Goal: Task Accomplishment & Management: Manage account settings

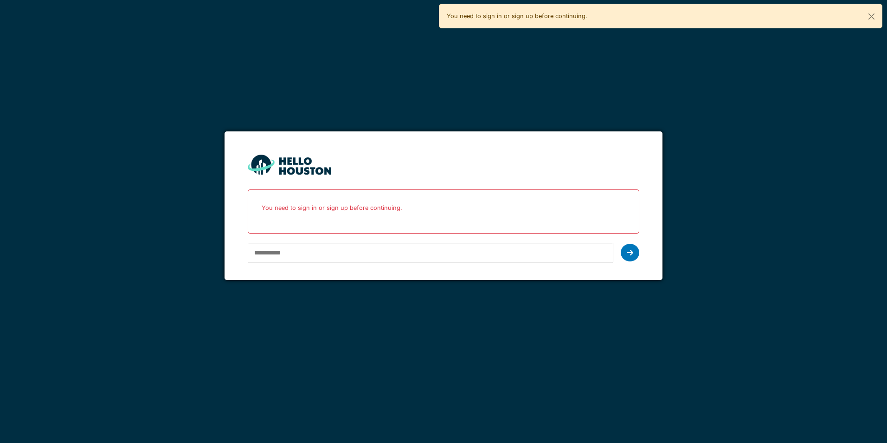
type input "**********"
click at [298, 253] on input "**********" at bounding box center [430, 252] width 365 height 19
click at [630, 250] on icon at bounding box center [630, 252] width 6 height 7
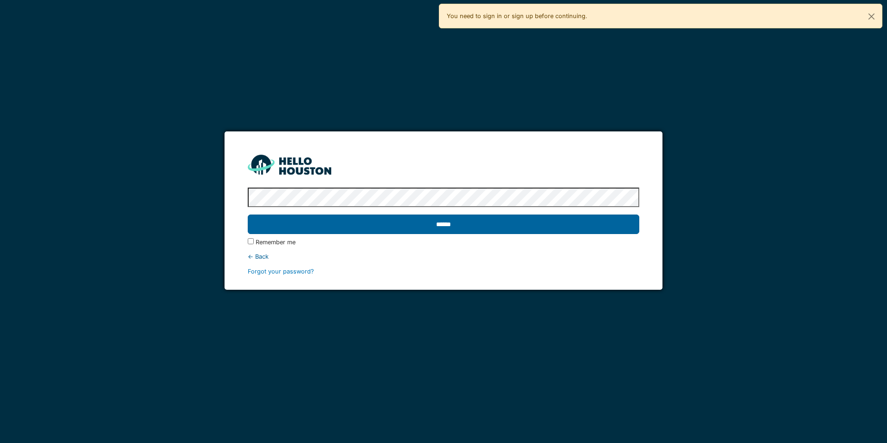
click at [433, 225] on input "******" at bounding box center [443, 223] width 391 height 19
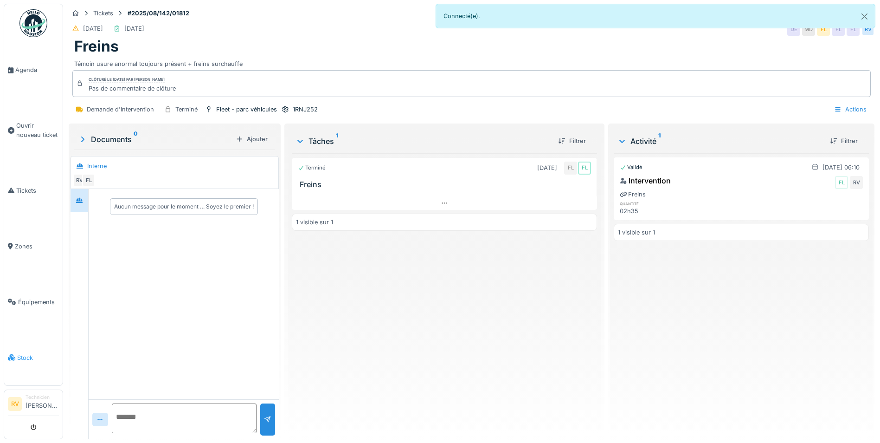
click at [30, 355] on span "Stock" at bounding box center [38, 357] width 42 height 9
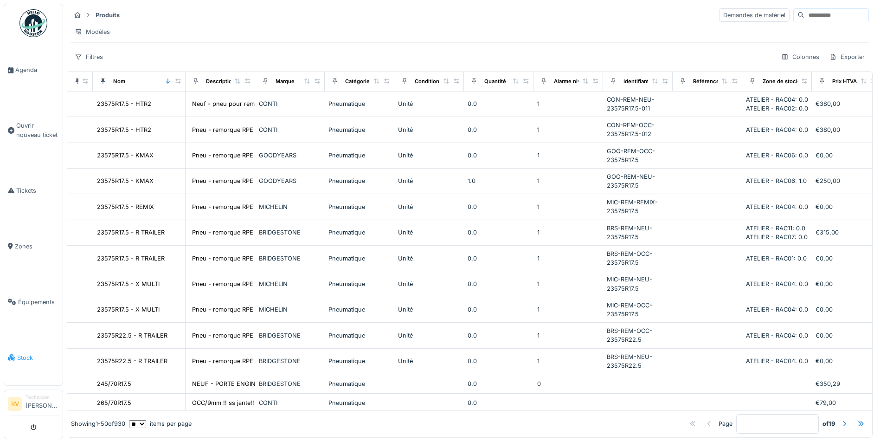
click at [21, 358] on span "Stock" at bounding box center [38, 357] width 42 height 9
click at [92, 64] on div "Filtres" at bounding box center [89, 56] width 37 height 13
click at [248, 30] on div "Modèles" at bounding box center [470, 31] width 798 height 13
click at [103, 17] on strong "Produits" at bounding box center [108, 15] width 32 height 9
drag, startPoint x: 139, startPoint y: 22, endPoint x: 185, endPoint y: 13, distance: 46.8
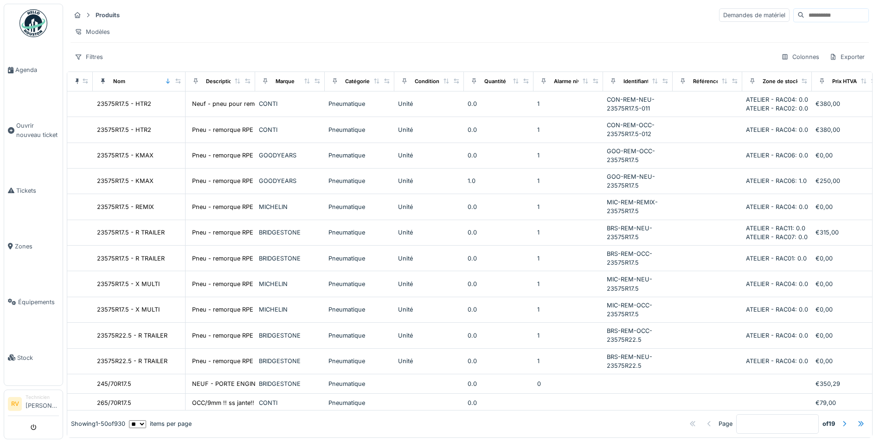
click at [186, 13] on div "Produits Demandes de matériel" at bounding box center [470, 14] width 798 height 15
drag, startPoint x: 167, startPoint y: 109, endPoint x: 275, endPoint y: 52, distance: 121.6
click at [275, 52] on div "Produits Demandes de matériel Modèles Filtres Colonnes Exporter" at bounding box center [470, 36] width 806 height 64
click at [840, 419] on div at bounding box center [843, 423] width 7 height 9
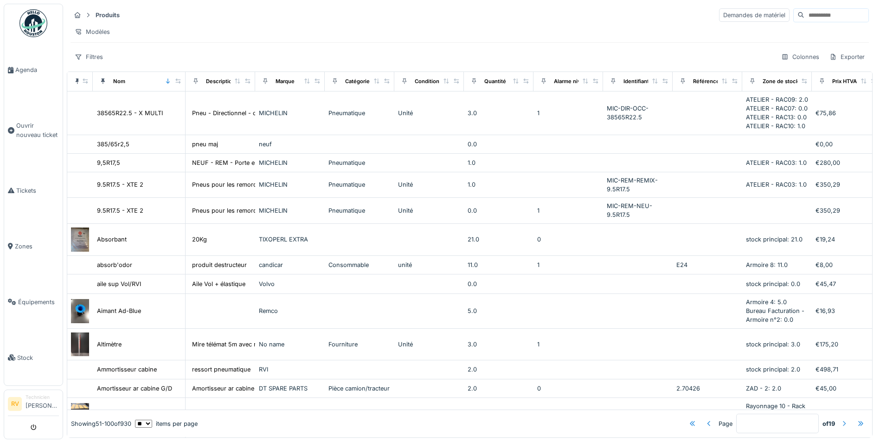
click at [840, 419] on div at bounding box center [843, 423] width 7 height 9
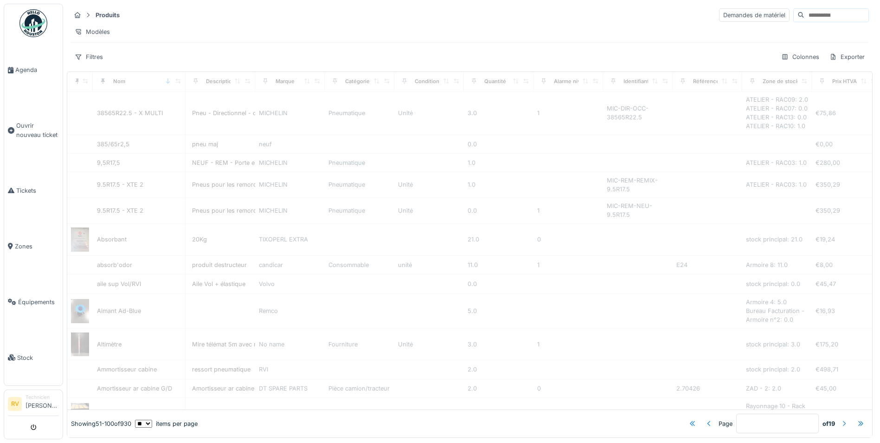
type input "*"
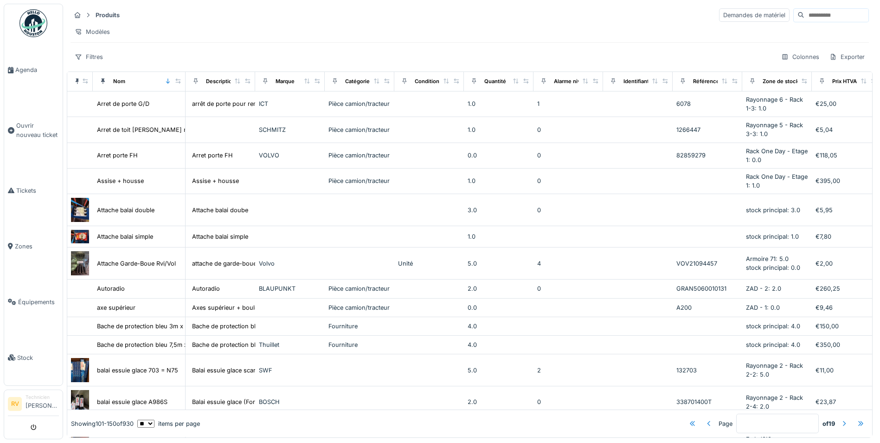
drag, startPoint x: 194, startPoint y: 115, endPoint x: 251, endPoint y: 20, distance: 111.1
click at [251, 20] on div "Produits Demandes de matériel" at bounding box center [470, 14] width 798 height 15
click at [213, 85] on div "Description" at bounding box center [220, 81] width 29 height 8
click at [26, 299] on span "Équipements" at bounding box center [38, 301] width 41 height 9
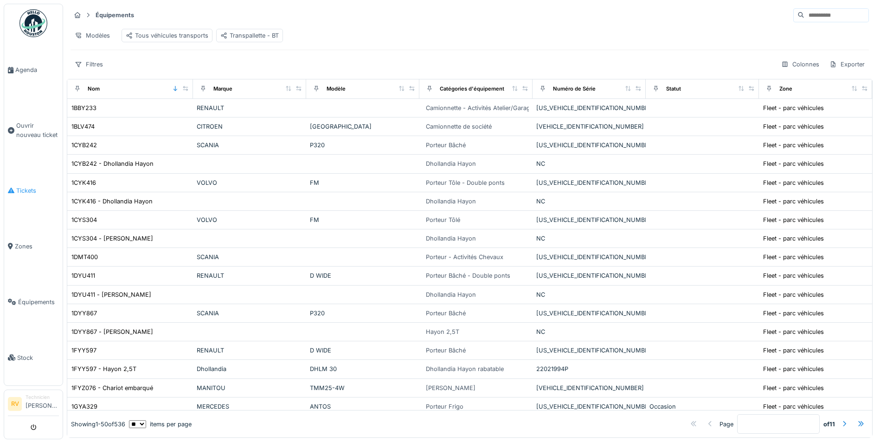
click at [29, 192] on span "Tickets" at bounding box center [37, 190] width 43 height 9
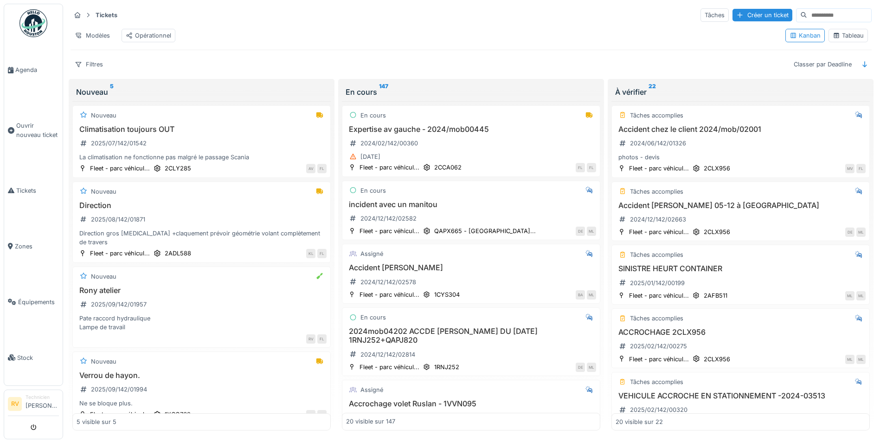
click at [32, 407] on li "Technicien [PERSON_NAME]" at bounding box center [42, 403] width 33 height 20
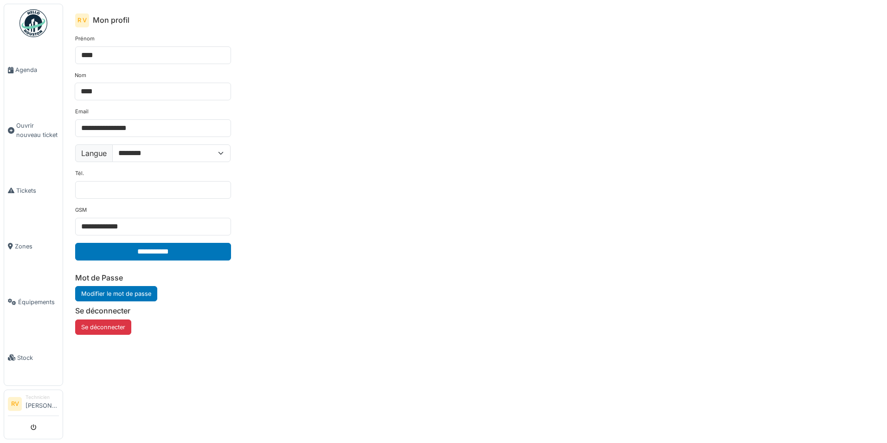
click at [39, 23] on img at bounding box center [33, 23] width 28 height 28
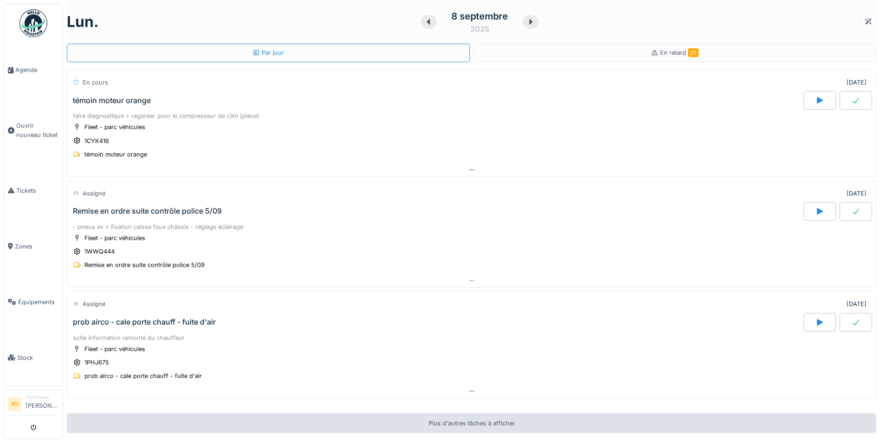
click at [865, 21] on div at bounding box center [868, 21] width 7 height 9
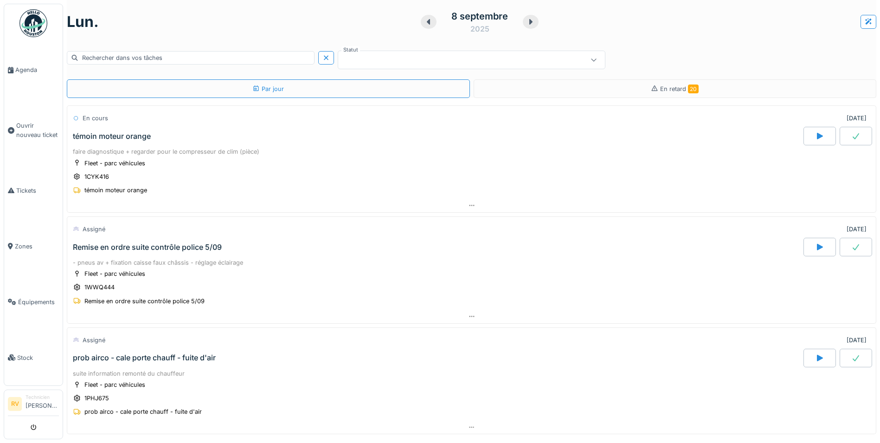
click at [427, 22] on icon at bounding box center [428, 22] width 3 height 6
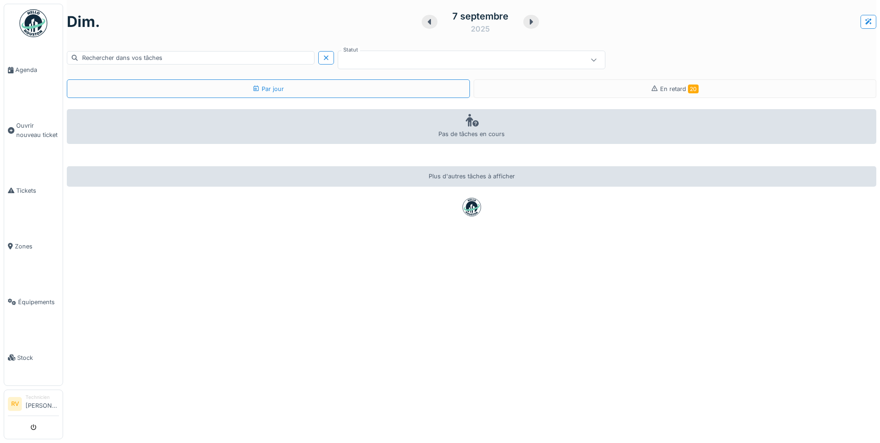
click at [428, 21] on icon at bounding box center [429, 22] width 3 height 6
click at [429, 21] on icon at bounding box center [430, 22] width 3 height 6
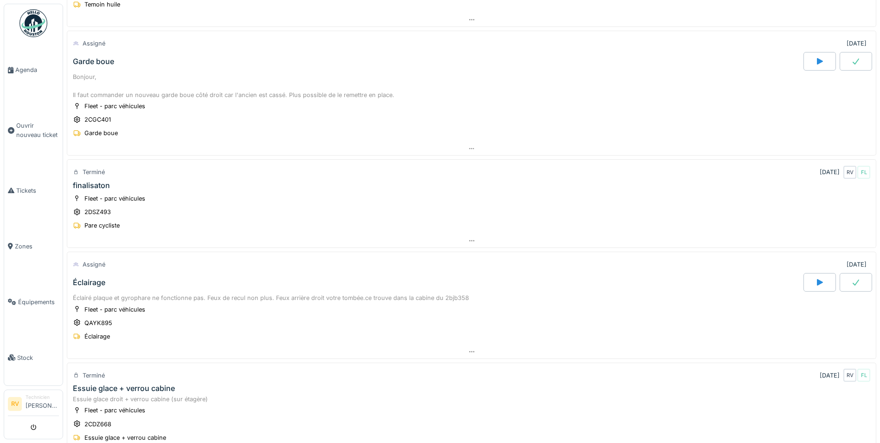
scroll to position [325, 0]
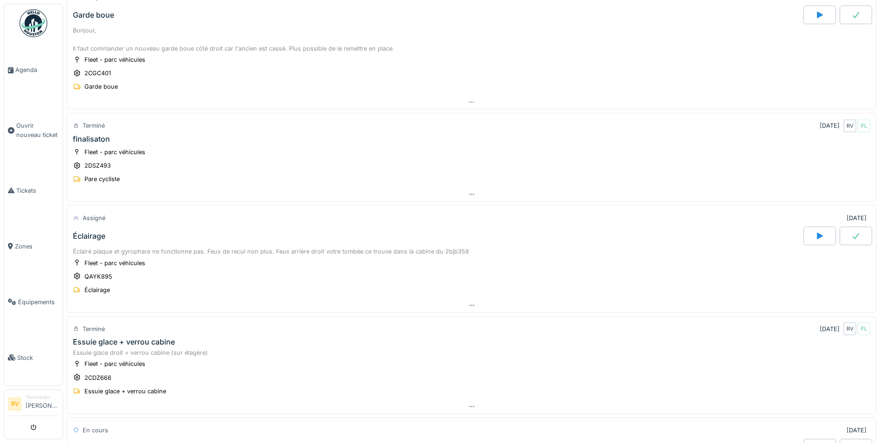
click at [805, 240] on div at bounding box center [819, 235] width 32 height 19
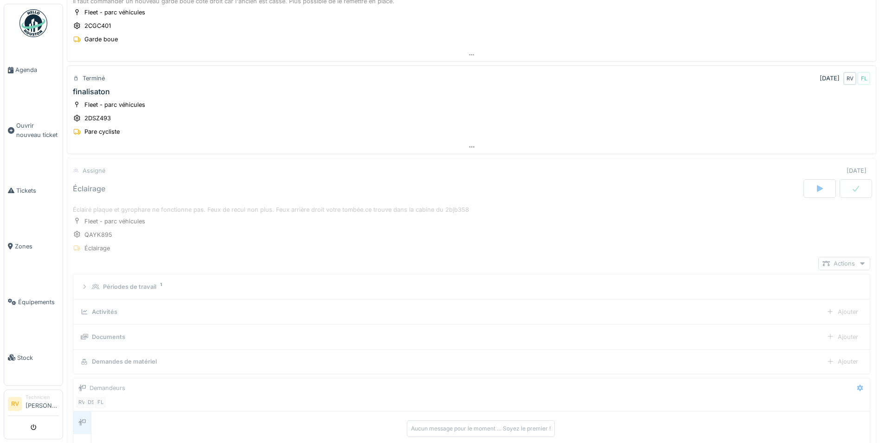
scroll to position [493, 0]
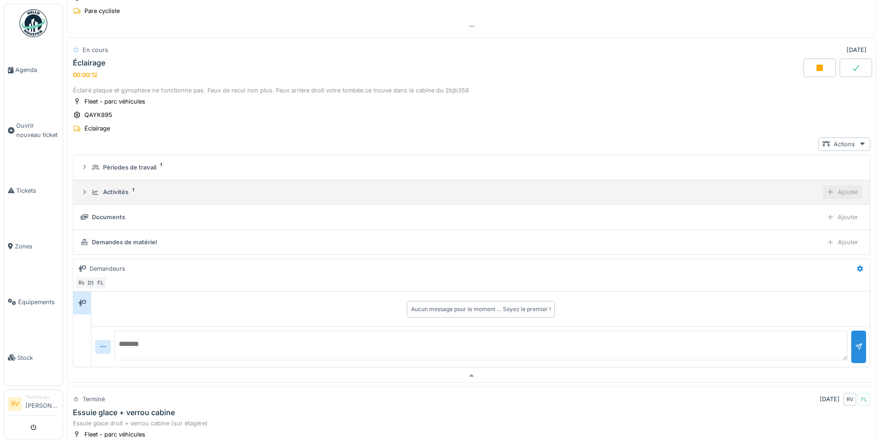
click at [834, 190] on div "Ajouter" at bounding box center [842, 191] width 40 height 13
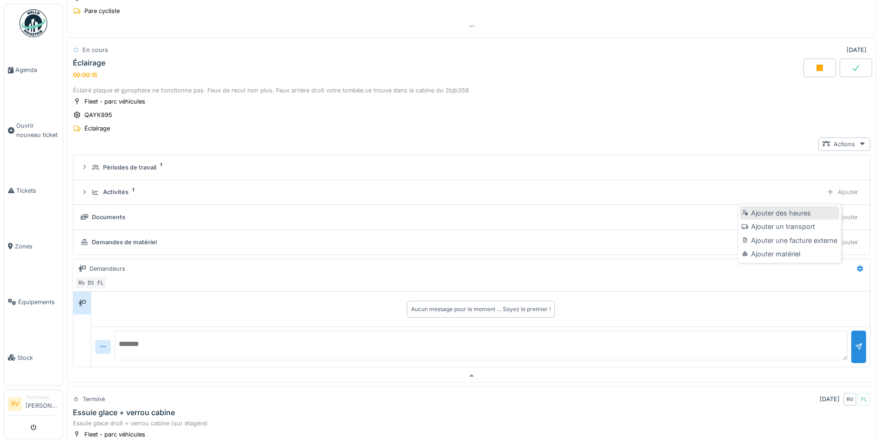
click at [796, 215] on div "Ajouter des heures" at bounding box center [789, 213] width 99 height 14
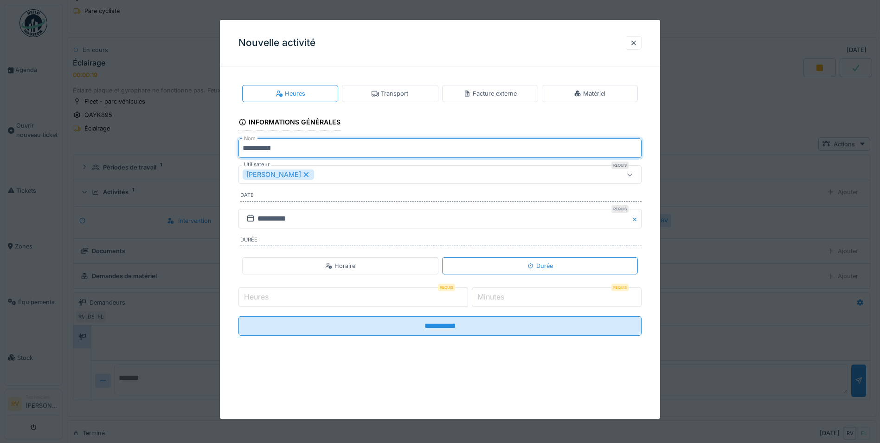
click at [283, 148] on input "*********" at bounding box center [439, 147] width 403 height 19
type input "**********"
click at [410, 296] on input "Heures" at bounding box center [353, 296] width 230 height 19
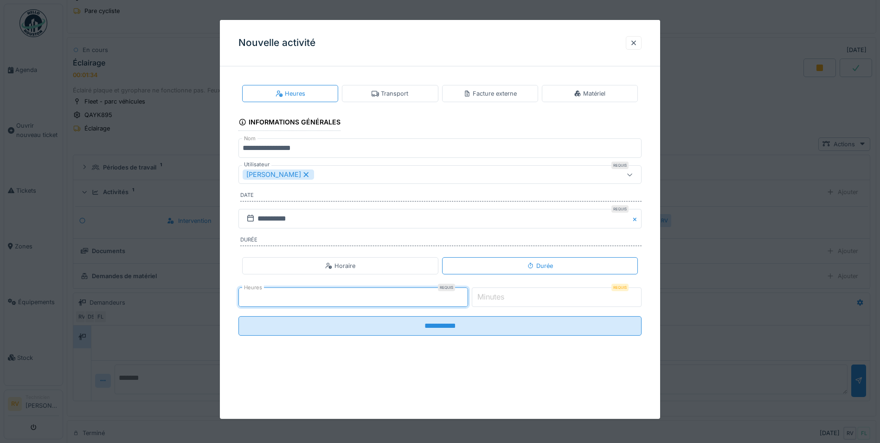
type input "*"
click at [495, 296] on label "Minutes" at bounding box center [490, 296] width 31 height 11
click at [495, 296] on input "*" at bounding box center [557, 296] width 170 height 19
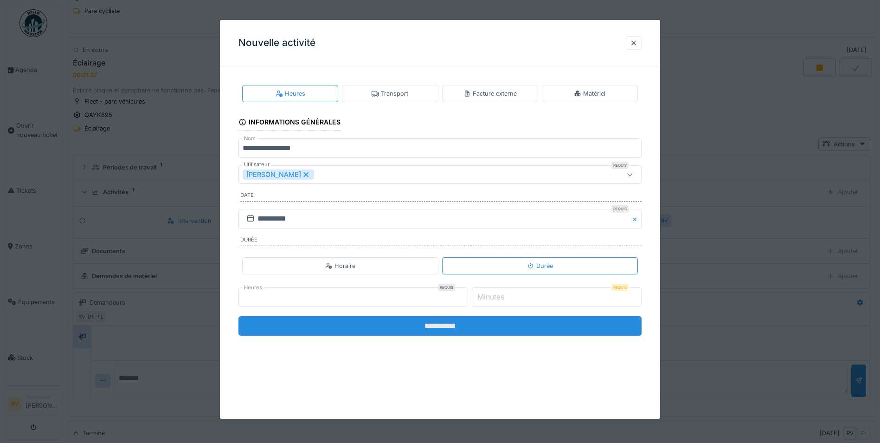
click at [426, 329] on input "**********" at bounding box center [439, 325] width 403 height 19
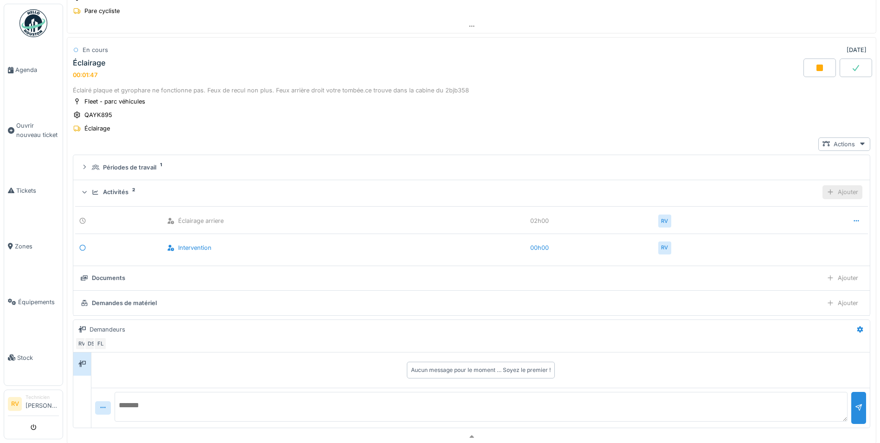
click at [831, 192] on div "Ajouter" at bounding box center [842, 191] width 40 height 13
click at [781, 215] on div "Ajouter des heures" at bounding box center [789, 213] width 99 height 14
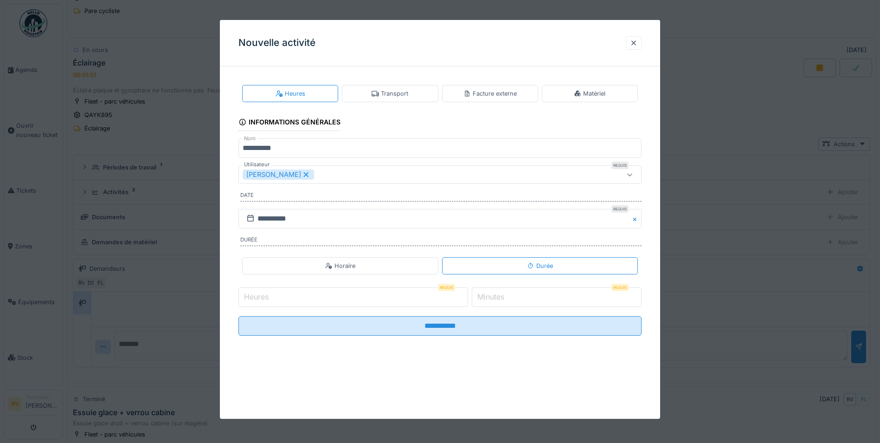
click at [448, 301] on input "Heures" at bounding box center [353, 296] width 230 height 19
type input "*"
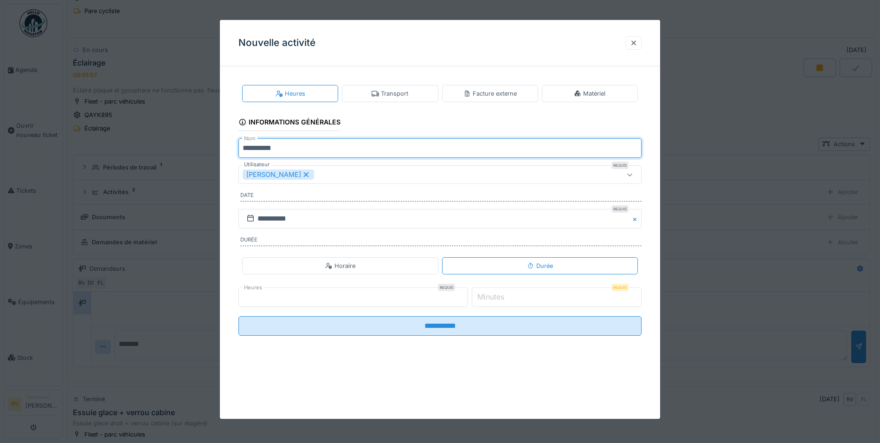
drag, startPoint x: 285, startPoint y: 147, endPoint x: 222, endPoint y: 151, distance: 63.2
click at [222, 151] on div "**********" at bounding box center [440, 218] width 440 height 288
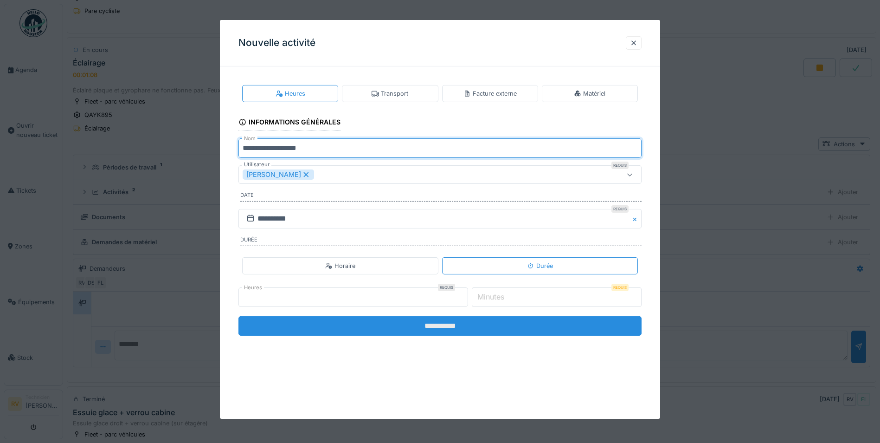
type input "**********"
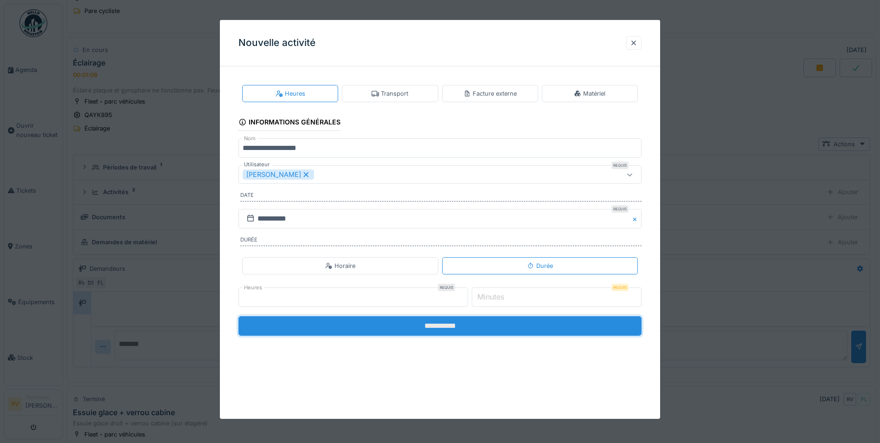
click at [430, 328] on input "**********" at bounding box center [439, 325] width 403 height 19
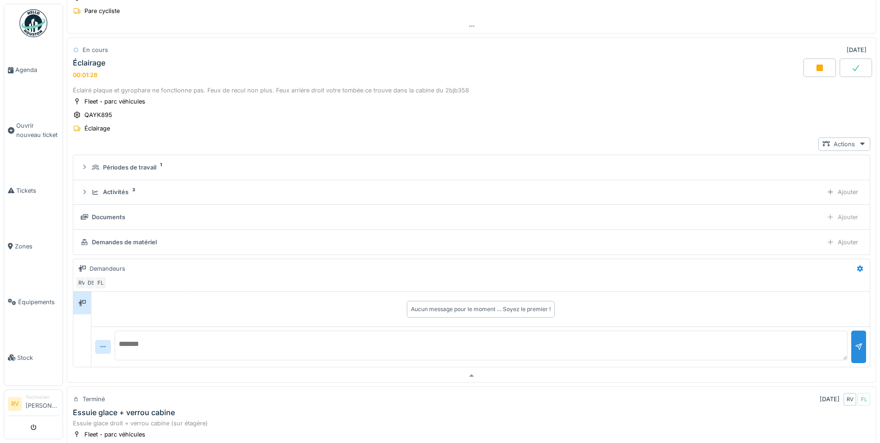
click at [827, 218] on div "Ajouter" at bounding box center [842, 216] width 40 height 13
click at [851, 68] on icon at bounding box center [855, 67] width 9 height 7
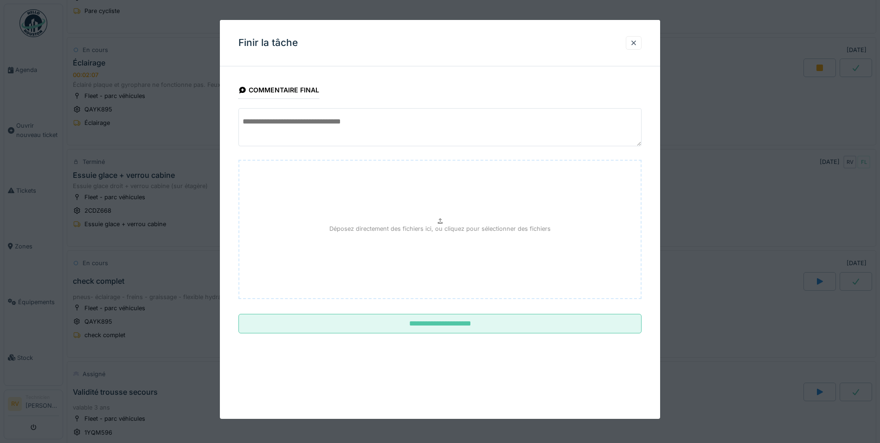
click at [327, 126] on textarea at bounding box center [439, 127] width 403 height 38
click at [404, 123] on textarea "**********" at bounding box center [439, 127] width 403 height 38
click at [334, 122] on textarea "**********" at bounding box center [439, 127] width 403 height 38
click at [457, 122] on textarea "**********" at bounding box center [439, 127] width 403 height 38
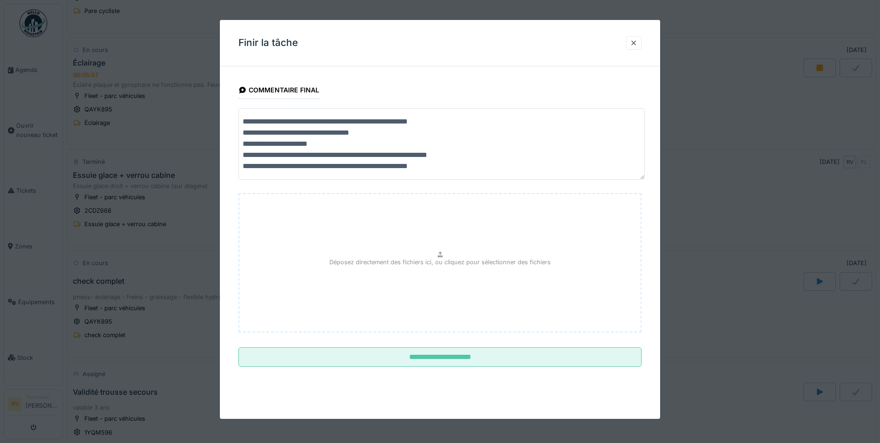
scroll to position [0, 0]
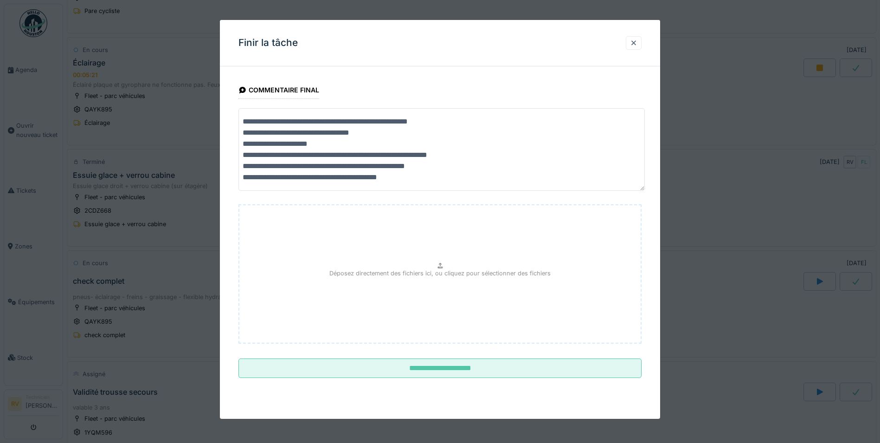
click at [313, 146] on textarea "**********" at bounding box center [441, 149] width 406 height 83
click at [265, 157] on textarea "**********" at bounding box center [441, 149] width 406 height 83
click at [265, 156] on textarea "**********" at bounding box center [441, 149] width 406 height 83
click at [345, 157] on textarea "**********" at bounding box center [441, 149] width 406 height 83
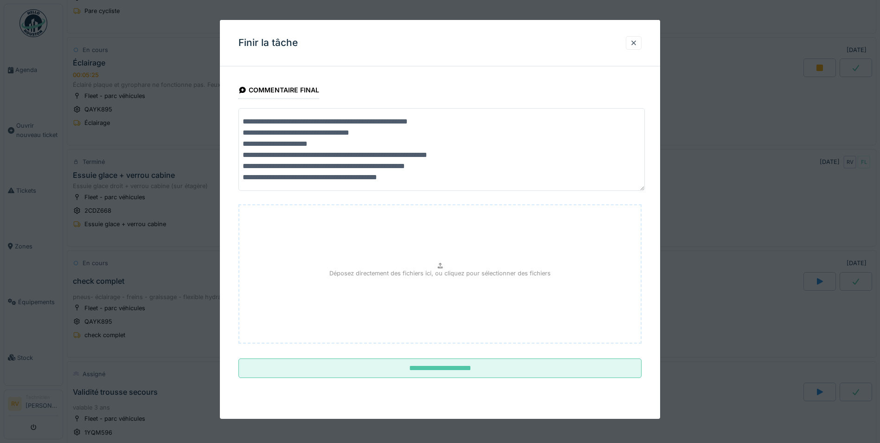
click at [378, 158] on textarea "**********" at bounding box center [441, 149] width 406 height 83
drag, startPoint x: 442, startPoint y: 168, endPoint x: 443, endPoint y: 173, distance: 5.4
click at [442, 168] on textarea "**********" at bounding box center [441, 149] width 406 height 83
click at [291, 179] on textarea "**********" at bounding box center [441, 149] width 406 height 83
click at [288, 178] on textarea "**********" at bounding box center [441, 149] width 406 height 83
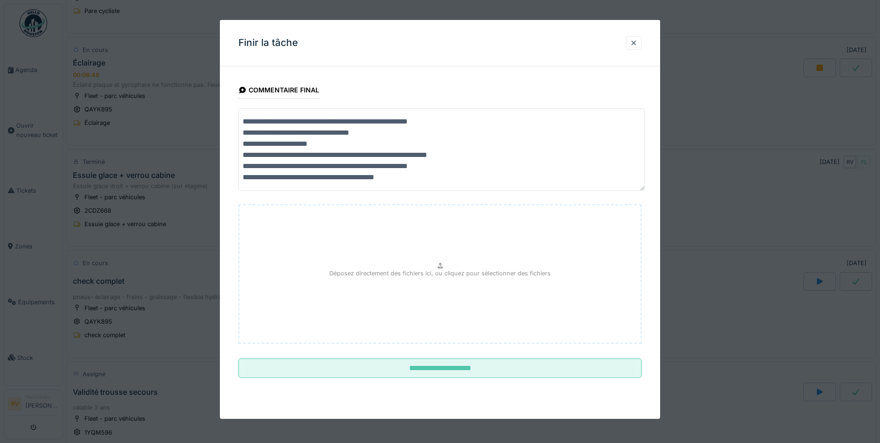
click at [282, 179] on textarea "**********" at bounding box center [441, 149] width 406 height 83
click at [408, 179] on textarea "**********" at bounding box center [441, 149] width 406 height 83
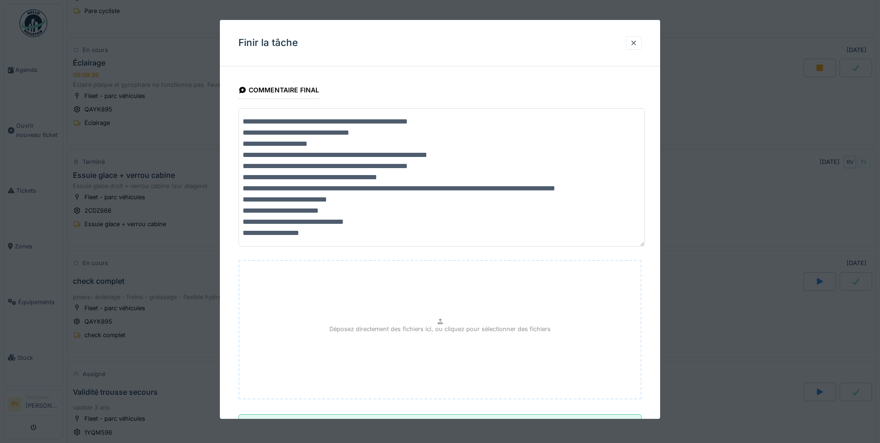
scroll to position [41, 0]
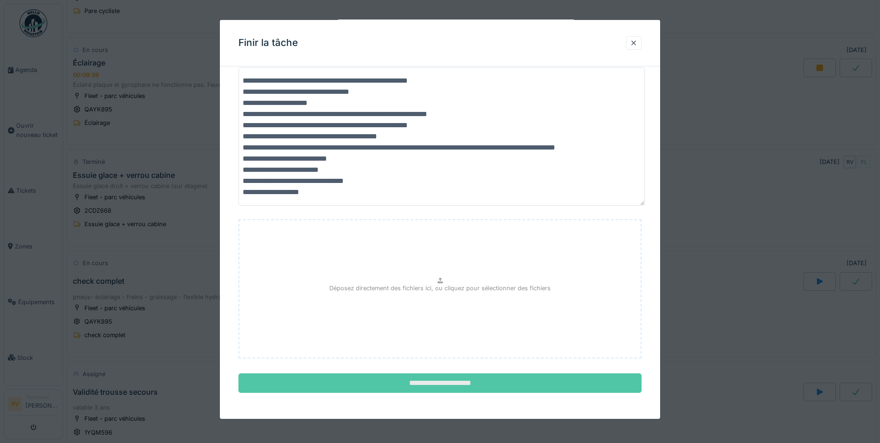
type textarea "**********"
click at [458, 386] on input "**********" at bounding box center [439, 382] width 403 height 19
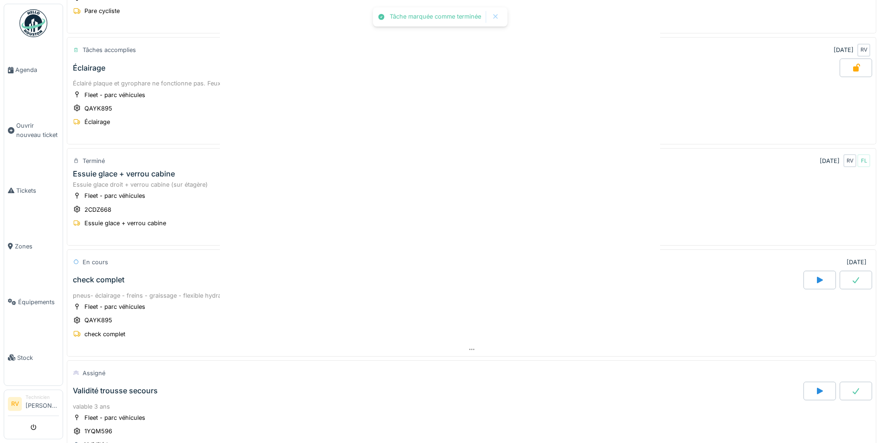
scroll to position [0, 0]
click at [851, 279] on icon at bounding box center [855, 279] width 9 height 7
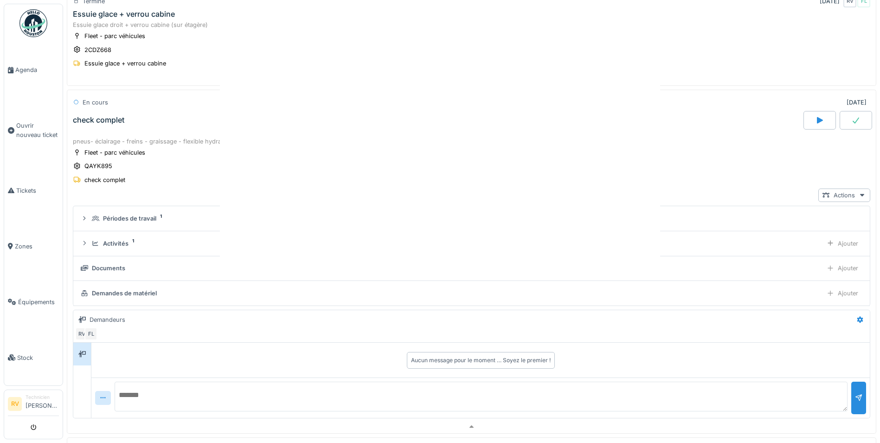
scroll to position [705, 0]
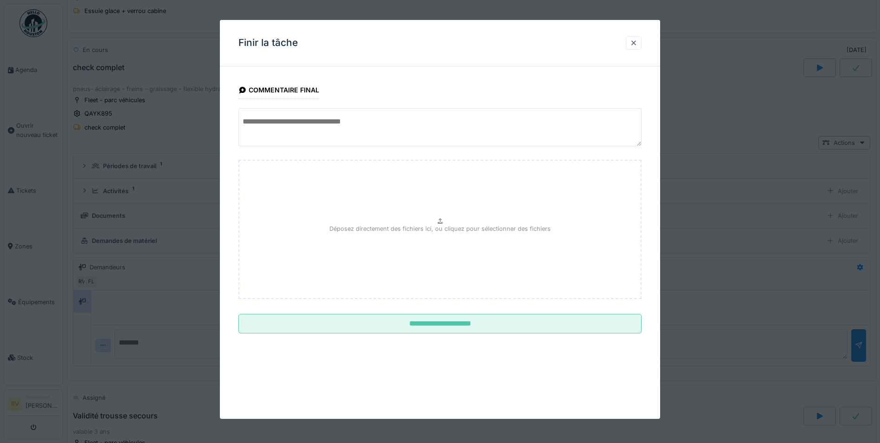
click at [326, 130] on textarea at bounding box center [439, 127] width 403 height 38
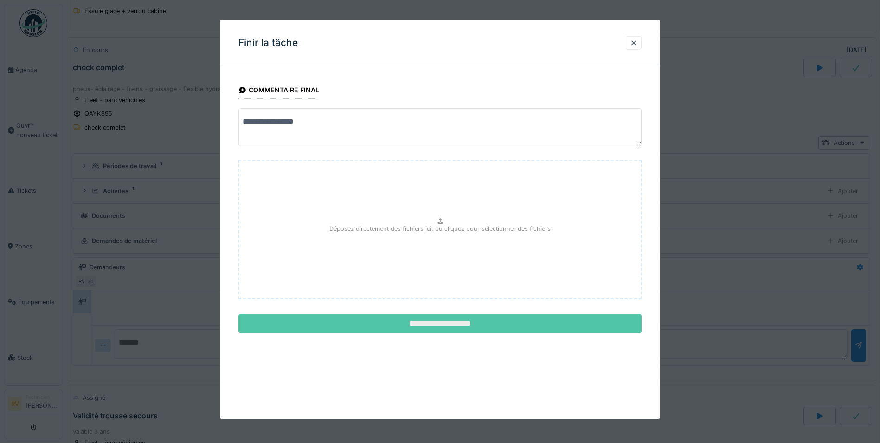
type textarea "**********"
click at [468, 323] on input "**********" at bounding box center [439, 323] width 403 height 19
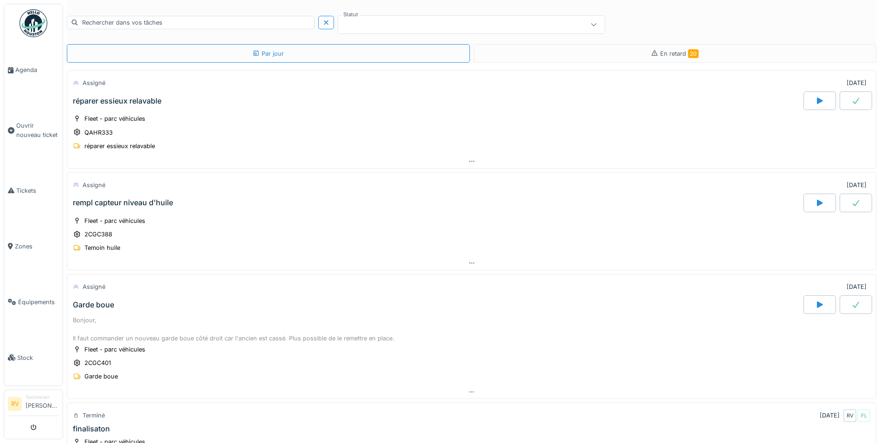
scroll to position [0, 0]
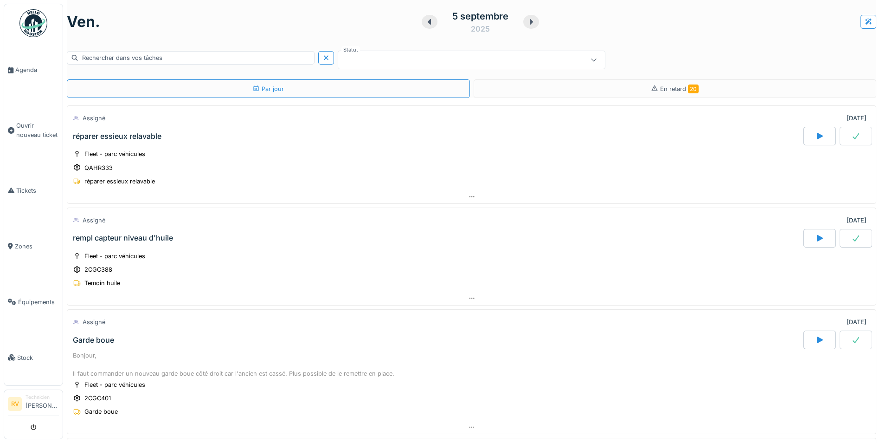
click at [428, 19] on icon at bounding box center [429, 22] width 3 height 6
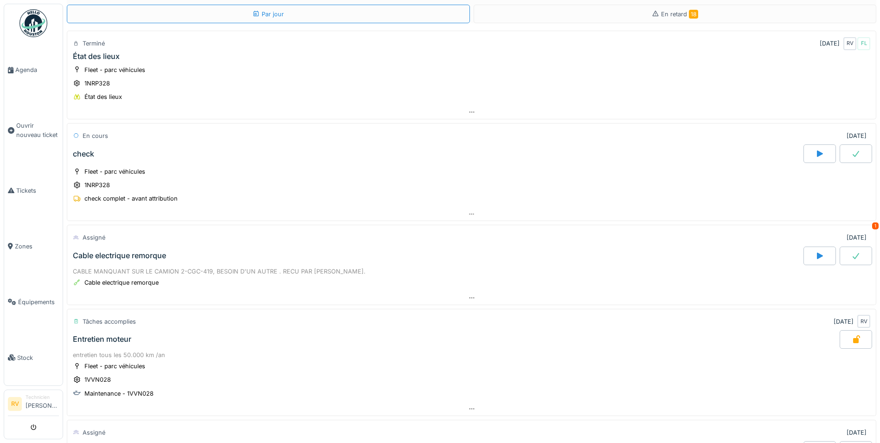
scroll to position [93, 0]
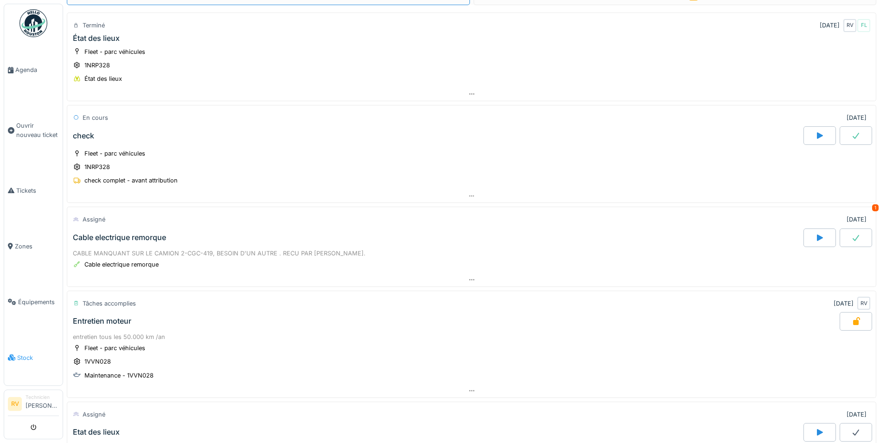
click at [27, 357] on span "Stock" at bounding box center [38, 357] width 42 height 9
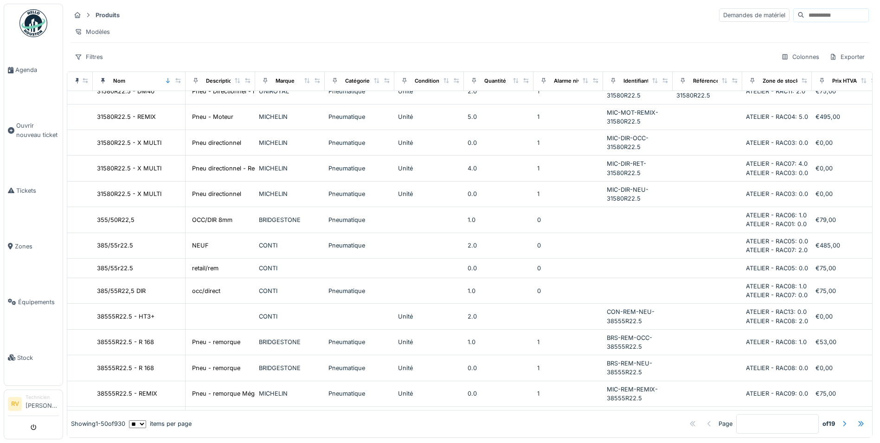
scroll to position [571, 0]
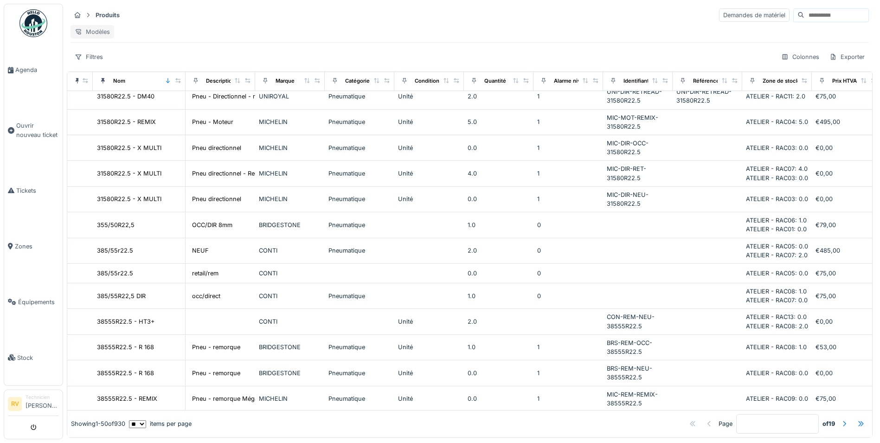
click at [96, 32] on div "Modèles" at bounding box center [93, 31] width 44 height 13
click at [106, 53] on div "Nouvelle vue" at bounding box center [111, 52] width 77 height 14
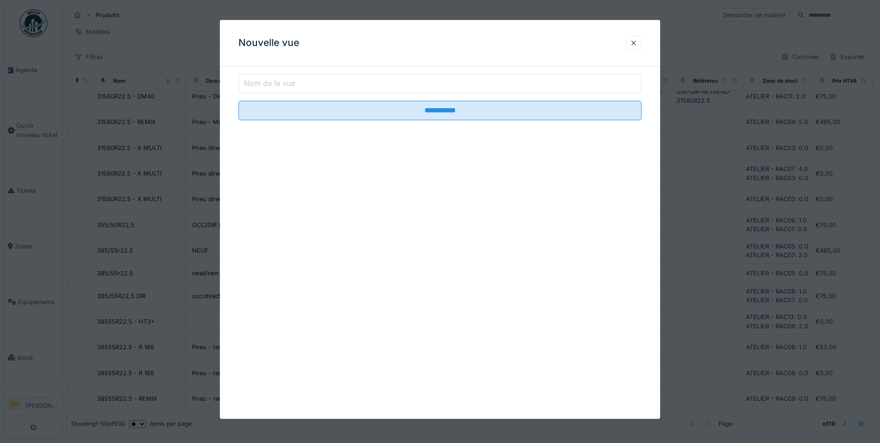
click at [284, 83] on label "Nom de la vue" at bounding box center [269, 82] width 55 height 11
click at [284, 83] on input "Nom de la vue" at bounding box center [439, 83] width 403 height 19
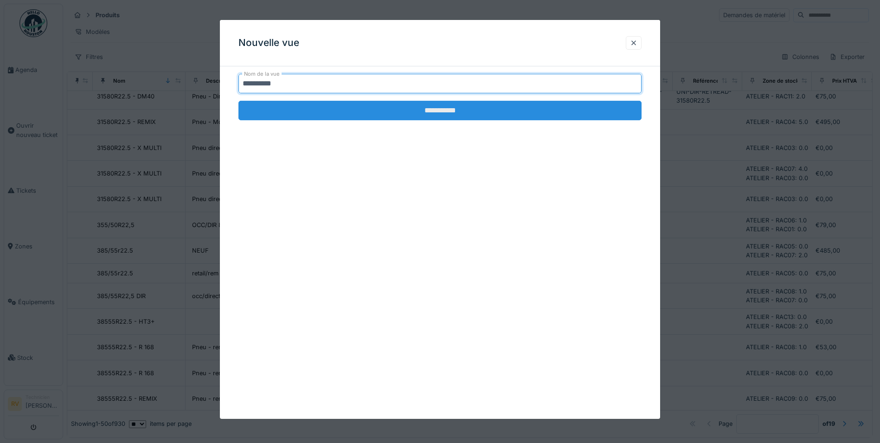
type input "**********"
click at [347, 114] on input "**********" at bounding box center [439, 110] width 403 height 19
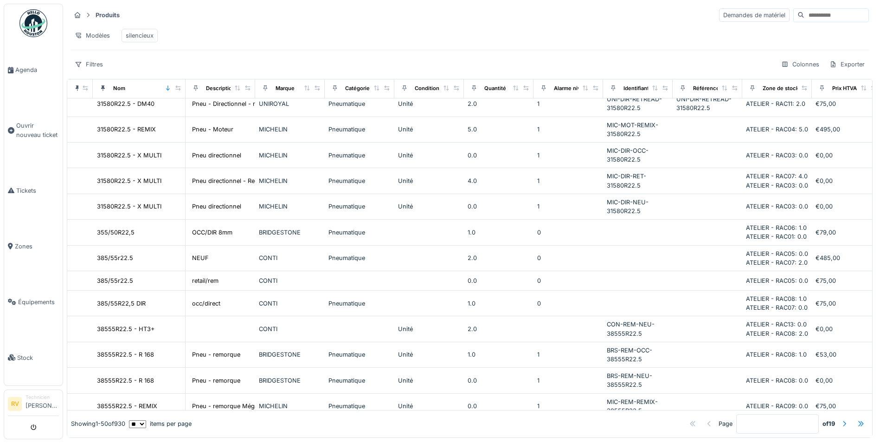
click at [146, 37] on div "silencieux" at bounding box center [140, 35] width 28 height 9
click at [102, 37] on div "Modèles" at bounding box center [93, 35] width 44 height 13
click at [137, 33] on div "silencieux" at bounding box center [140, 35] width 28 height 9
drag, startPoint x: 135, startPoint y: 35, endPoint x: 129, endPoint y: 35, distance: 6.0
click at [129, 35] on div "silencieux" at bounding box center [140, 35] width 28 height 9
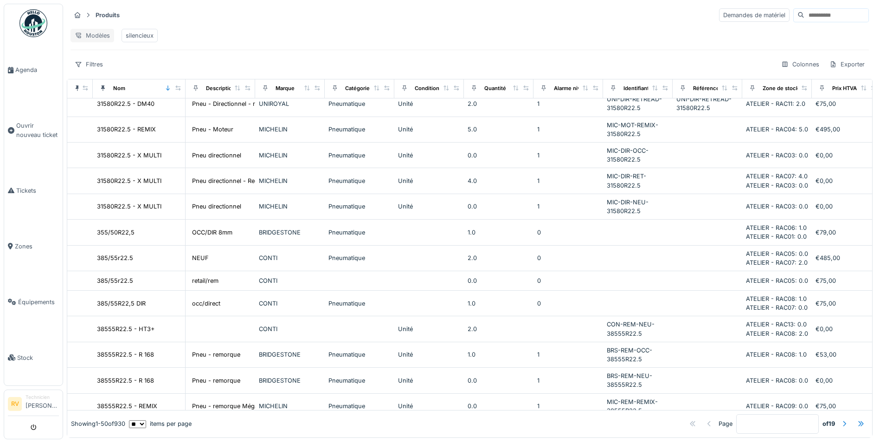
click at [103, 38] on div "Modèles" at bounding box center [93, 35] width 44 height 13
click at [194, 26] on div "Modèles silencieux" at bounding box center [470, 35] width 798 height 21
click at [79, 35] on icon at bounding box center [78, 35] width 7 height 6
click at [201, 29] on div "Modèles silencieux" at bounding box center [470, 35] width 798 height 21
click at [76, 91] on icon at bounding box center [78, 88] width 4 height 6
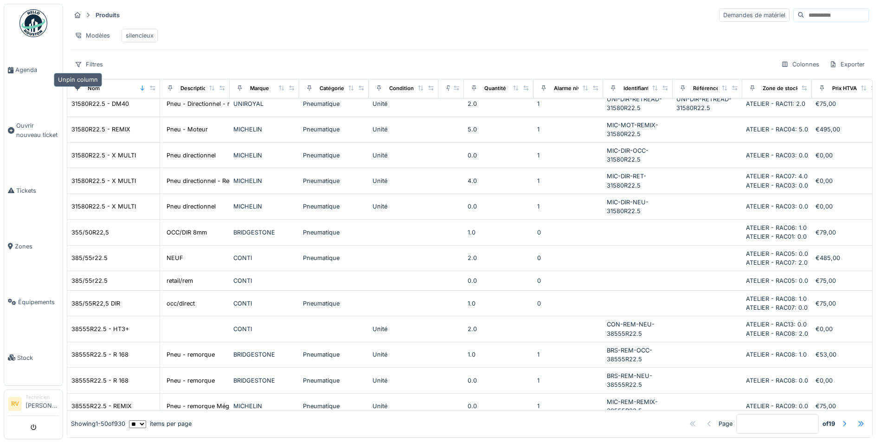
click at [77, 91] on icon at bounding box center [78, 88] width 4 height 6
click at [95, 92] on div "Nom" at bounding box center [94, 88] width 12 height 8
click at [141, 90] on icon at bounding box center [142, 87] width 6 height 5
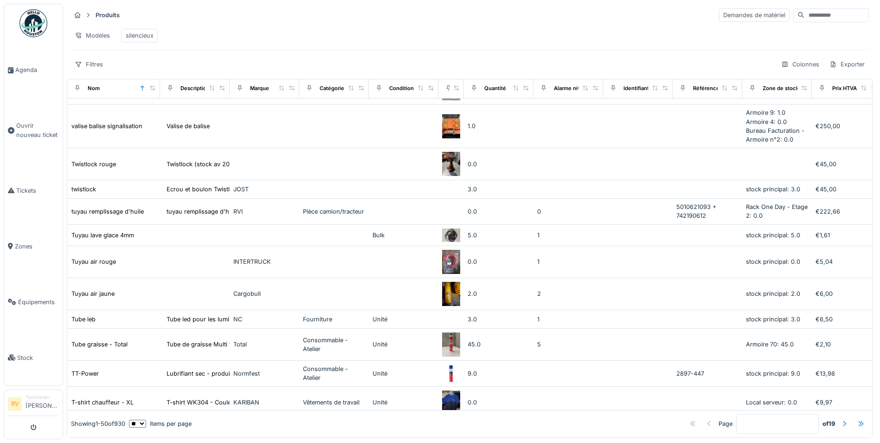
click at [857, 419] on div at bounding box center [860, 423] width 7 height 9
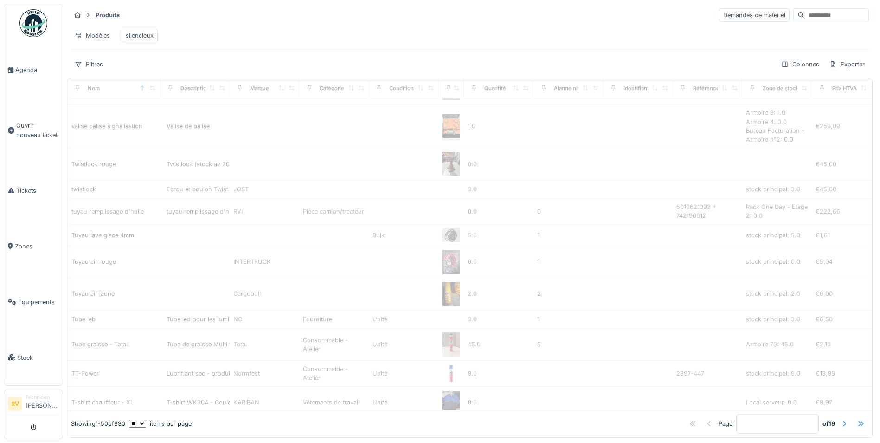
type input "**"
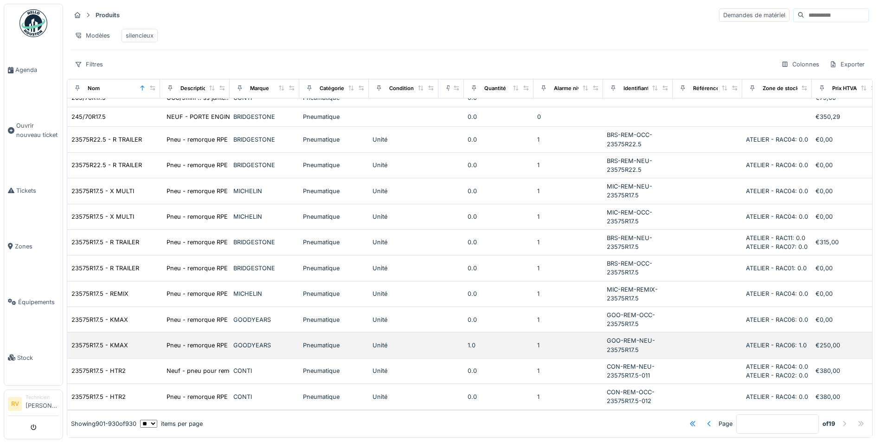
scroll to position [6, 0]
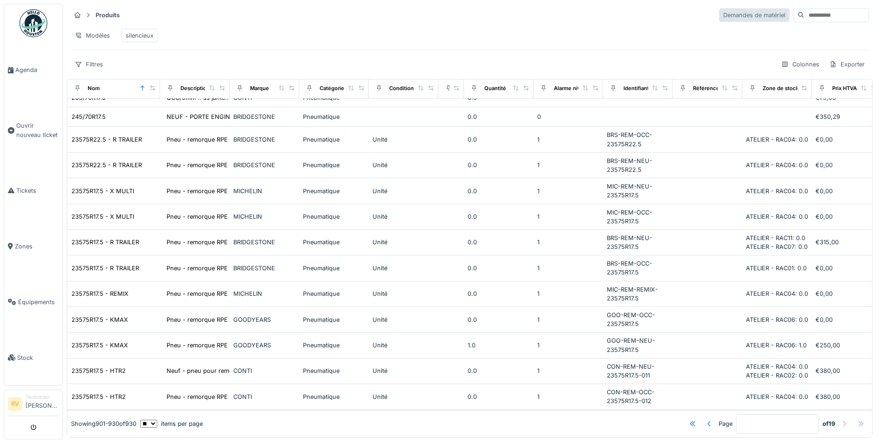
click at [736, 10] on div "Demandes de matériel" at bounding box center [754, 14] width 71 height 13
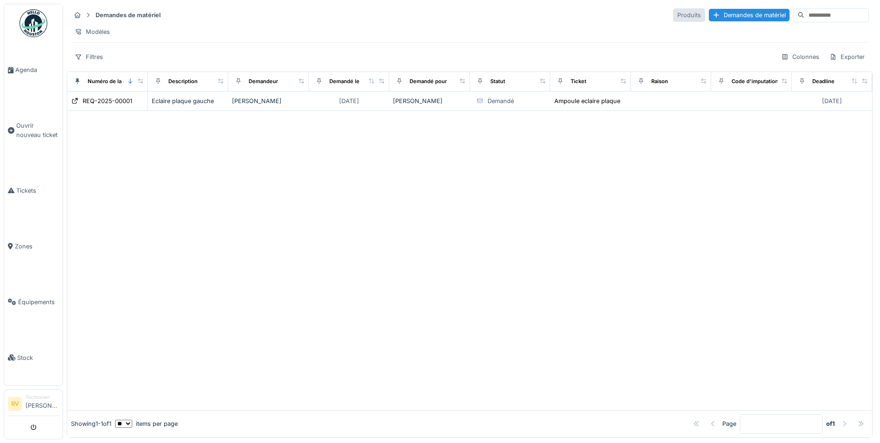
click at [673, 16] on div "Produits" at bounding box center [689, 14] width 32 height 13
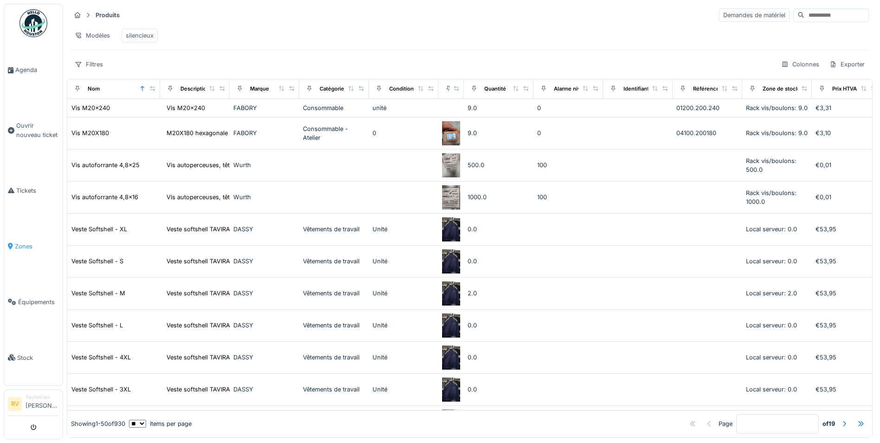
click at [20, 245] on span "Zones" at bounding box center [37, 246] width 44 height 9
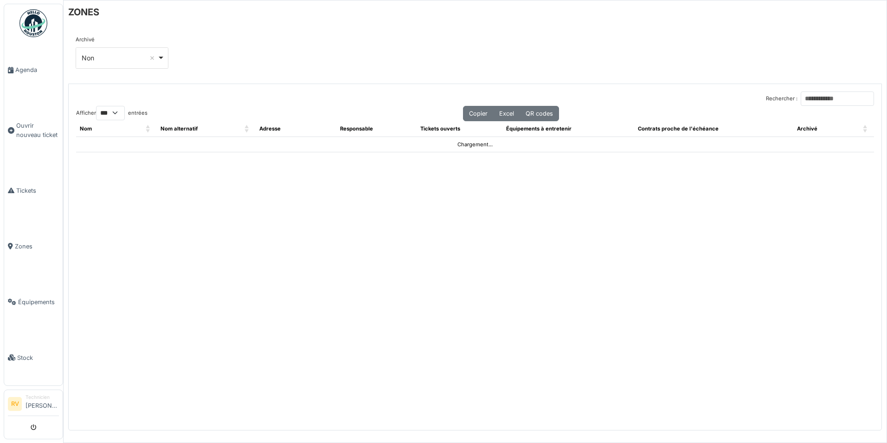
select select "***"
click at [26, 301] on span "Équipements" at bounding box center [38, 301] width 41 height 9
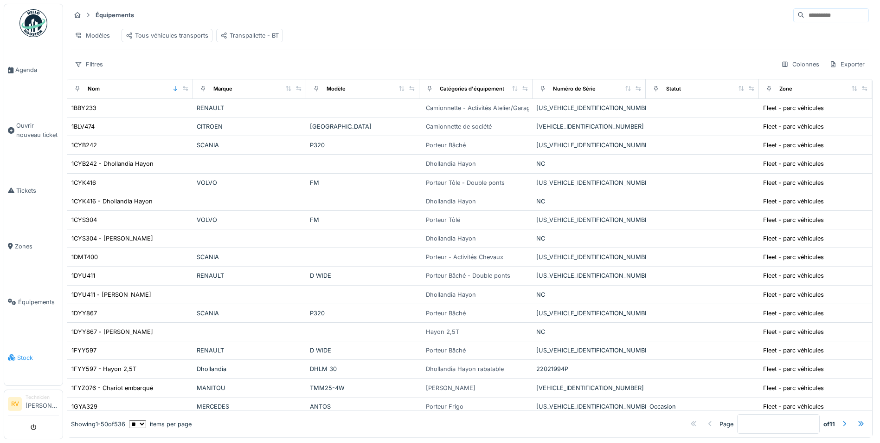
click at [23, 357] on span "Stock" at bounding box center [38, 357] width 42 height 9
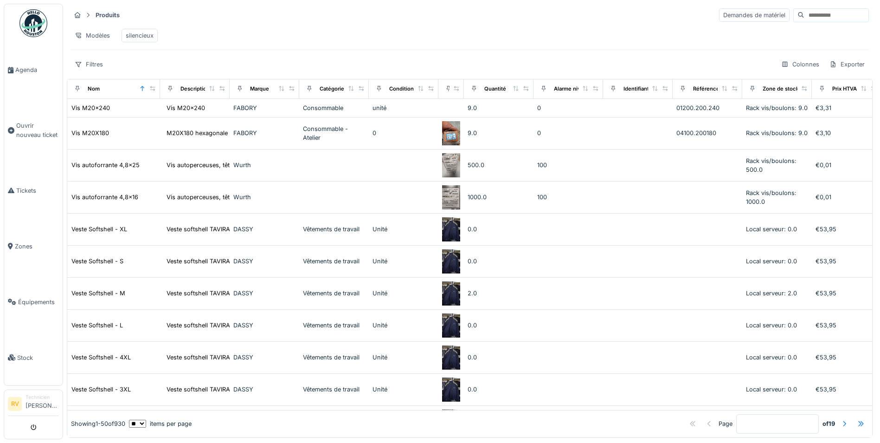
click at [157, 65] on div "Filtres Colonnes Exporter" at bounding box center [470, 64] width 798 height 13
click at [804, 17] on input at bounding box center [836, 15] width 64 height 13
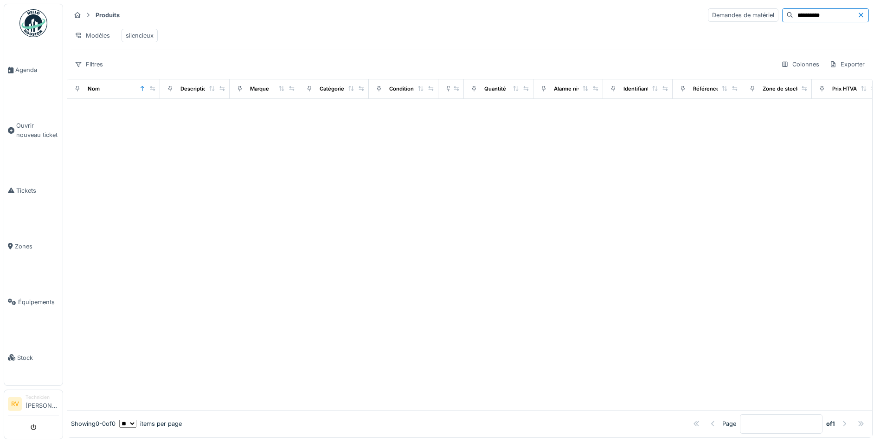
type input "**********"
drag, startPoint x: 293, startPoint y: 146, endPoint x: 137, endPoint y: 127, distance: 156.5
click at [137, 127] on div at bounding box center [469, 254] width 805 height 311
click at [112, 133] on div at bounding box center [469, 254] width 805 height 311
click at [83, 116] on div at bounding box center [469, 254] width 805 height 311
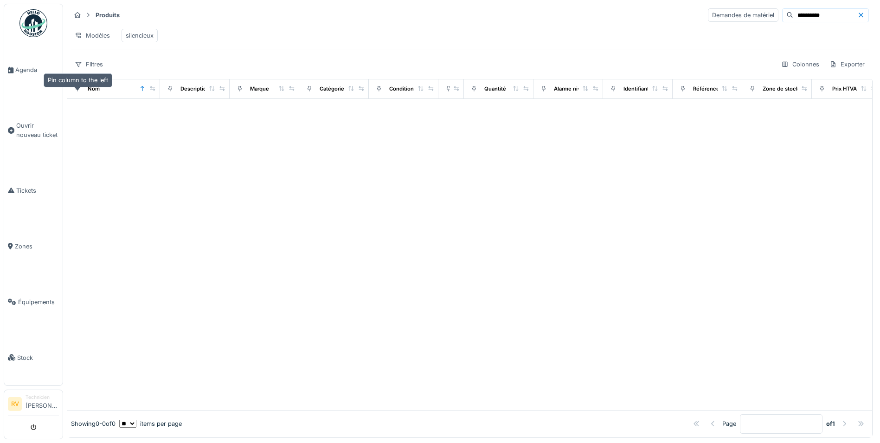
click at [77, 91] on icon at bounding box center [77, 88] width 6 height 5
click at [77, 91] on icon at bounding box center [78, 89] width 4 height 6
click at [77, 91] on icon at bounding box center [77, 88] width 6 height 5
click at [106, 13] on strong "Produits" at bounding box center [108, 15] width 32 height 9
click at [77, 14] on icon at bounding box center [77, 15] width 7 height 6
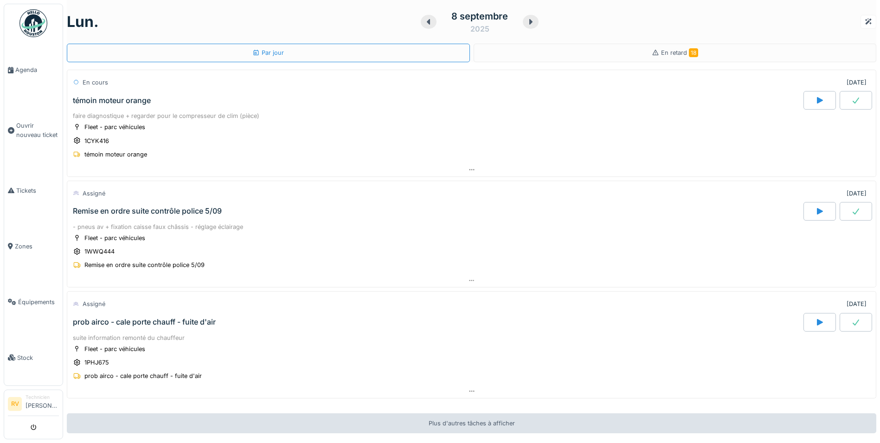
click at [424, 22] on icon at bounding box center [428, 21] width 9 height 7
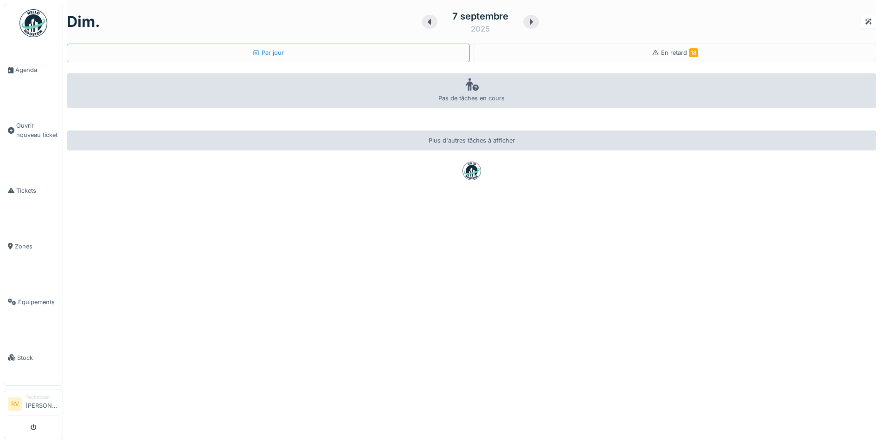
click at [425, 19] on icon at bounding box center [429, 21] width 9 height 7
click at [426, 20] on icon at bounding box center [430, 21] width 9 height 7
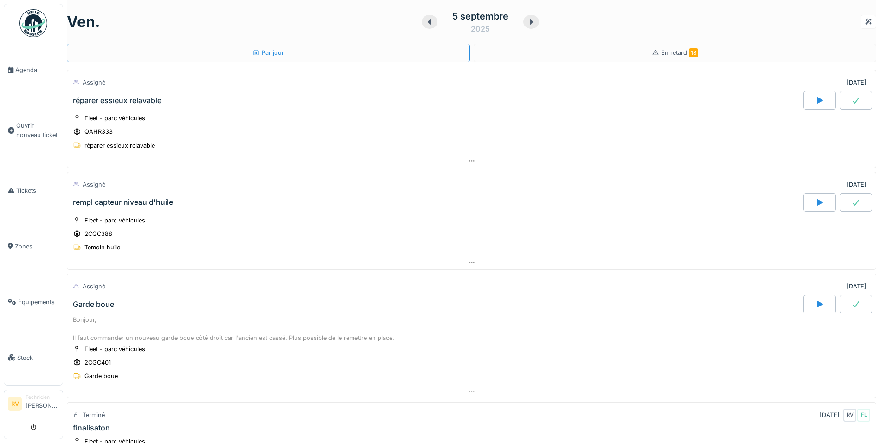
click at [425, 19] on icon at bounding box center [429, 21] width 9 height 7
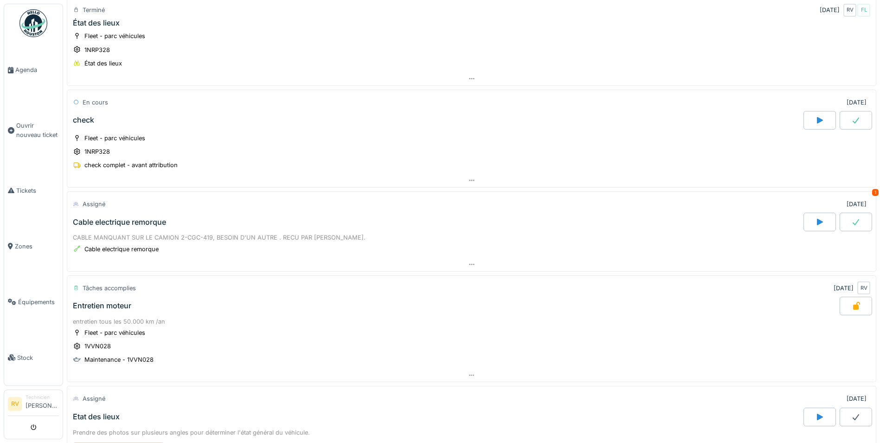
scroll to position [93, 0]
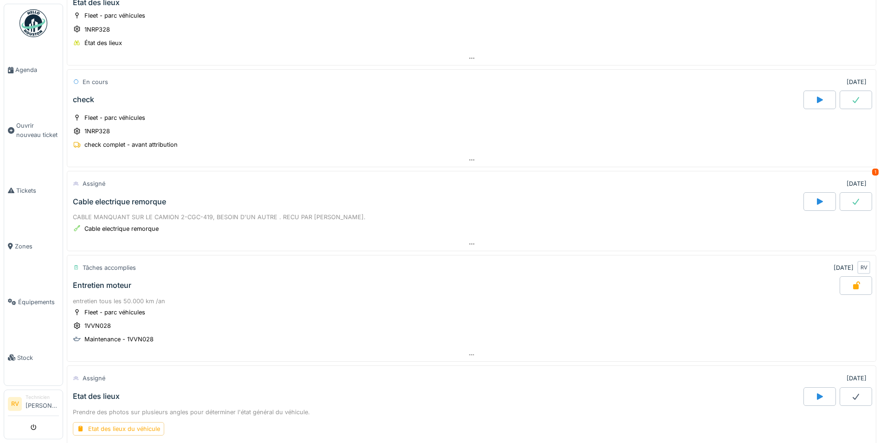
click at [815, 202] on icon at bounding box center [819, 201] width 9 height 7
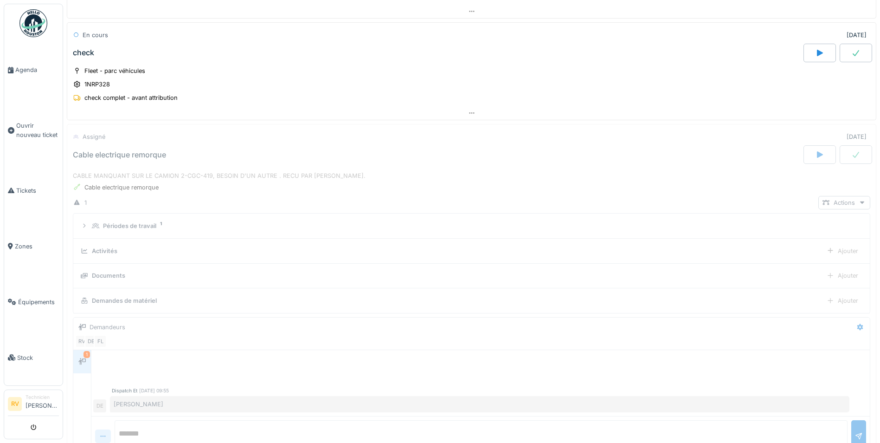
scroll to position [226, 0]
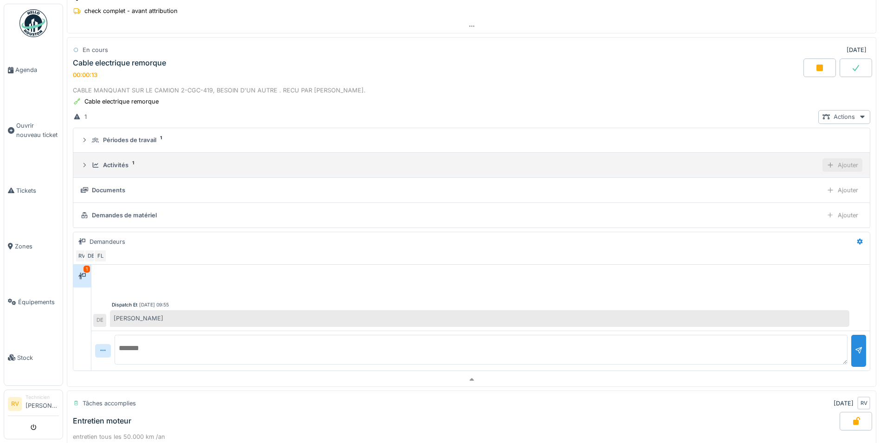
click at [831, 165] on div "Ajouter" at bounding box center [842, 164] width 40 height 13
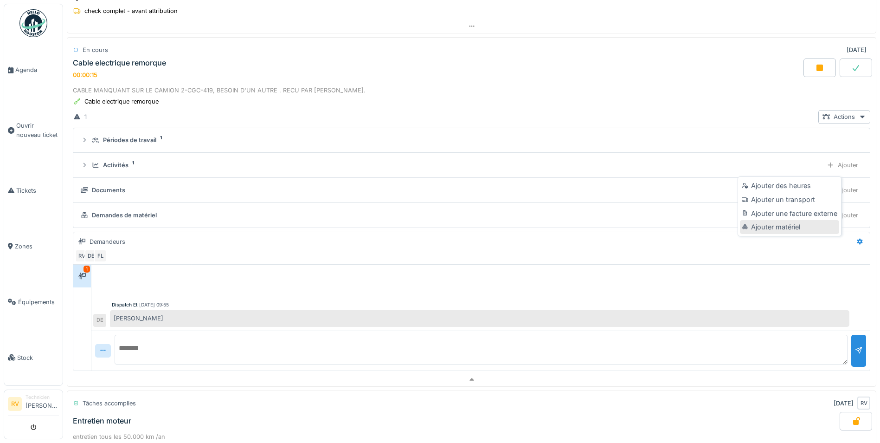
click at [782, 225] on div "Ajouter matériel" at bounding box center [789, 227] width 99 height 14
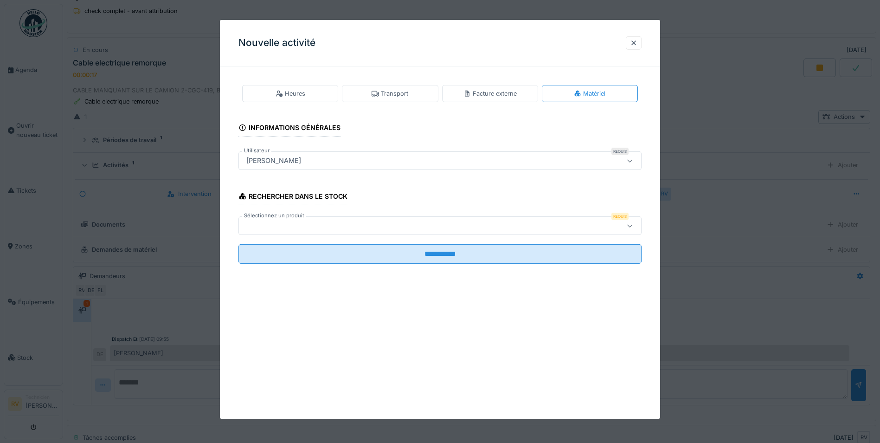
click at [275, 225] on div at bounding box center [416, 225] width 347 height 10
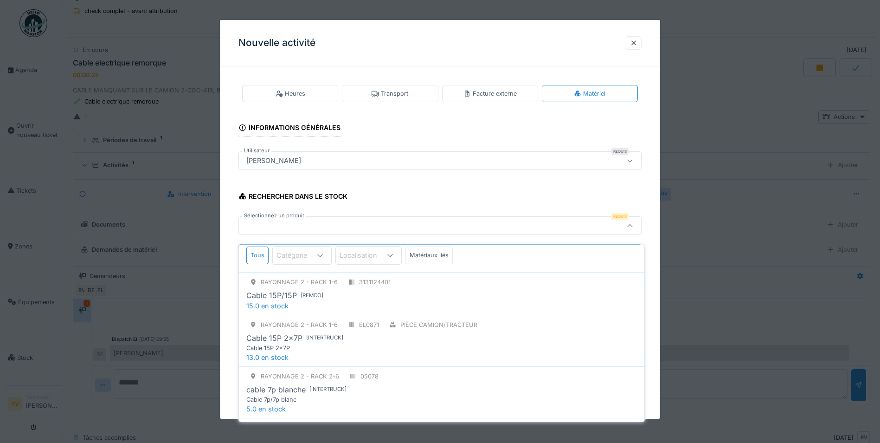
scroll to position [46, 0]
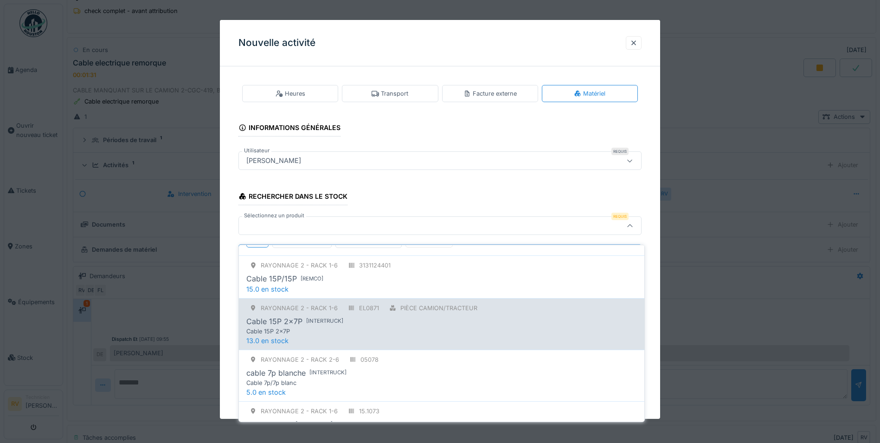
type input "*****"
click at [304, 327] on div "Cable 15P 2x7P" at bounding box center [422, 331] width 352 height 9
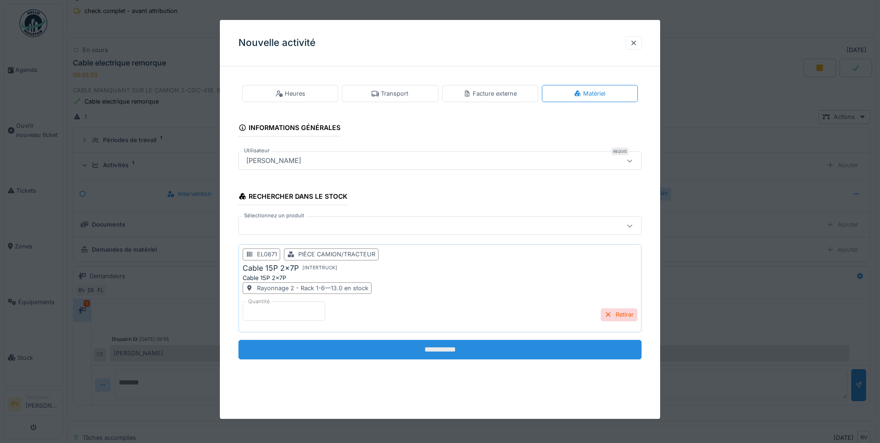
click at [433, 351] on input "**********" at bounding box center [439, 349] width 403 height 19
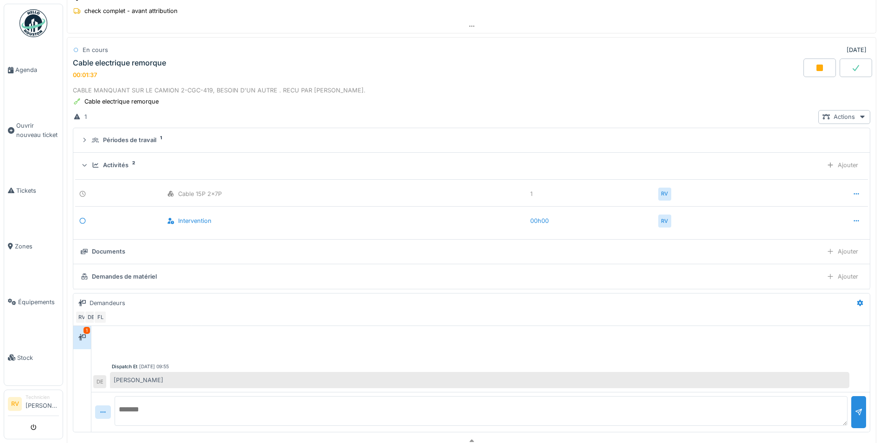
click at [851, 64] on icon at bounding box center [855, 67] width 9 height 7
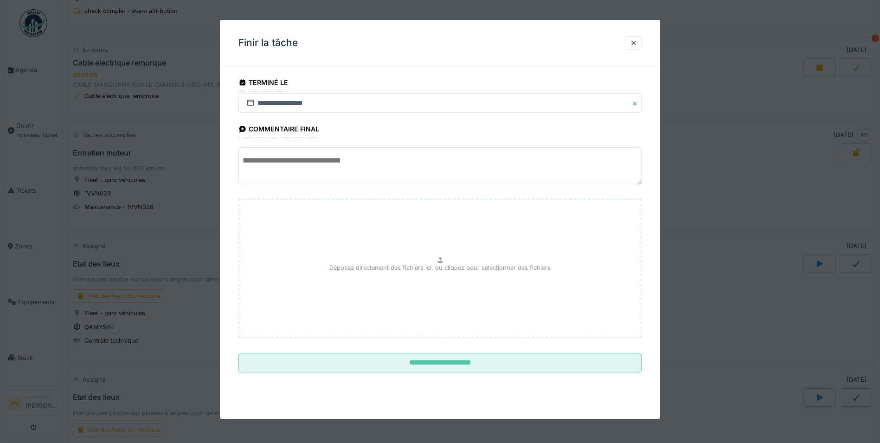
click at [271, 163] on textarea at bounding box center [439, 166] width 403 height 38
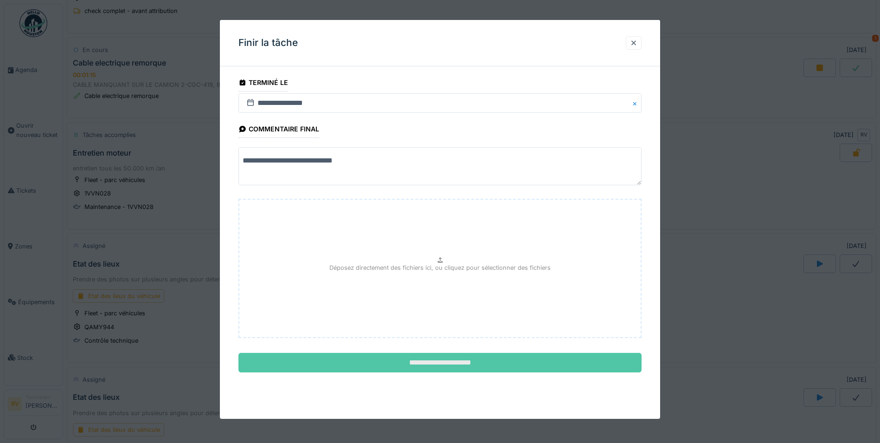
type textarea "**********"
click at [438, 358] on input "**********" at bounding box center [439, 362] width 403 height 19
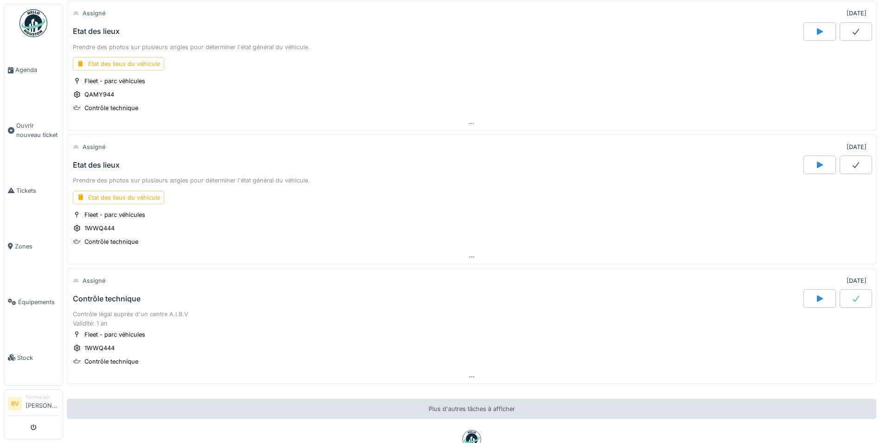
scroll to position [458, 0]
click at [840, 293] on div at bounding box center [856, 297] width 32 height 19
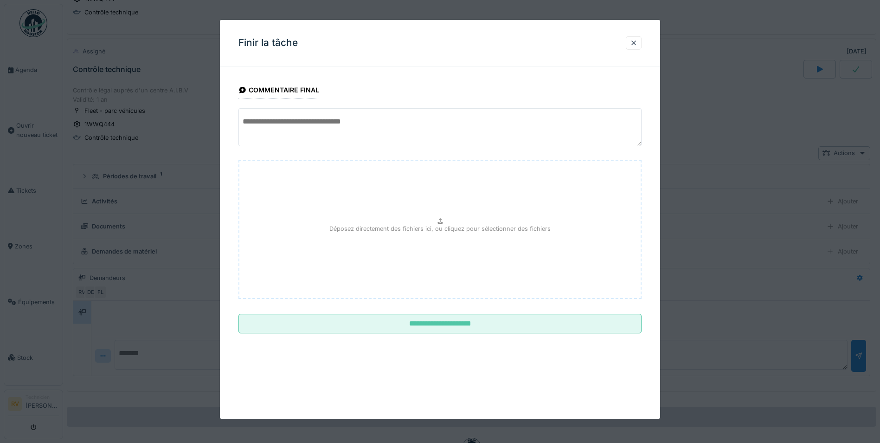
scroll to position [688, 0]
click at [290, 120] on textarea at bounding box center [439, 127] width 403 height 38
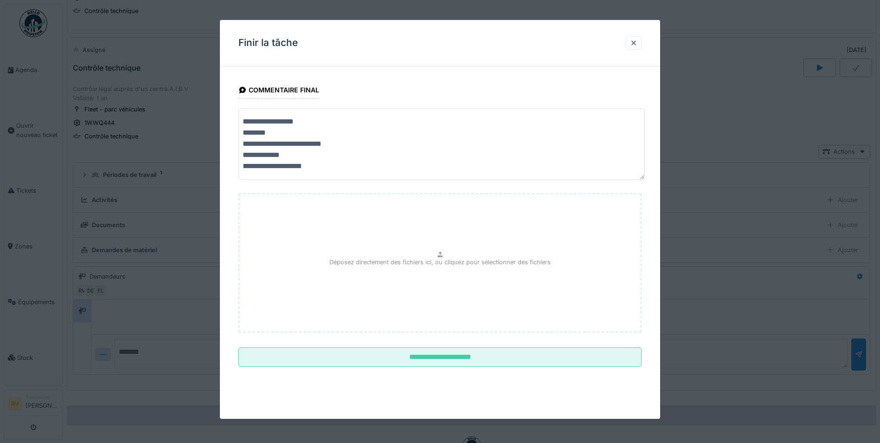
scroll to position [0, 0]
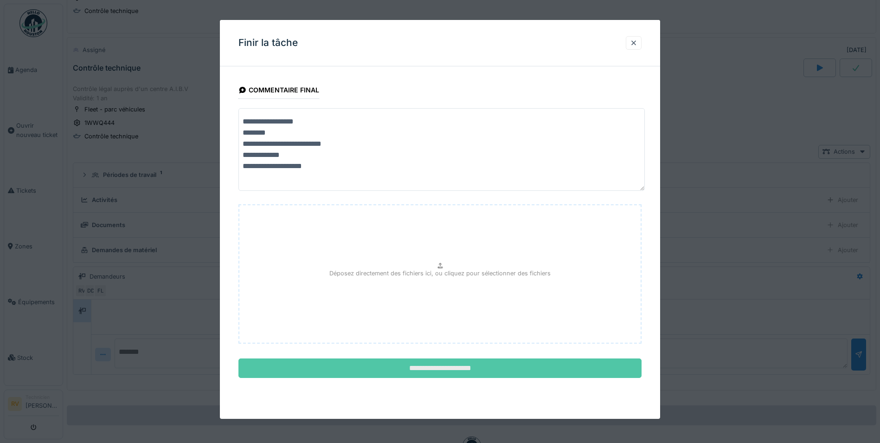
type textarea "**********"
click at [430, 370] on input "**********" at bounding box center [439, 367] width 403 height 19
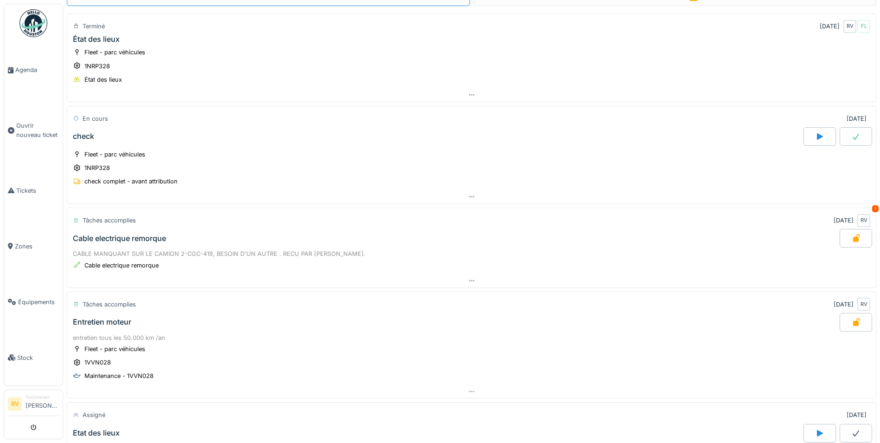
scroll to position [10, 0]
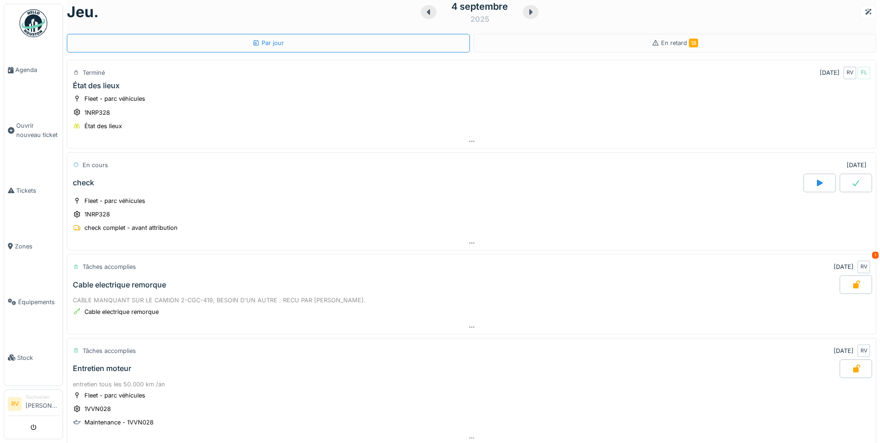
click at [424, 11] on icon at bounding box center [428, 11] width 9 height 7
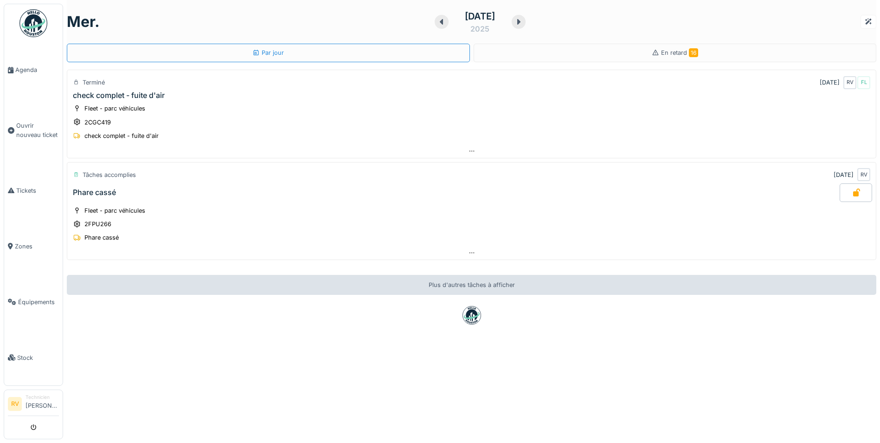
click at [437, 24] on icon at bounding box center [441, 21] width 9 height 7
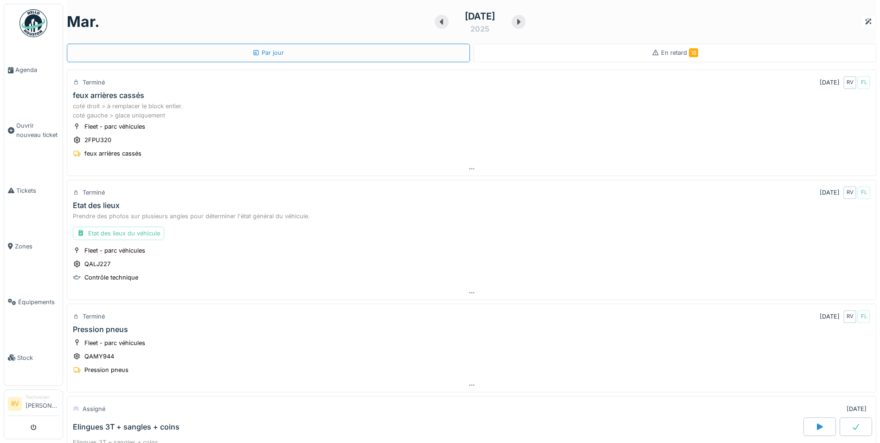
click at [661, 53] on span "En retard 16" at bounding box center [679, 52] width 37 height 7
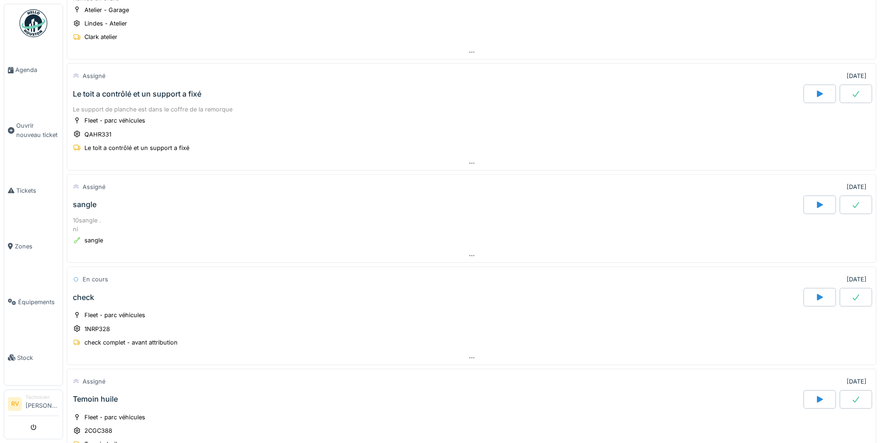
scroll to position [417, 0]
click at [356, 217] on div "10sangle . ni" at bounding box center [471, 224] width 797 height 18
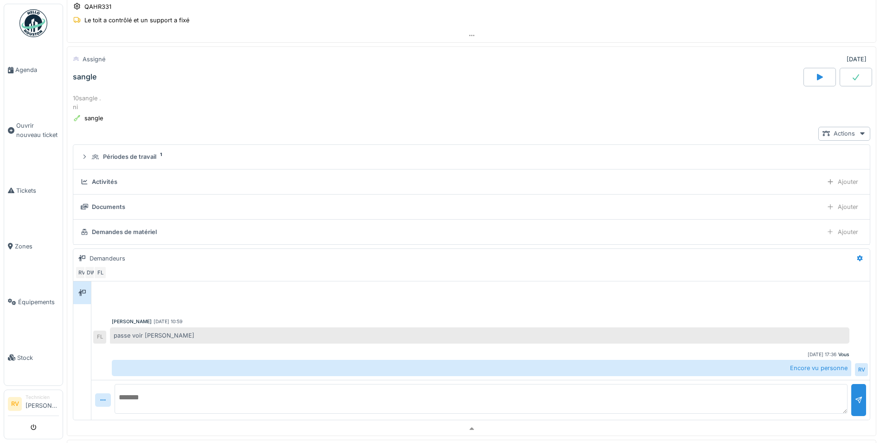
scroll to position [554, 0]
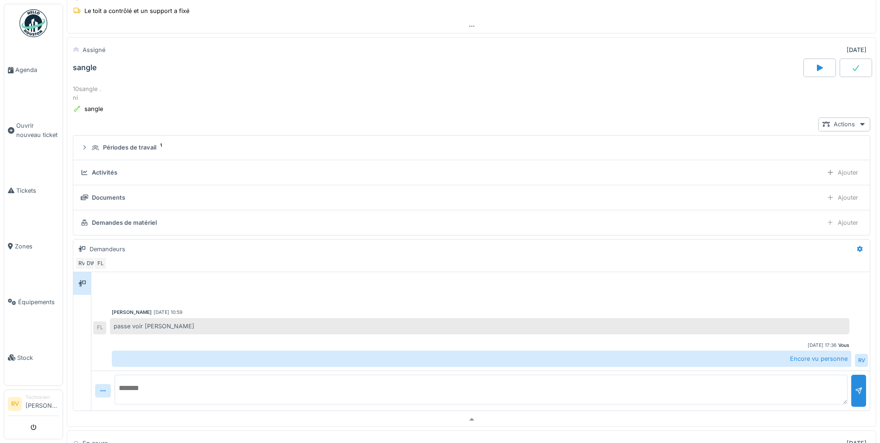
click at [156, 390] on textarea at bounding box center [481, 389] width 733 height 30
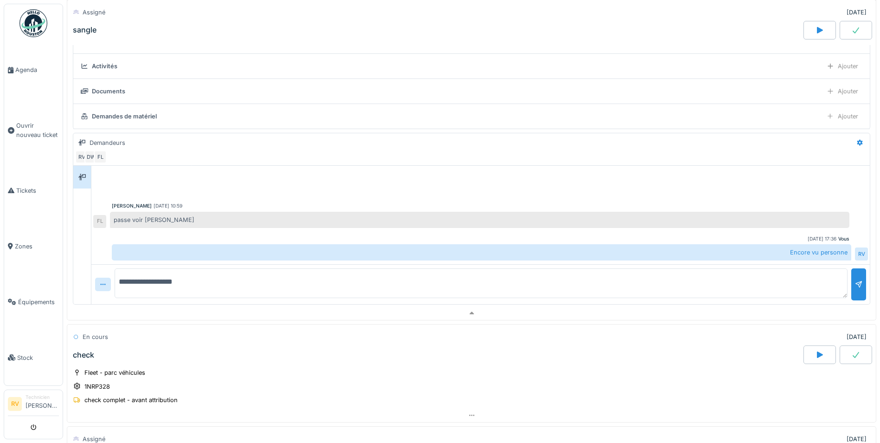
scroll to position [693, 0]
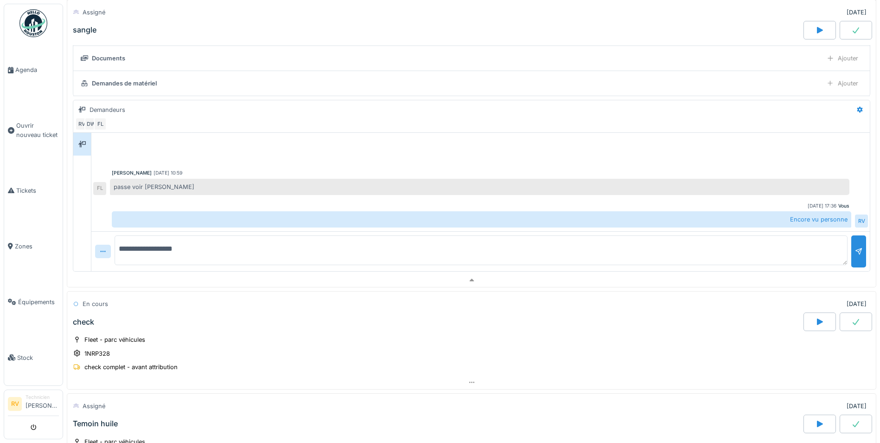
click at [143, 250] on textarea "**********" at bounding box center [481, 250] width 733 height 30
type textarea "**********"
click at [855, 252] on div at bounding box center [858, 251] width 7 height 9
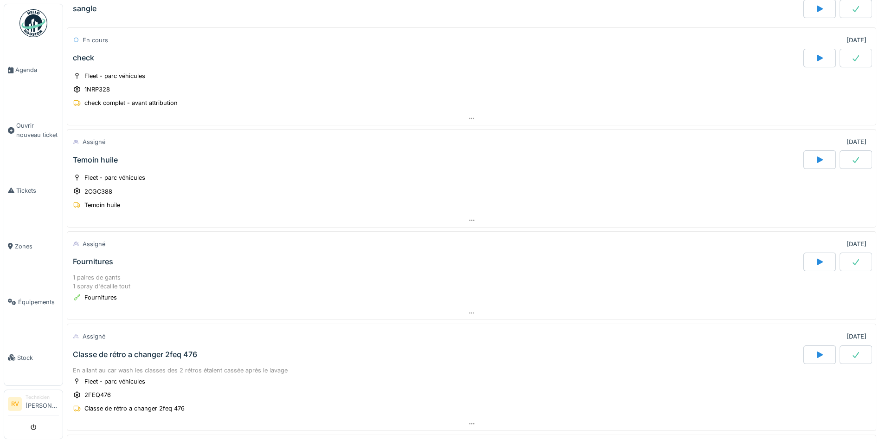
scroll to position [1018, 0]
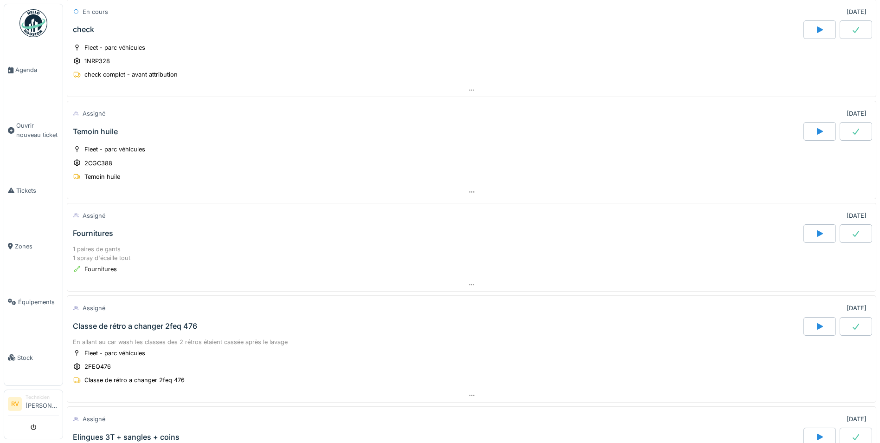
click at [277, 253] on div "1 paires de gants 1 spray d'écaille tout" at bounding box center [471, 253] width 797 height 18
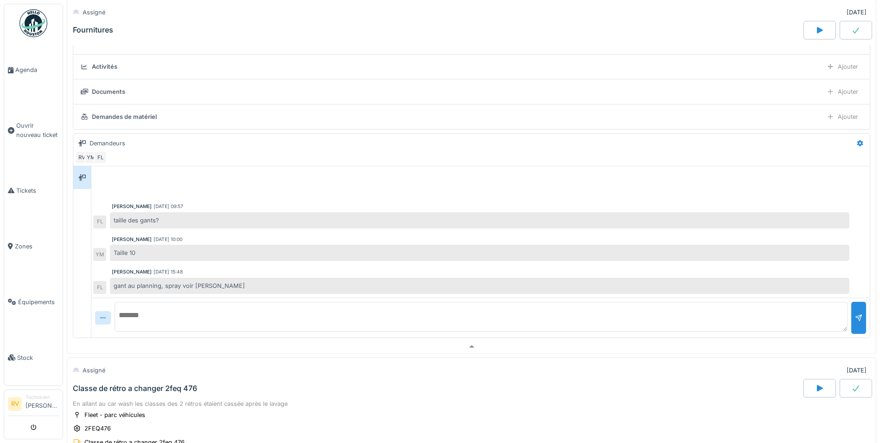
scroll to position [1322, 0]
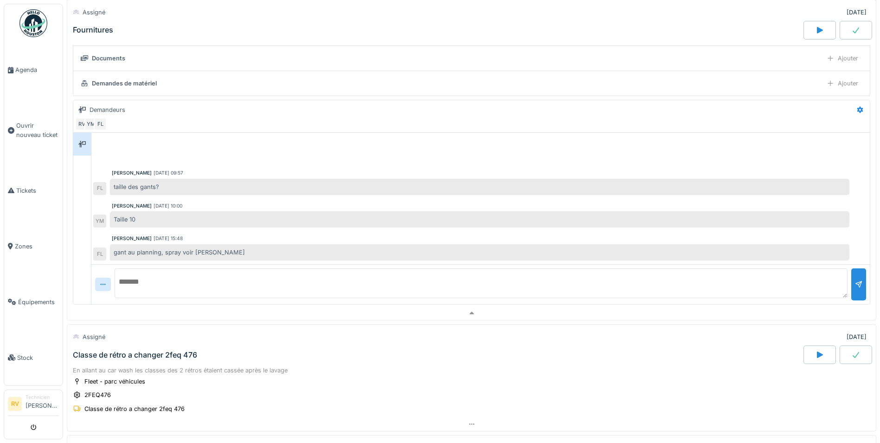
click at [176, 276] on textarea at bounding box center [481, 283] width 733 height 30
type textarea "**********"
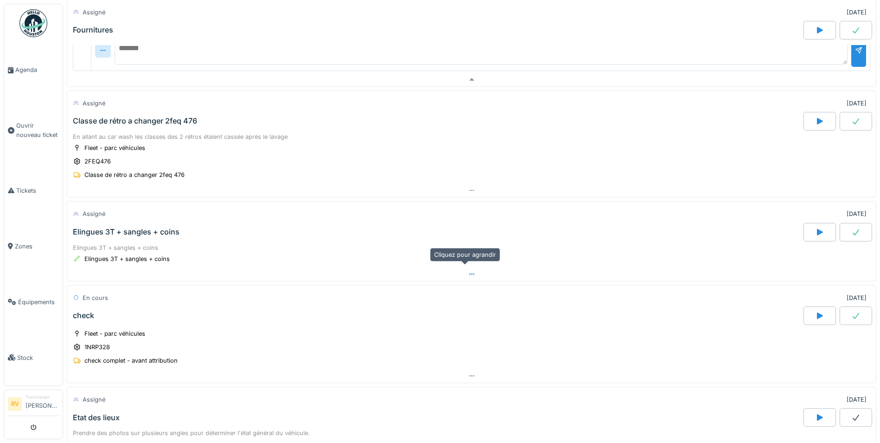
scroll to position [1601, 0]
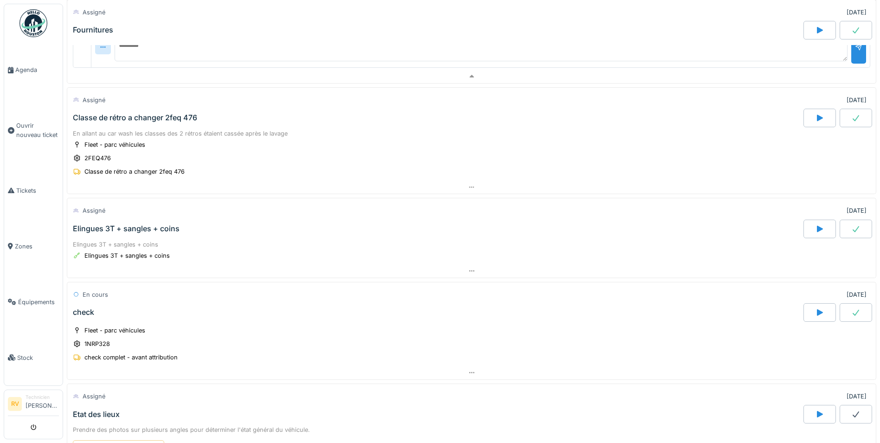
click at [803, 230] on div at bounding box center [819, 228] width 32 height 19
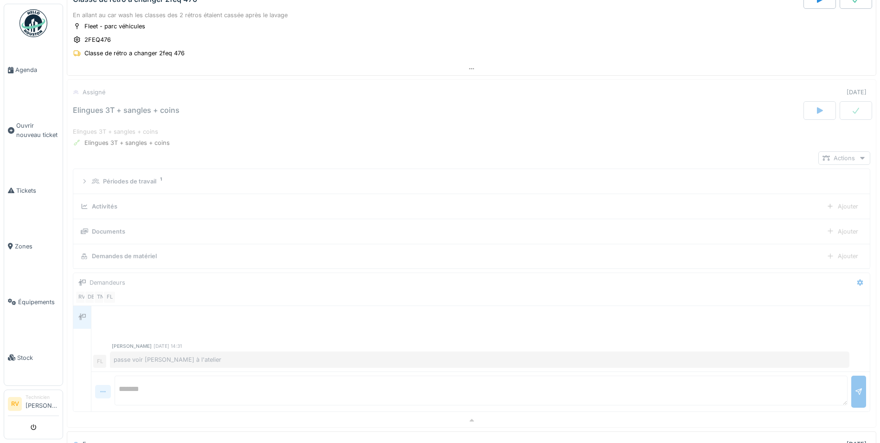
scroll to position [1761, 0]
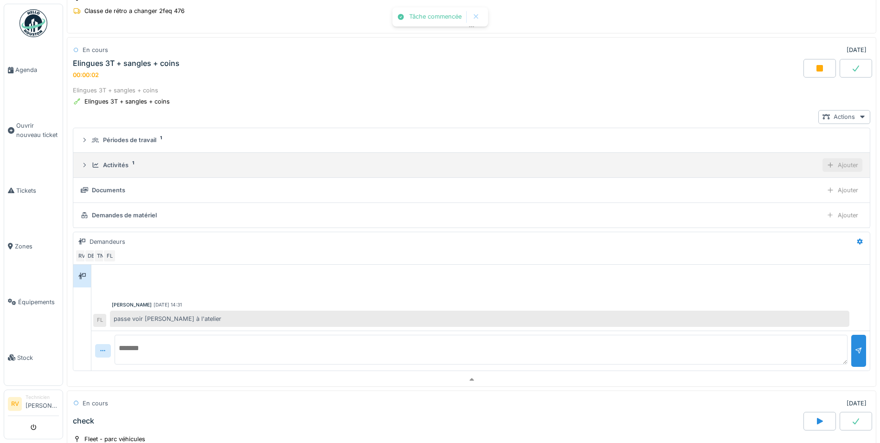
click at [827, 160] on div at bounding box center [830, 164] width 7 height 9
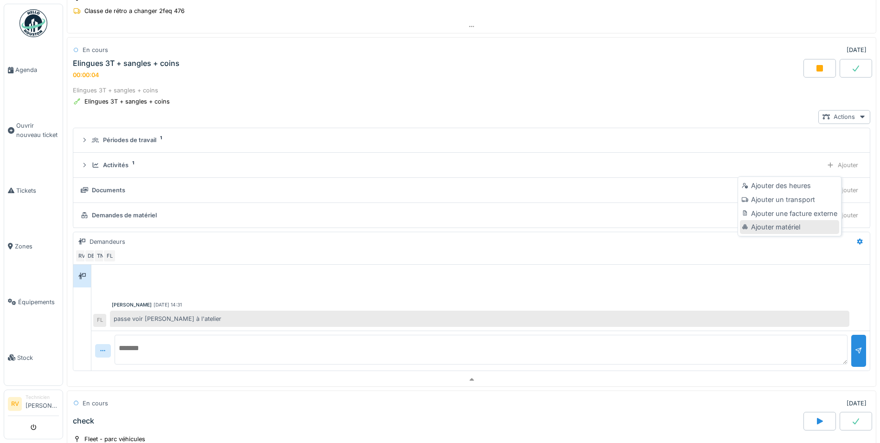
click at [779, 226] on div "Ajouter matériel" at bounding box center [789, 227] width 99 height 14
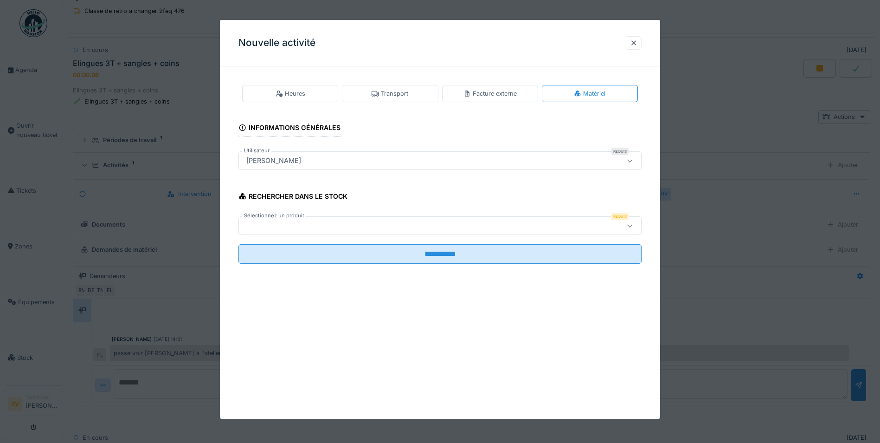
click at [276, 226] on div at bounding box center [416, 225] width 347 height 10
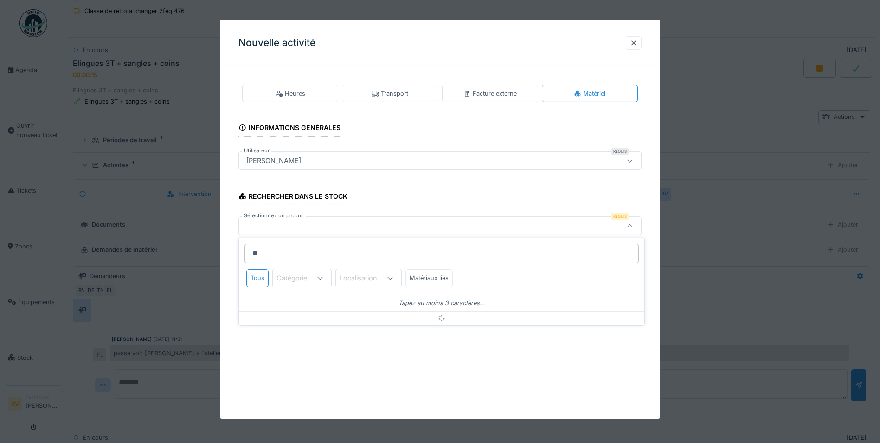
type input "*"
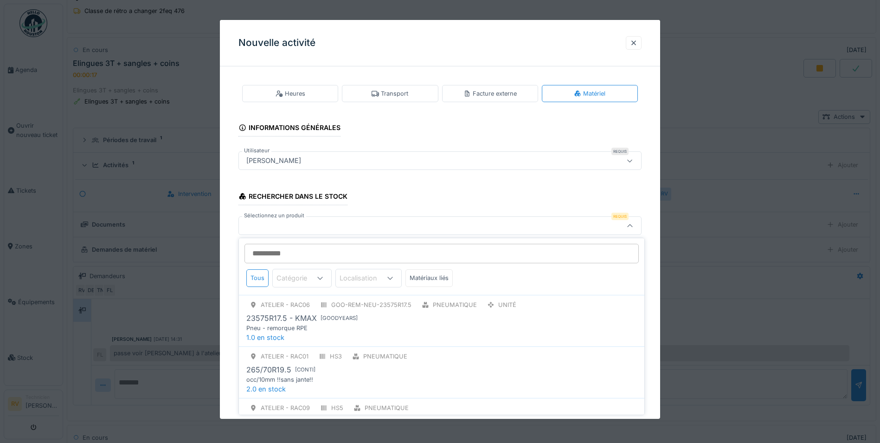
type input "*"
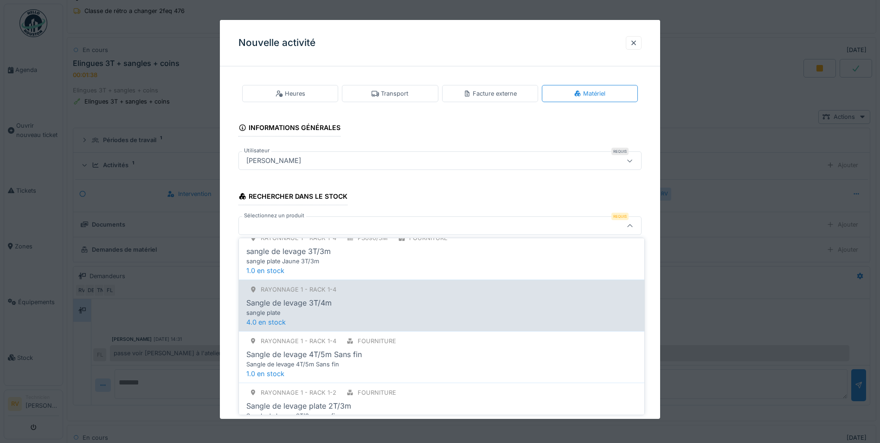
scroll to position [325, 0]
type input "******"
click at [310, 305] on div "Sangle de levage 3T/4m" at bounding box center [288, 301] width 85 height 11
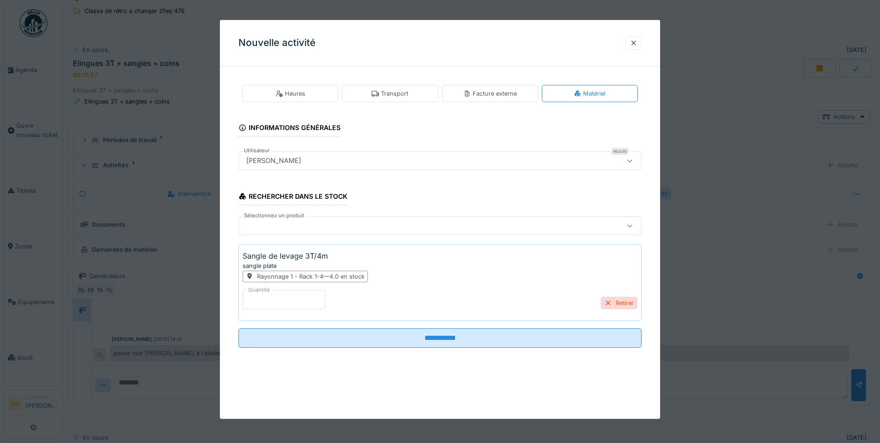
click at [260, 301] on input "*" at bounding box center [284, 298] width 83 height 19
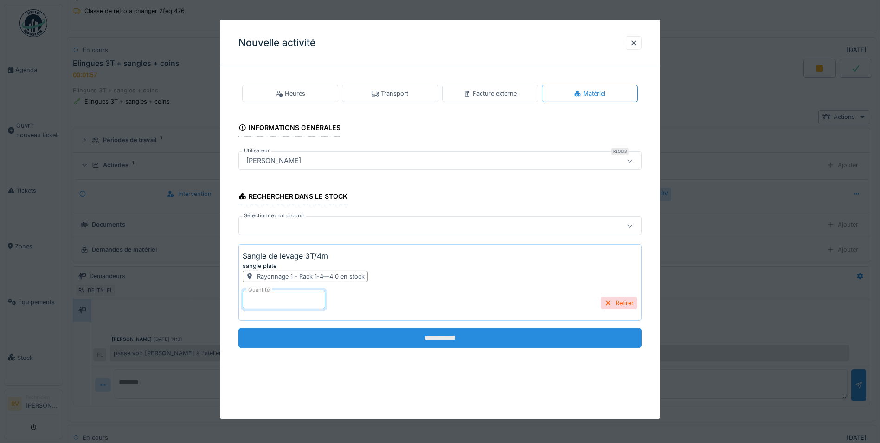
type input "*"
click at [421, 336] on input "**********" at bounding box center [439, 337] width 403 height 19
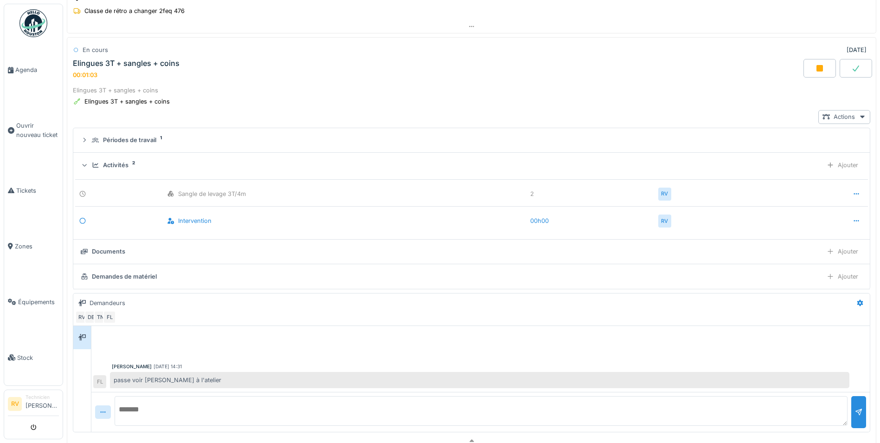
click at [853, 68] on icon at bounding box center [856, 68] width 6 height 6
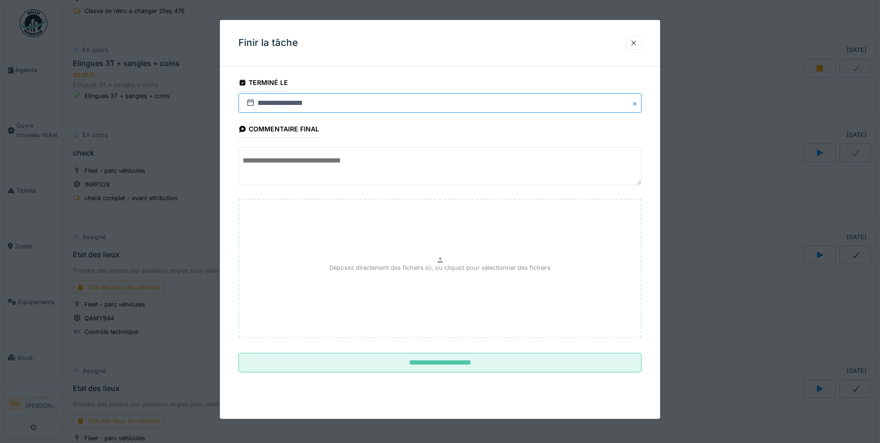
click at [265, 101] on input "**********" at bounding box center [439, 102] width 403 height 19
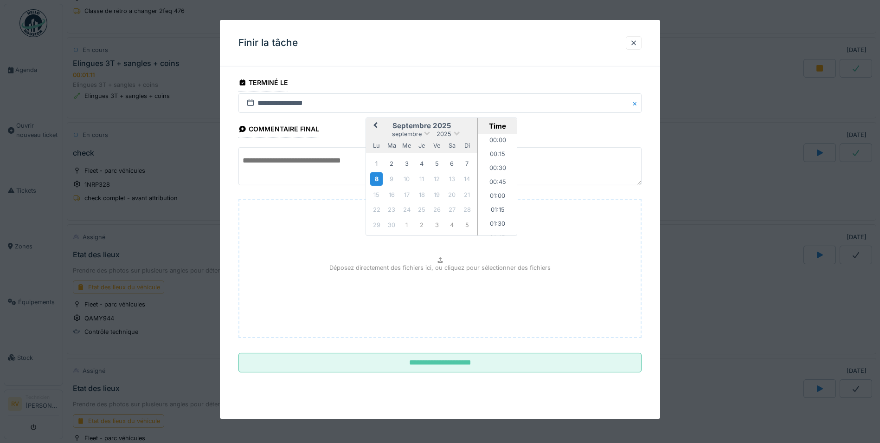
scroll to position [1111, 0]
click at [375, 125] on span "Previous Month" at bounding box center [375, 125] width 0 height 11
click at [421, 179] on div "7" at bounding box center [422, 178] width 13 height 13
click at [437, 178] on div "8" at bounding box center [436, 178] width 13 height 13
click at [469, 123] on span "Next Month" at bounding box center [469, 125] width 0 height 11
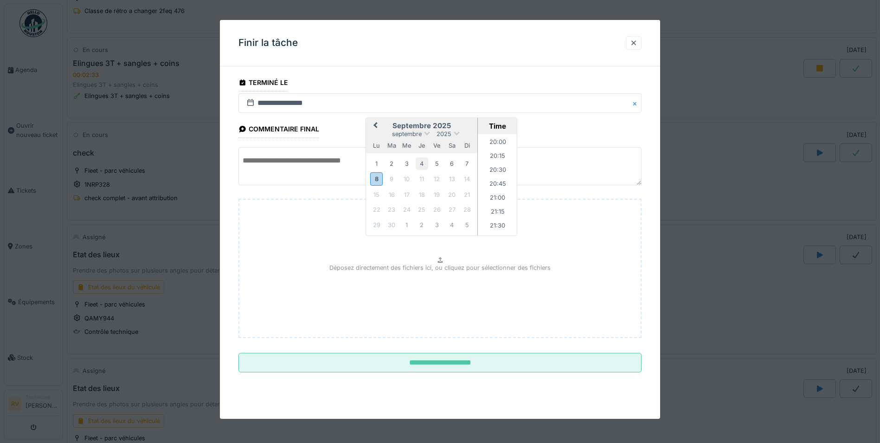
click at [423, 164] on div "4" at bounding box center [422, 163] width 13 height 13
click at [637, 44] on div at bounding box center [633, 42] width 7 height 9
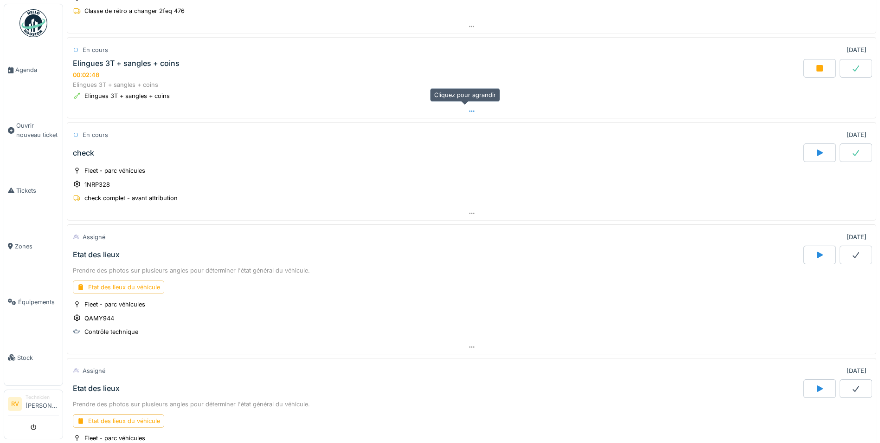
click at [468, 108] on icon at bounding box center [471, 111] width 7 height 6
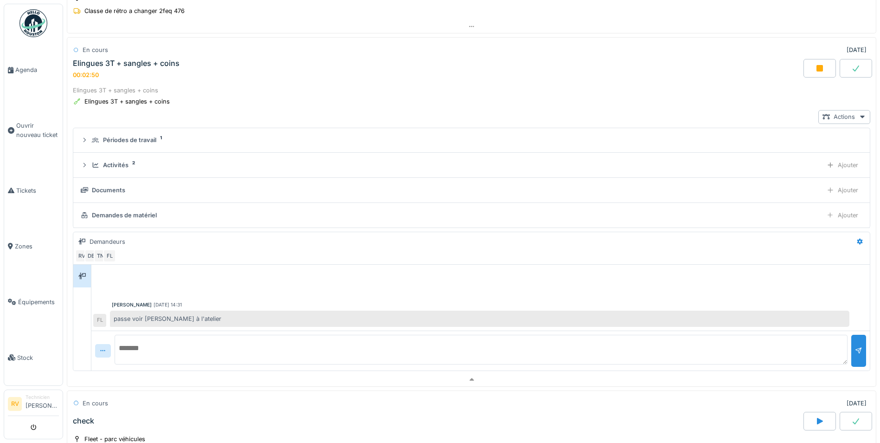
click at [845, 64] on div at bounding box center [856, 68] width 32 height 19
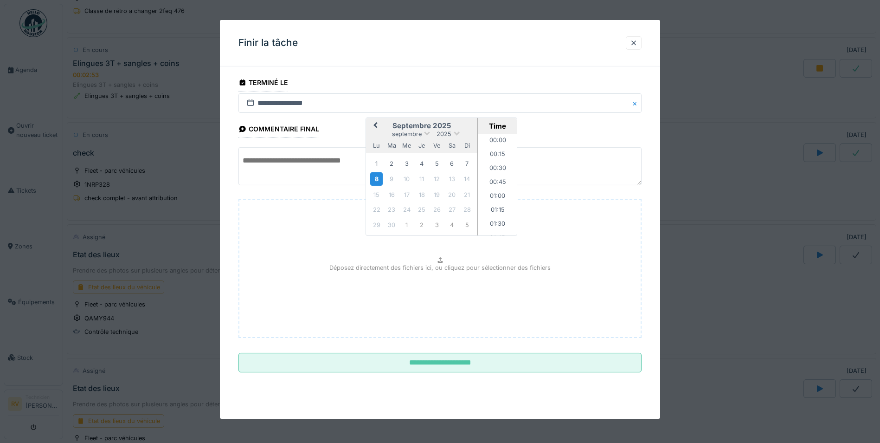
scroll to position [1125, 0]
click at [391, 165] on div "2" at bounding box center [391, 163] width 13 height 13
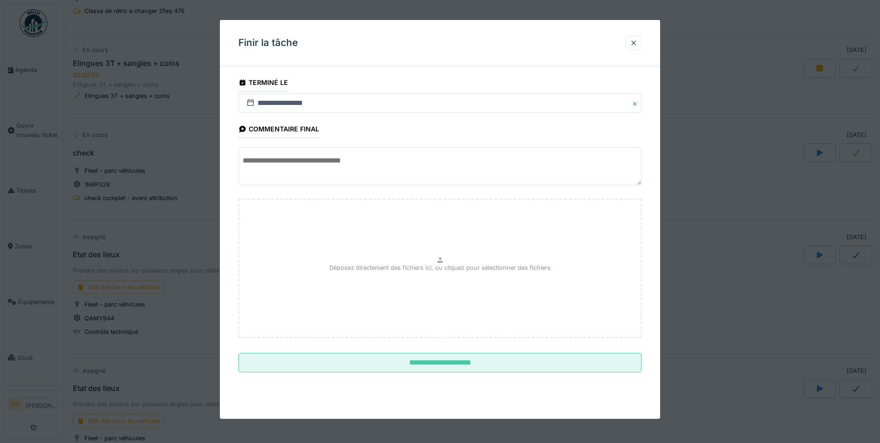
click at [262, 163] on textarea at bounding box center [439, 166] width 403 height 38
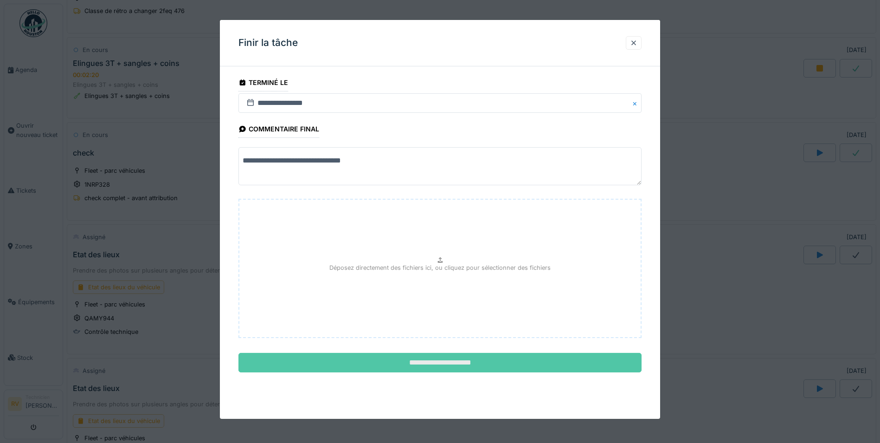
type textarea "**********"
click at [455, 360] on input "**********" at bounding box center [439, 362] width 403 height 19
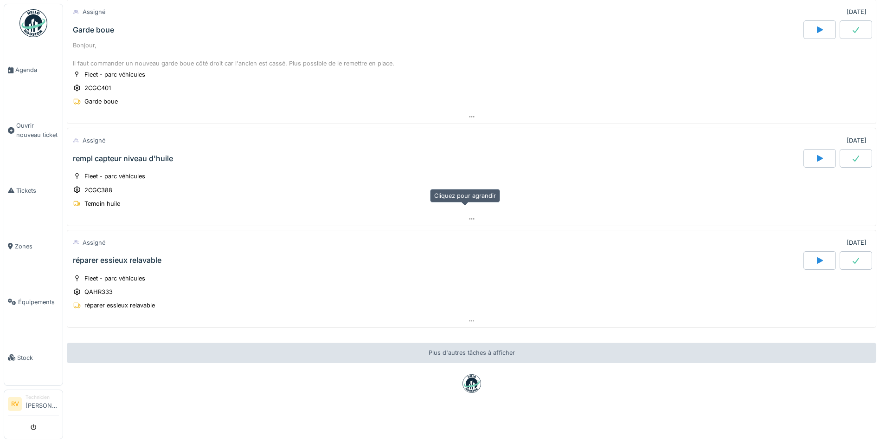
scroll to position [7, 0]
click at [470, 314] on div at bounding box center [471, 320] width 808 height 13
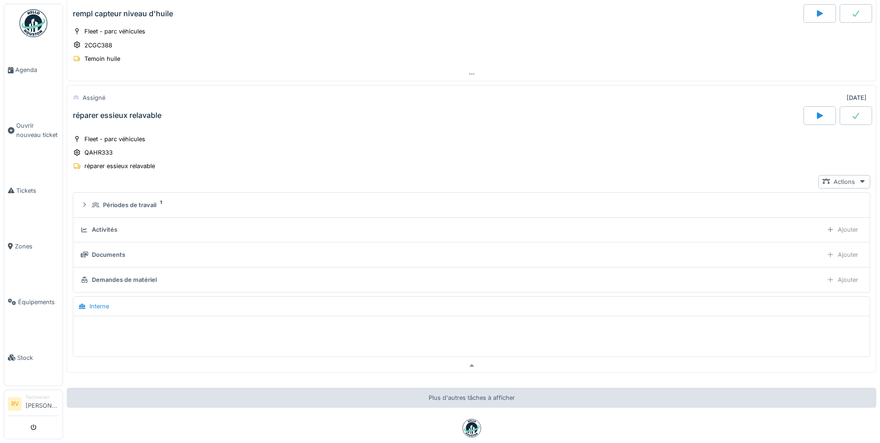
scroll to position [2443, 0]
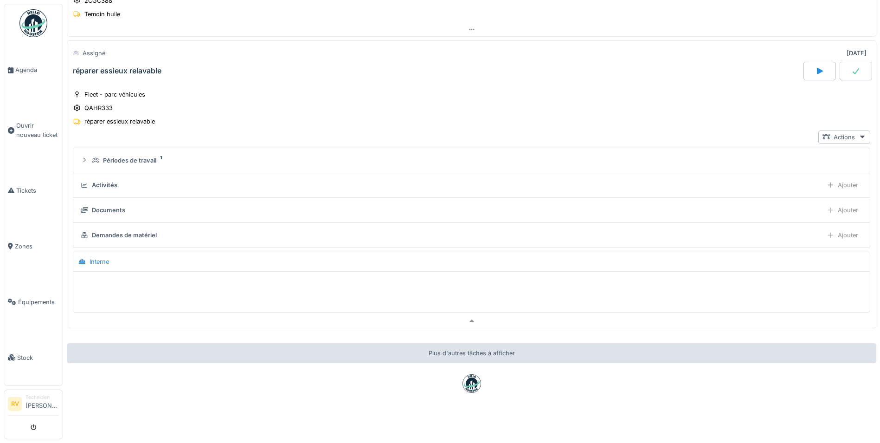
click at [202, 279] on div at bounding box center [471, 289] width 793 height 24
click at [465, 287] on div at bounding box center [471, 289] width 793 height 24
click at [516, 271] on div at bounding box center [471, 288] width 796 height 35
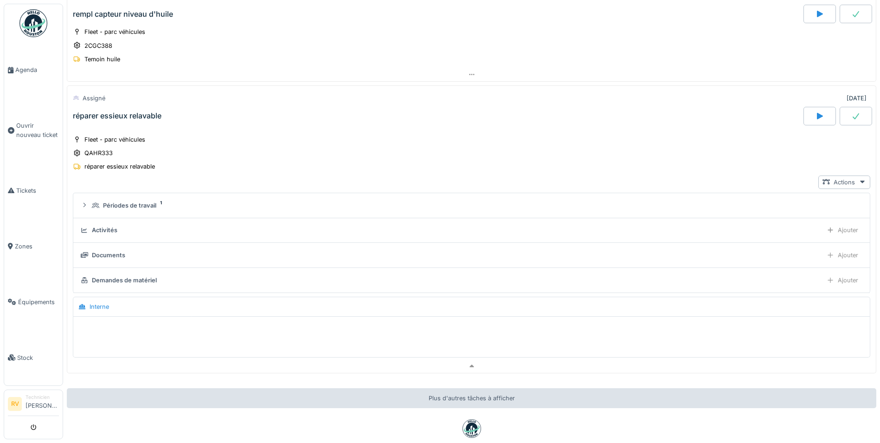
click at [815, 117] on icon at bounding box center [819, 115] width 9 height 7
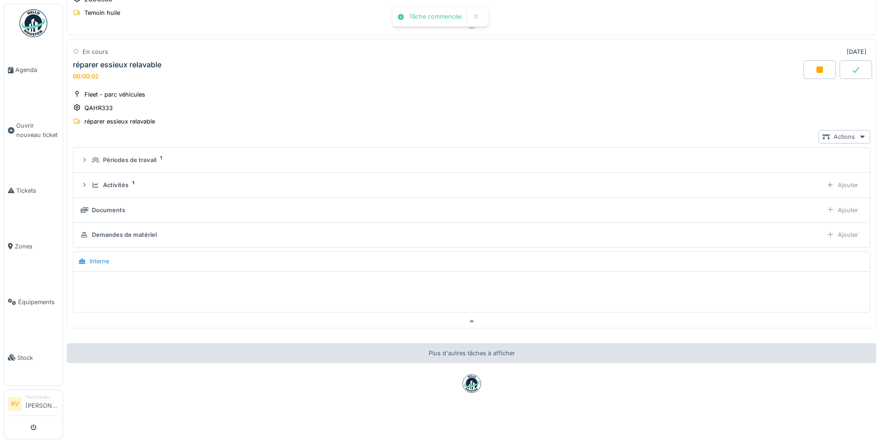
click at [143, 284] on div at bounding box center [471, 289] width 793 height 24
click at [448, 286] on div at bounding box center [471, 289] width 793 height 24
click at [550, 276] on div at bounding box center [471, 288] width 796 height 35
click at [810, 64] on div at bounding box center [819, 69] width 32 height 19
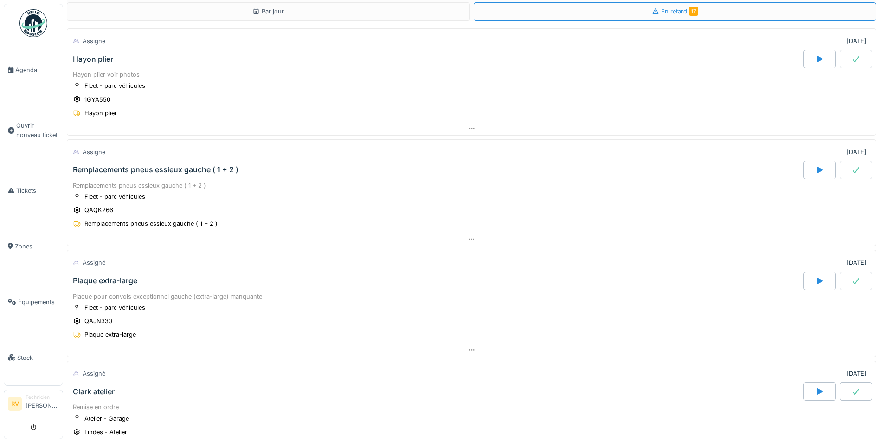
scroll to position [0, 0]
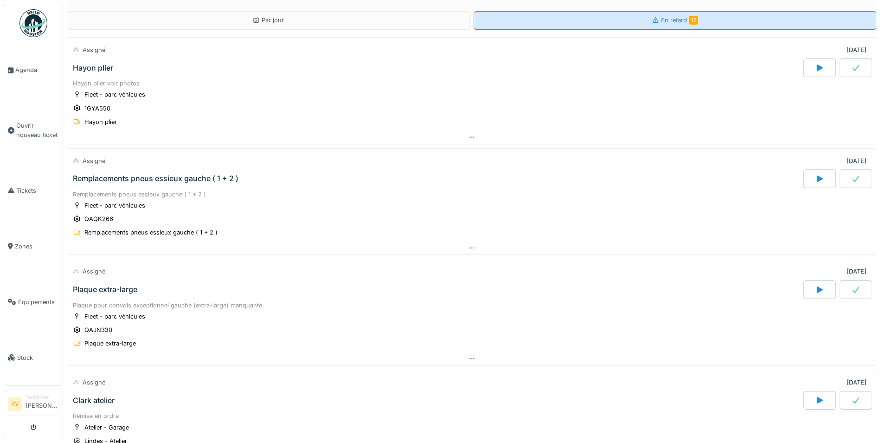
click at [639, 17] on div "En retard 17" at bounding box center [675, 20] width 403 height 19
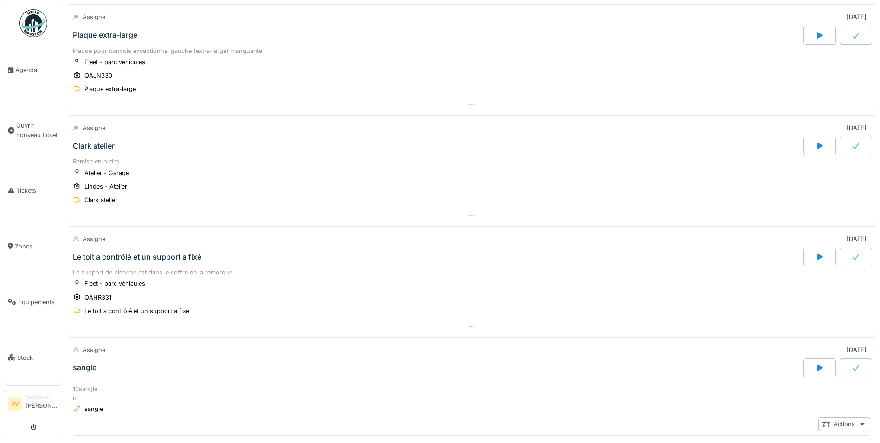
scroll to position [278, 0]
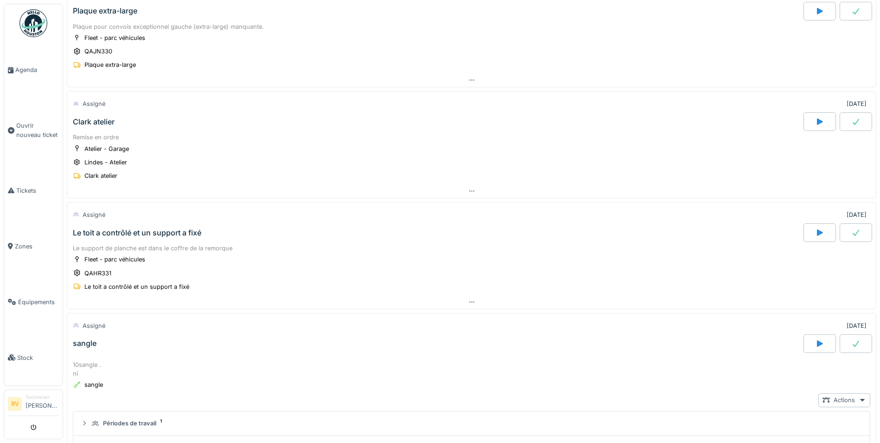
click at [853, 119] on icon at bounding box center [856, 122] width 6 height 6
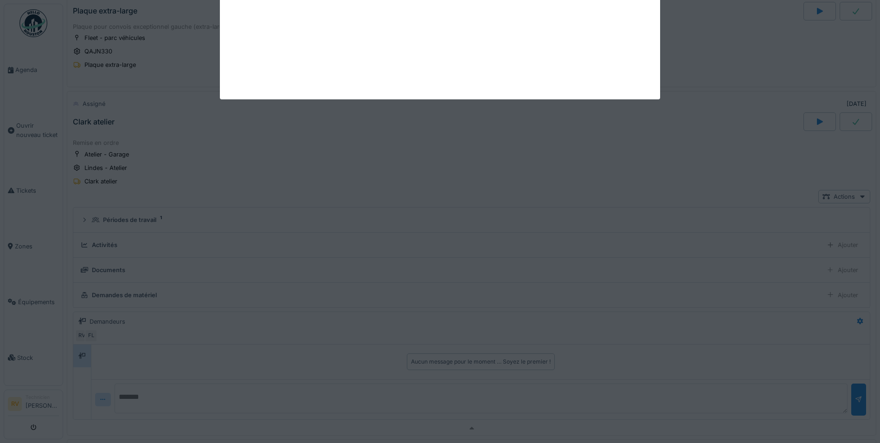
scroll to position [332, 0]
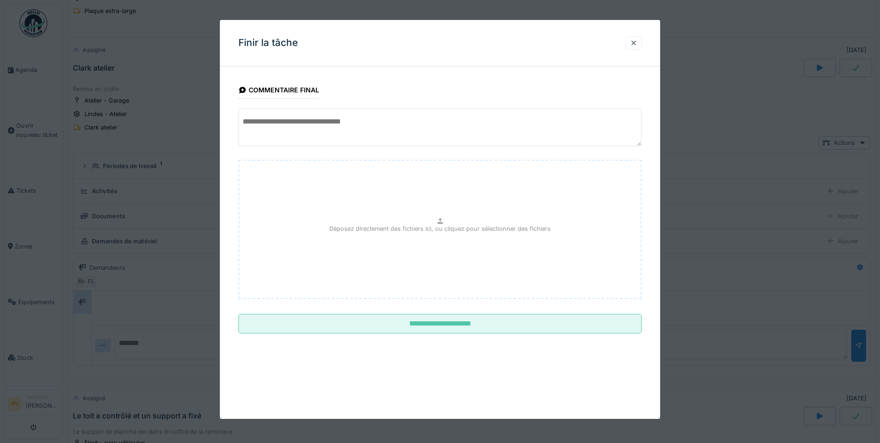
click at [335, 123] on textarea at bounding box center [439, 127] width 403 height 38
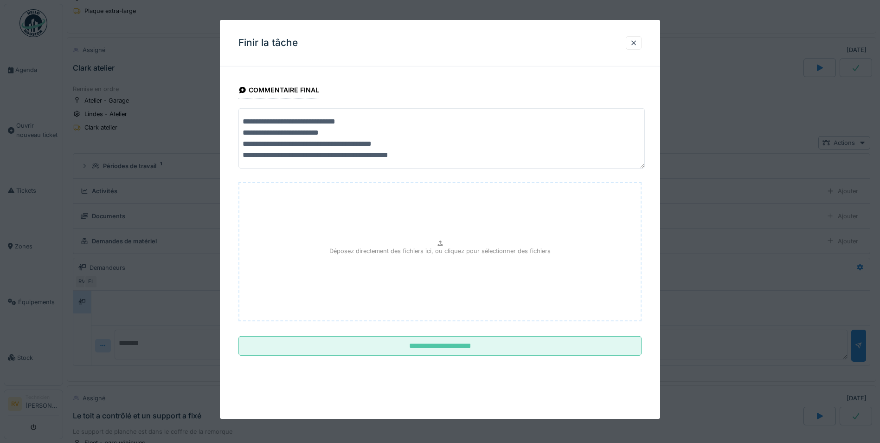
scroll to position [0, 0]
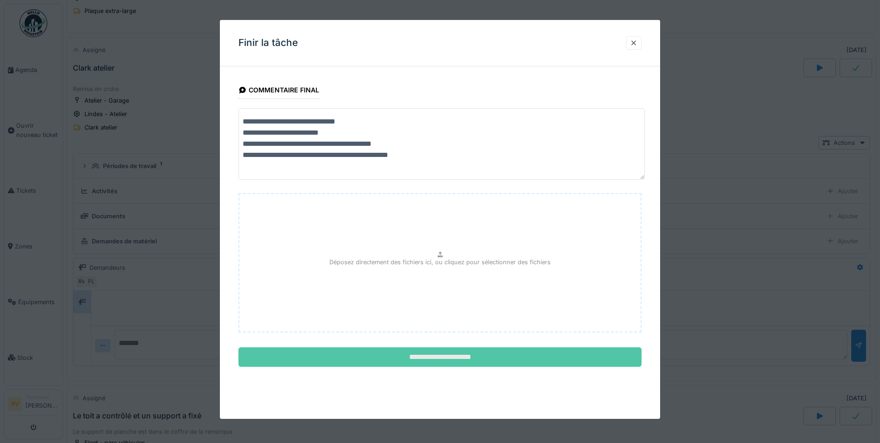
type textarea "**********"
click at [430, 354] on input "**********" at bounding box center [439, 356] width 403 height 19
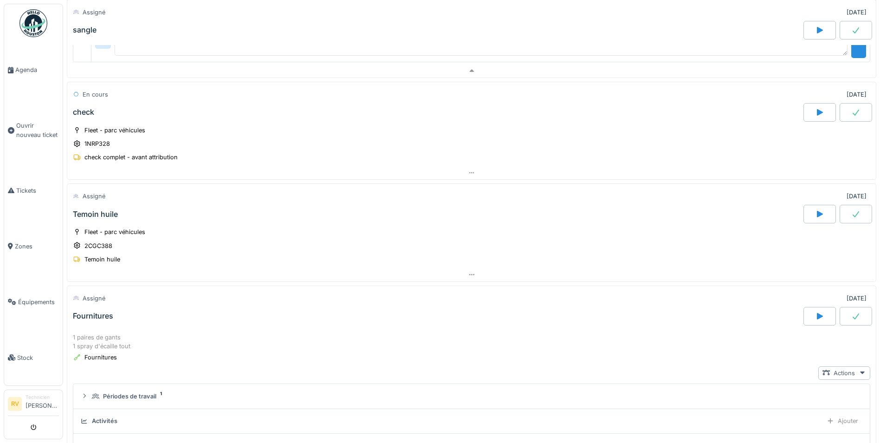
scroll to position [981, 0]
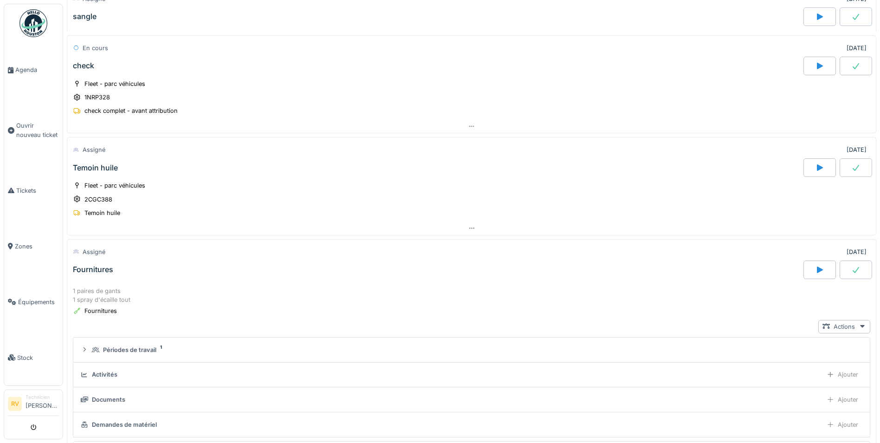
click at [815, 167] on icon at bounding box center [819, 167] width 9 height 7
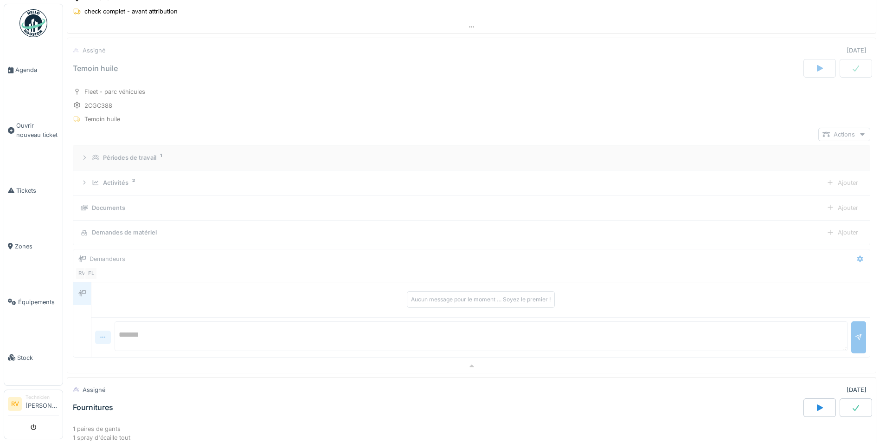
scroll to position [1081, 0]
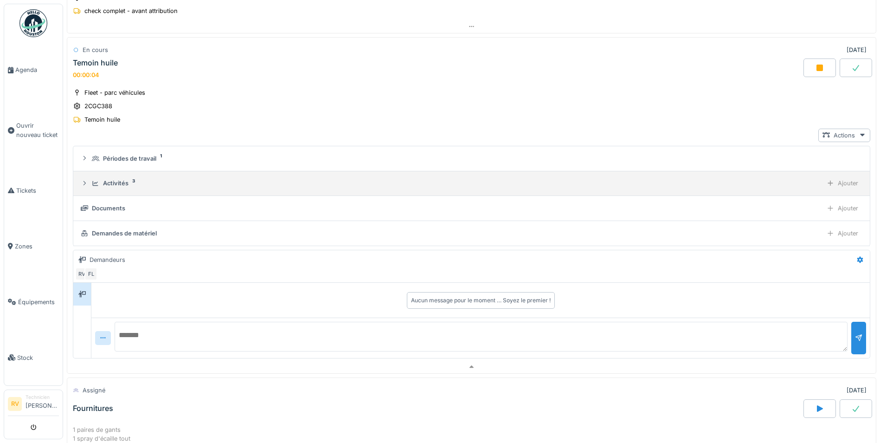
click at [85, 184] on icon at bounding box center [84, 183] width 7 height 6
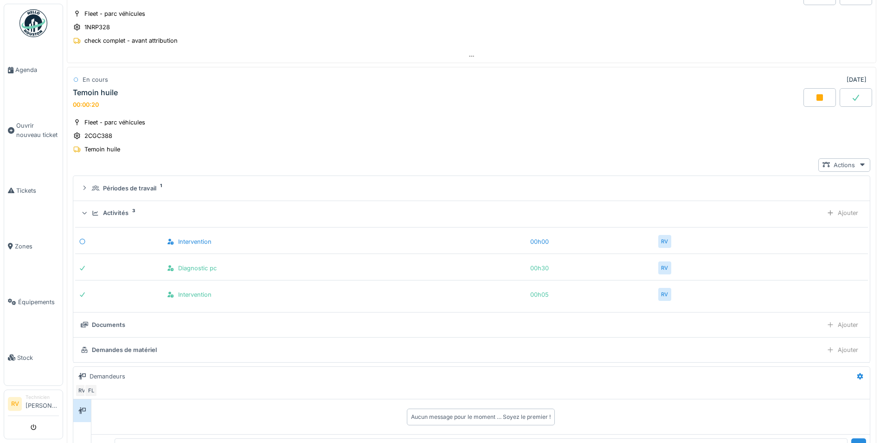
scroll to position [1035, 0]
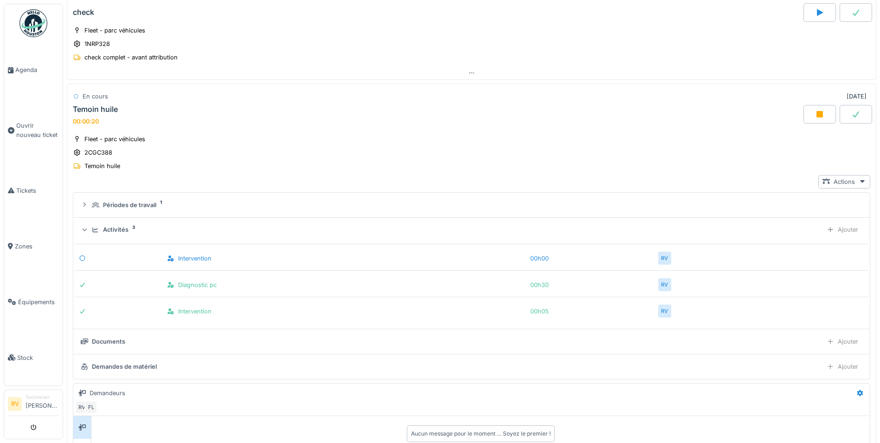
click at [816, 116] on icon at bounding box center [819, 114] width 6 height 6
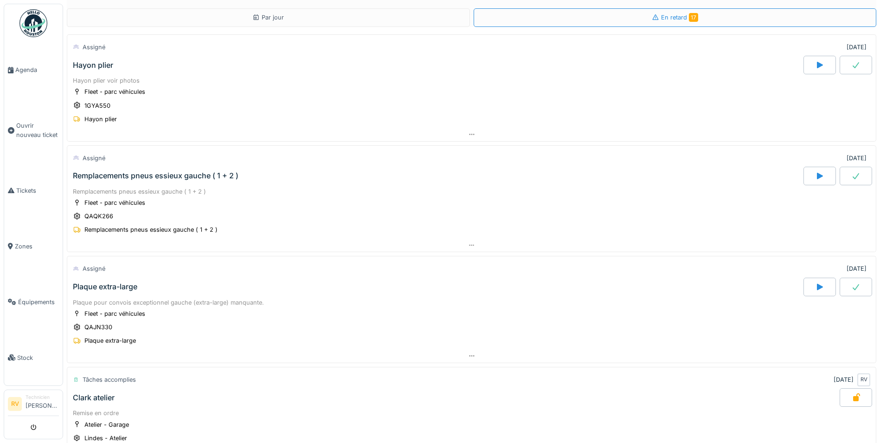
scroll to position [0, 0]
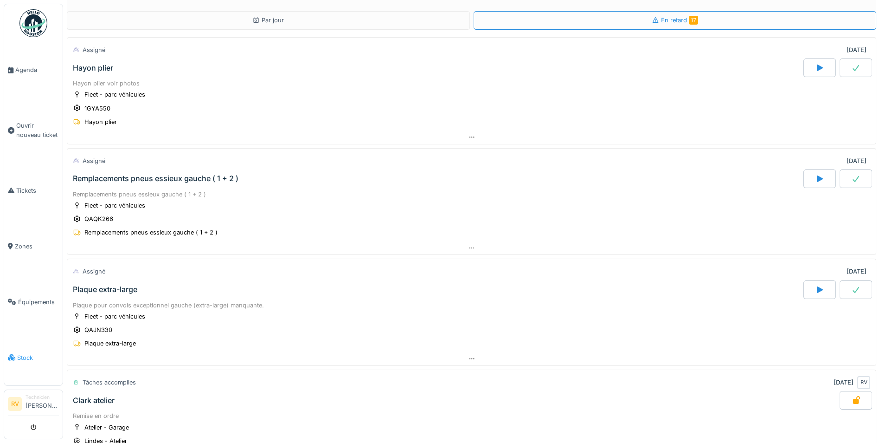
click at [17, 355] on span "Stock" at bounding box center [38, 357] width 42 height 9
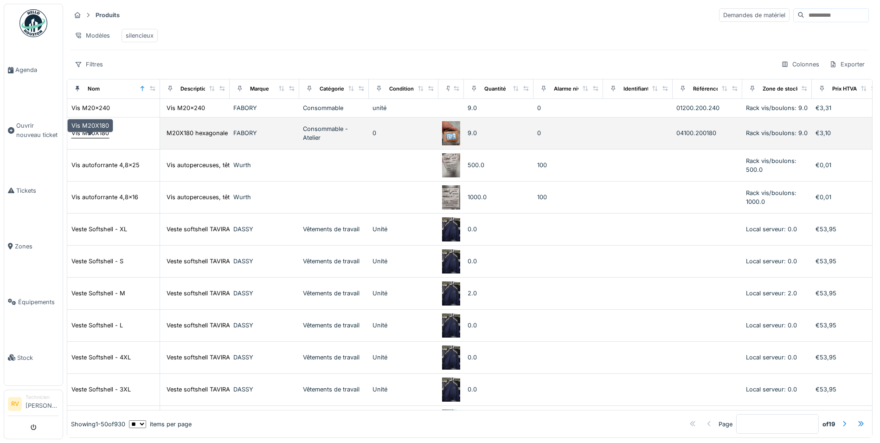
click at [86, 137] on div "Vis M20X180" at bounding box center [90, 132] width 38 height 9
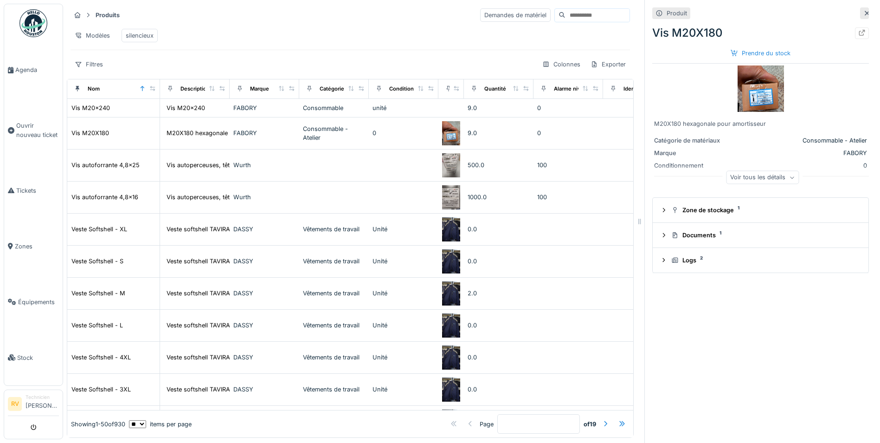
click at [656, 12] on icon at bounding box center [659, 13] width 6 height 6
click at [858, 33] on icon at bounding box center [861, 33] width 7 height 6
click at [29, 65] on span "Agenda" at bounding box center [37, 69] width 44 height 9
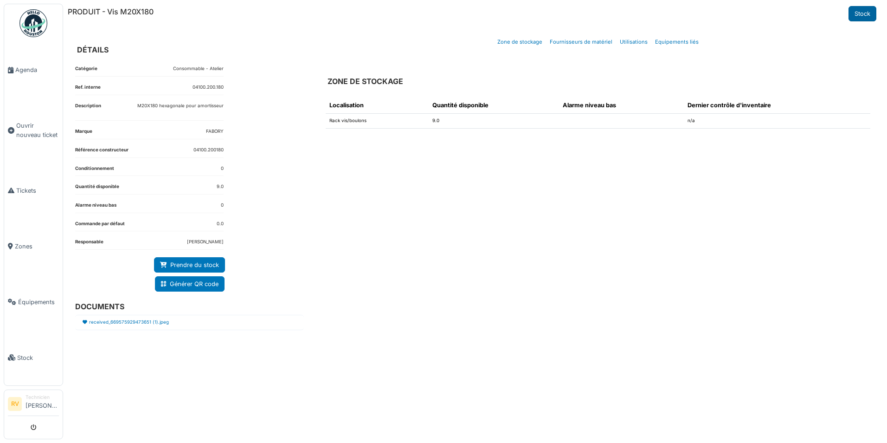
click at [871, 15] on link "Stock" at bounding box center [862, 13] width 28 height 15
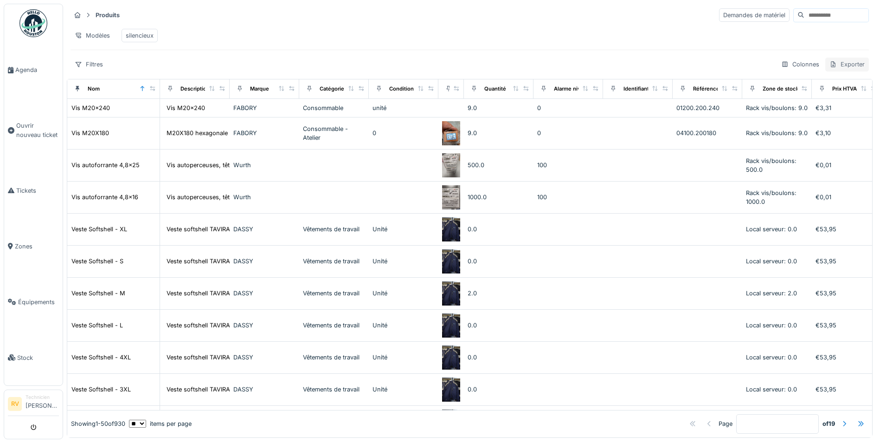
click at [835, 71] on div "Exporter" at bounding box center [847, 64] width 44 height 13
click at [800, 31] on div "Modèles silencieux" at bounding box center [470, 35] width 798 height 21
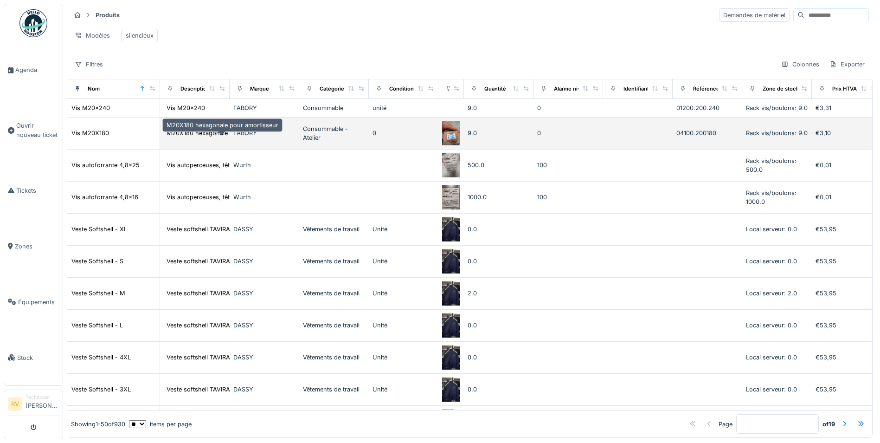
drag, startPoint x: 216, startPoint y: 141, endPoint x: 204, endPoint y: 145, distance: 12.6
click at [204, 138] on div "M20X180 hexagonale pour amortisseur" at bounding box center [222, 133] width 117 height 11
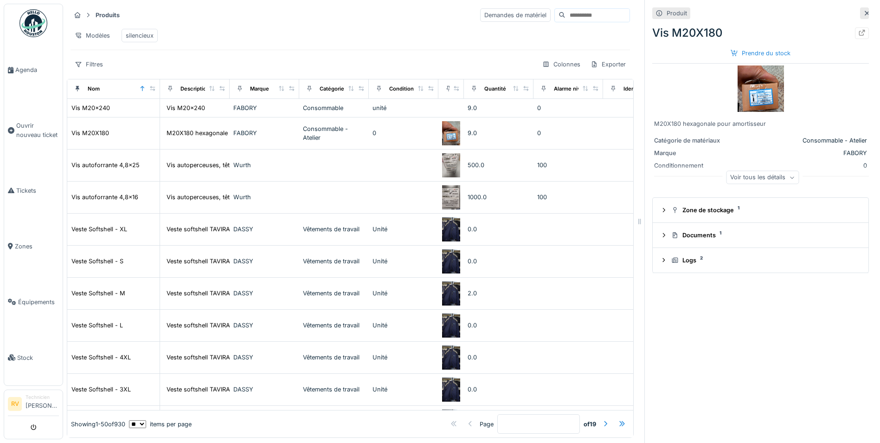
click at [790, 178] on icon at bounding box center [792, 178] width 4 height 2
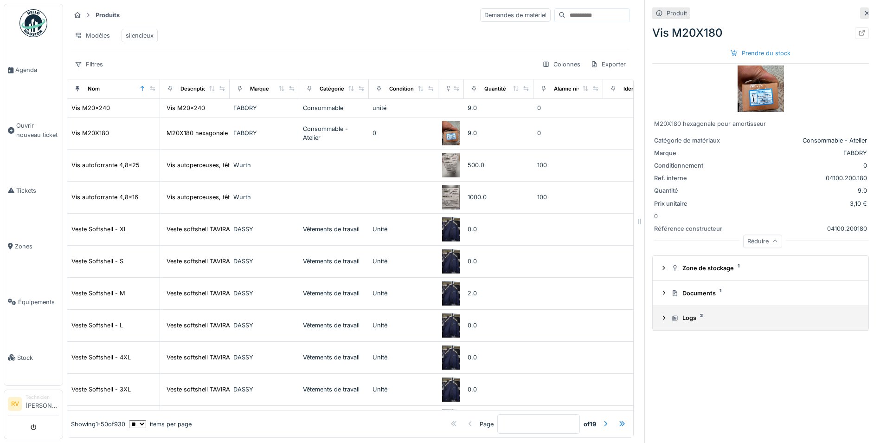
click at [660, 320] on icon at bounding box center [663, 317] width 7 height 6
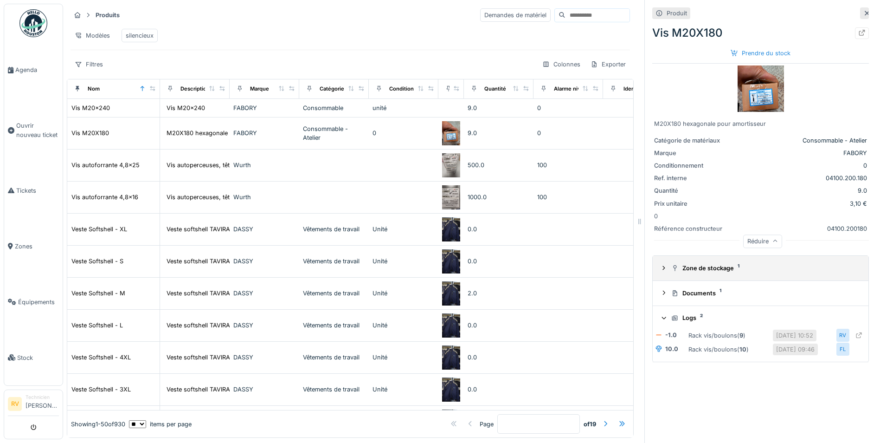
click at [660, 269] on icon at bounding box center [663, 268] width 7 height 6
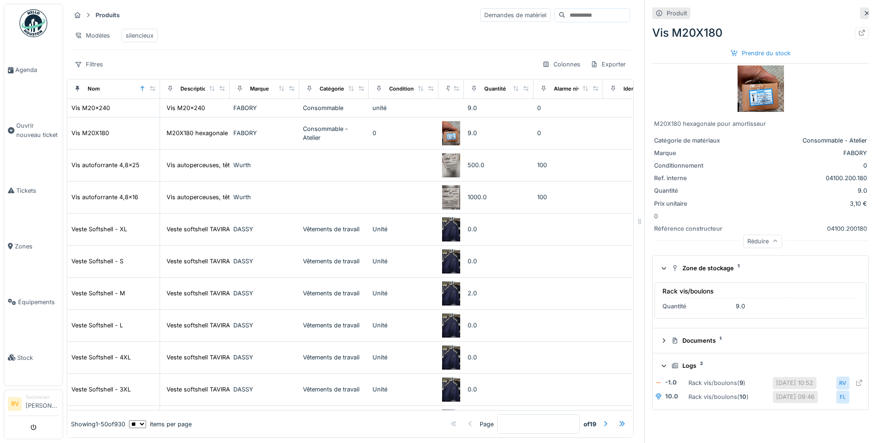
click at [667, 16] on div "Produit" at bounding box center [677, 13] width 20 height 9
click at [655, 12] on icon at bounding box center [658, 13] width 7 height 6
click at [656, 12] on icon at bounding box center [659, 13] width 6 height 6
drag, startPoint x: 654, startPoint y: 12, endPoint x: 668, endPoint y: 13, distance: 13.9
click at [664, 13] on div "Produit" at bounding box center [671, 13] width 38 height 12
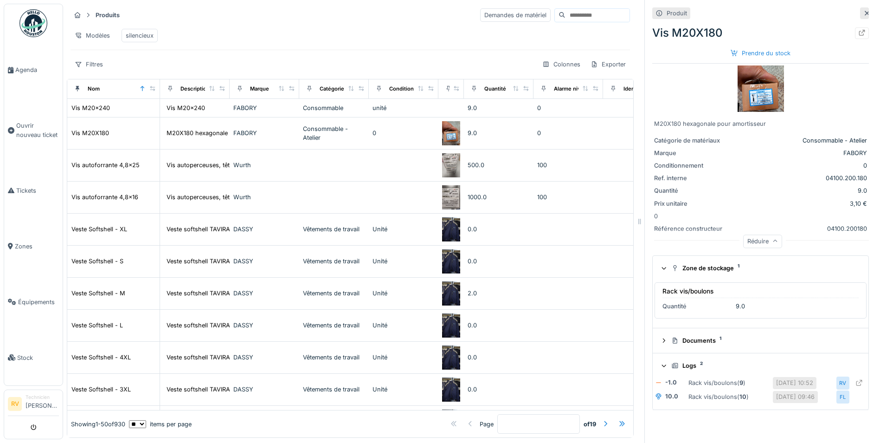
drag, startPoint x: 669, startPoint y: 13, endPoint x: 675, endPoint y: 22, distance: 10.8
click at [671, 14] on div "Produit" at bounding box center [677, 13] width 20 height 9
click at [692, 45] on div "Vis M20X180 Prendre du stock" at bounding box center [760, 41] width 217 height 40
click at [694, 44] on div "Vis M20X180 Prendre du stock" at bounding box center [760, 41] width 217 height 40
click at [865, 13] on icon at bounding box center [867, 13] width 5 height 5
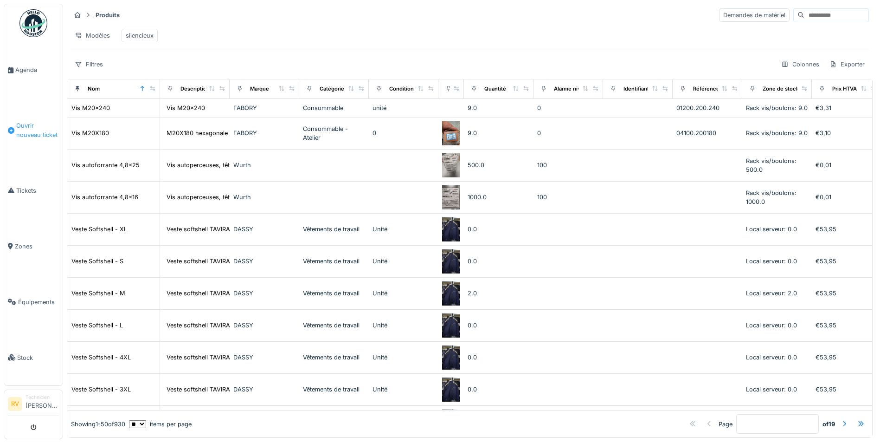
click at [36, 130] on span "Ouvrir nouveau ticket" at bounding box center [37, 130] width 43 height 18
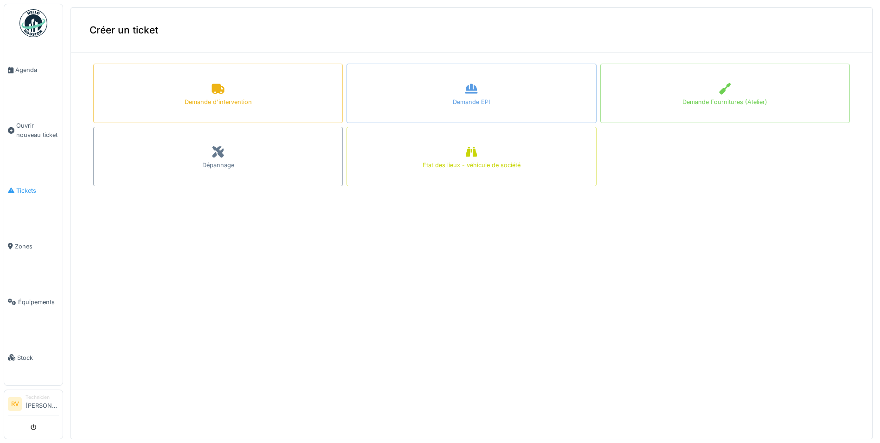
click at [29, 188] on span "Tickets" at bounding box center [37, 190] width 43 height 9
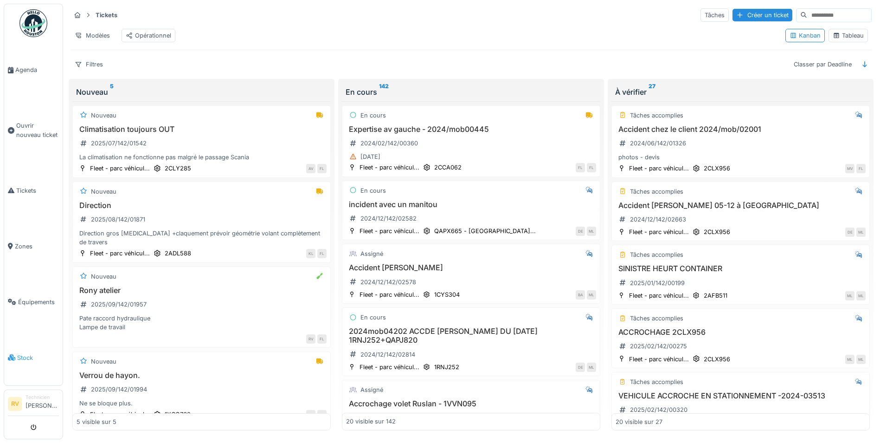
click at [28, 356] on span "Stock" at bounding box center [38, 357] width 42 height 9
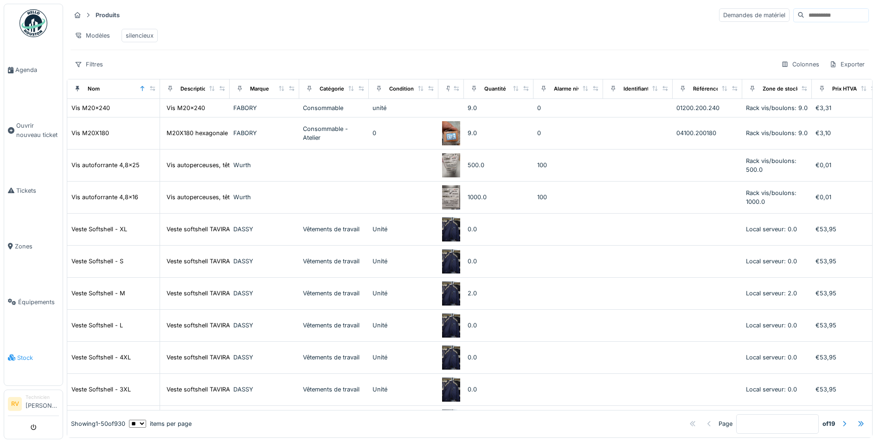
click at [27, 359] on span "Stock" at bounding box center [38, 357] width 42 height 9
click at [36, 403] on li "Technicien Rony Vaes" at bounding box center [42, 403] width 33 height 20
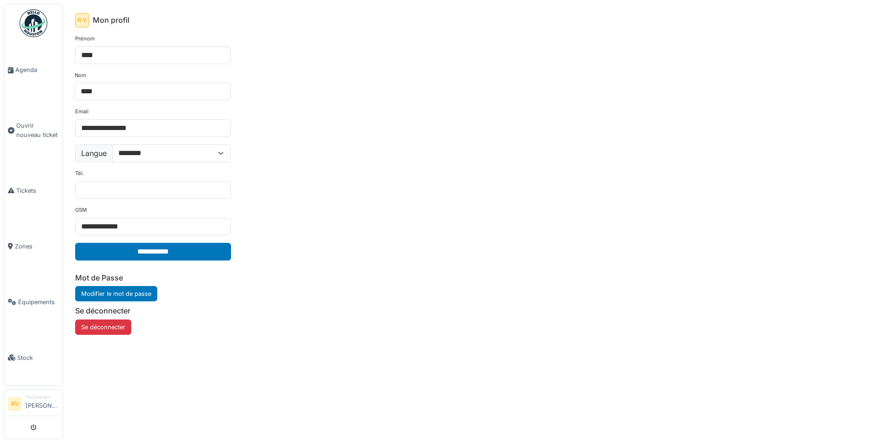
click at [80, 20] on div "R V" at bounding box center [82, 20] width 14 height 14
click at [95, 19] on h6 "Mon profil" at bounding box center [111, 20] width 37 height 9
click at [82, 18] on div "R V" at bounding box center [82, 20] width 14 height 14
click at [33, 69] on span "Agenda" at bounding box center [37, 69] width 44 height 9
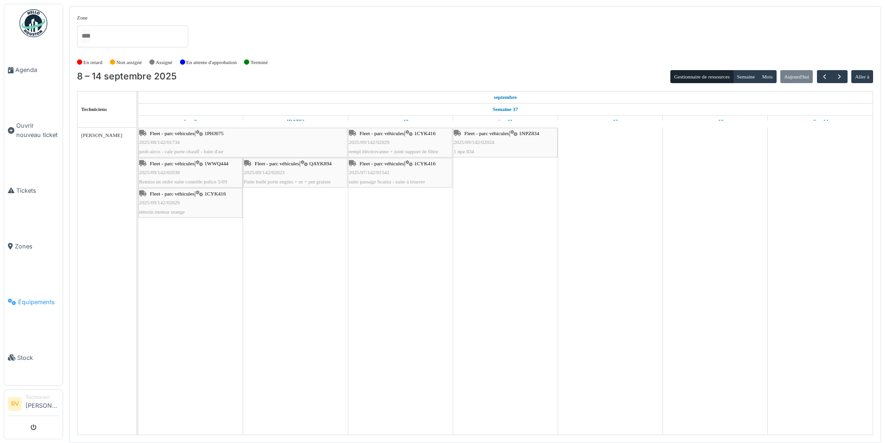
click at [26, 300] on span "Équipements" at bounding box center [38, 301] width 41 height 9
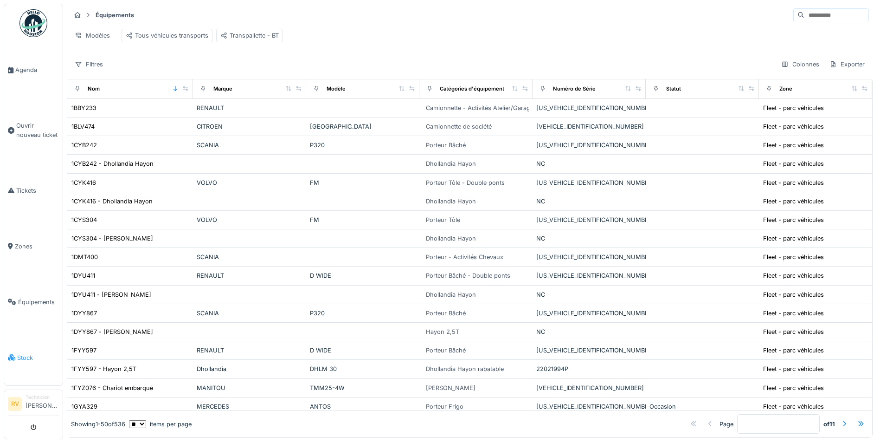
click at [23, 353] on span "Stock" at bounding box center [38, 357] width 42 height 9
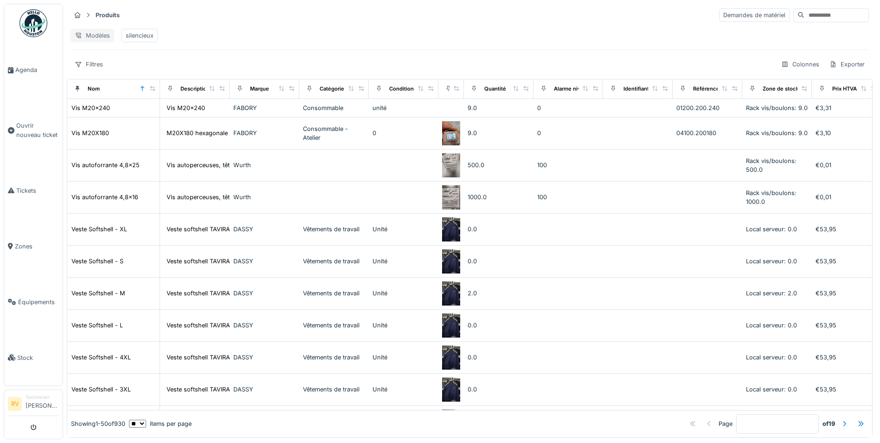
click at [102, 34] on div "Modèles" at bounding box center [93, 35] width 44 height 13
click at [136, 33] on div "silencieux" at bounding box center [140, 35] width 28 height 9
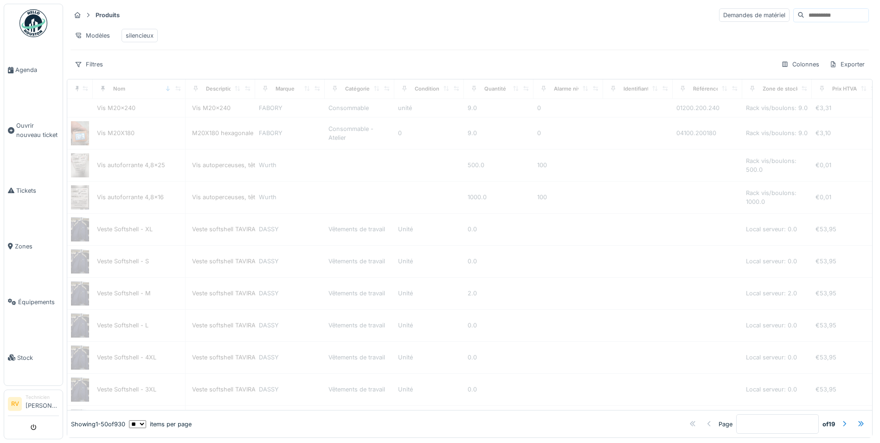
click at [136, 34] on div "silencieux" at bounding box center [140, 35] width 28 height 9
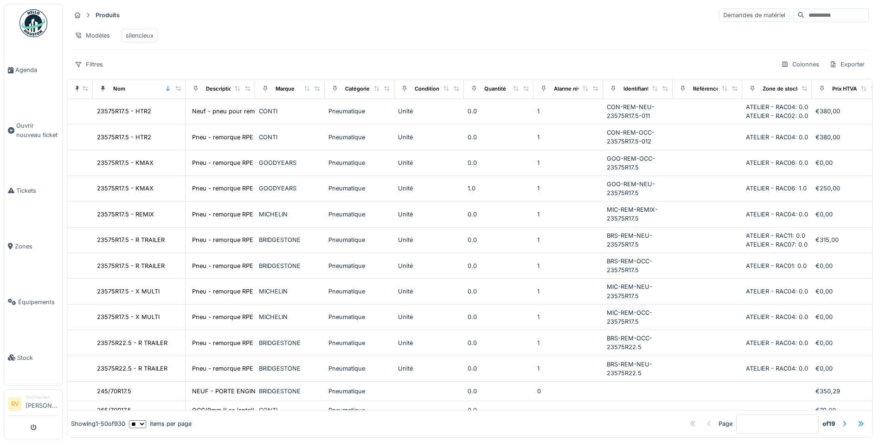
click at [133, 35] on div "silencieux" at bounding box center [140, 35] width 28 height 9
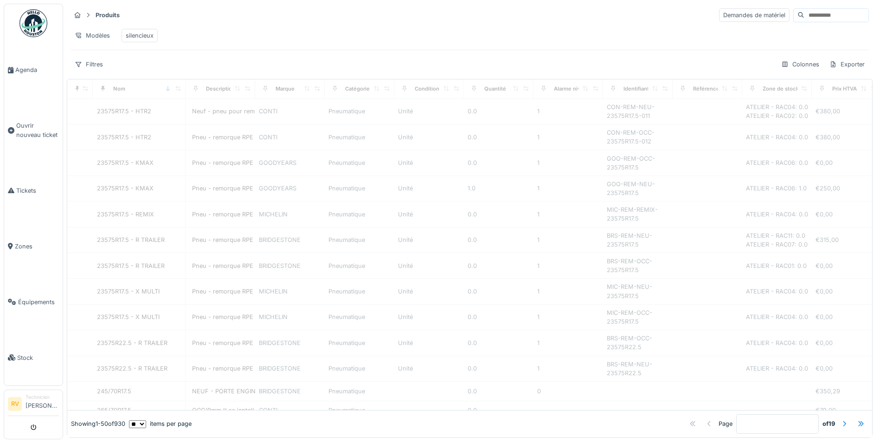
click at [133, 35] on div "silencieux" at bounding box center [140, 35] width 28 height 9
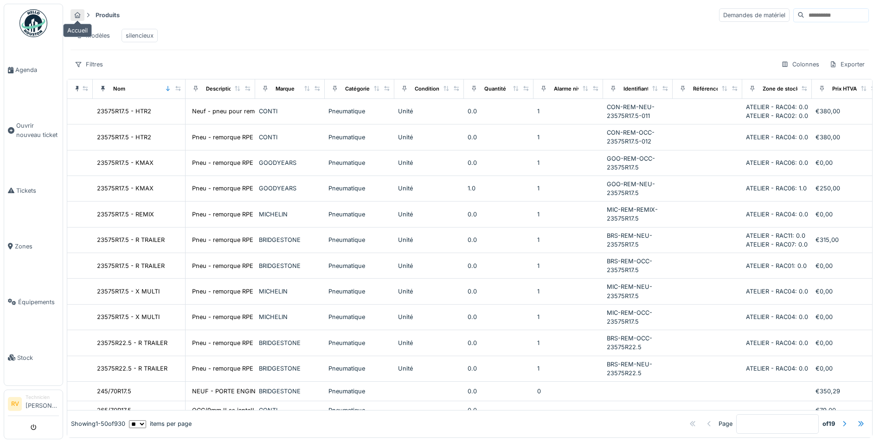
click at [78, 13] on icon at bounding box center [77, 15] width 7 height 6
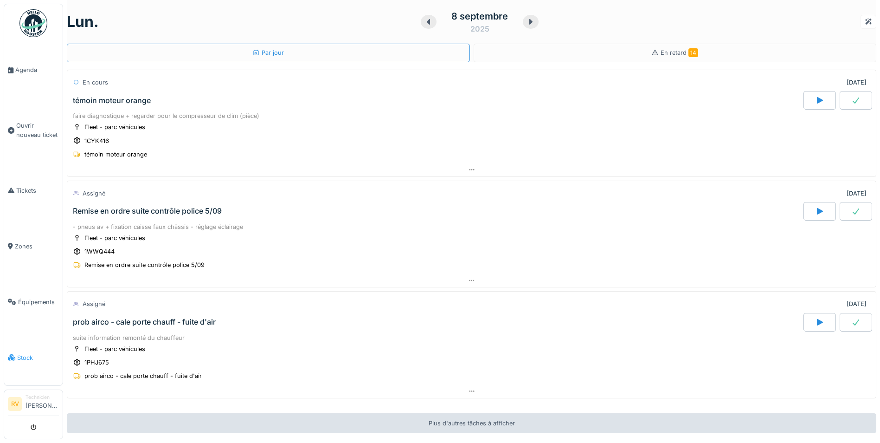
click at [23, 359] on span "Stock" at bounding box center [38, 357] width 42 height 9
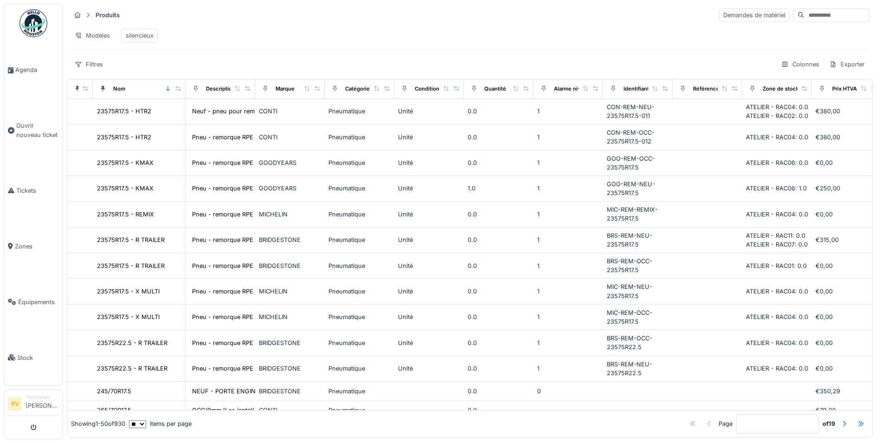
drag, startPoint x: 283, startPoint y: 77, endPoint x: 171, endPoint y: 95, distance: 113.1
drag, startPoint x: 171, startPoint y: 95, endPoint x: 436, endPoint y: 58, distance: 267.4
click at [436, 58] on div "Produits Demandes de matériel Modèles silencieux Filtres Colonnes Exporter" at bounding box center [470, 39] width 806 height 71
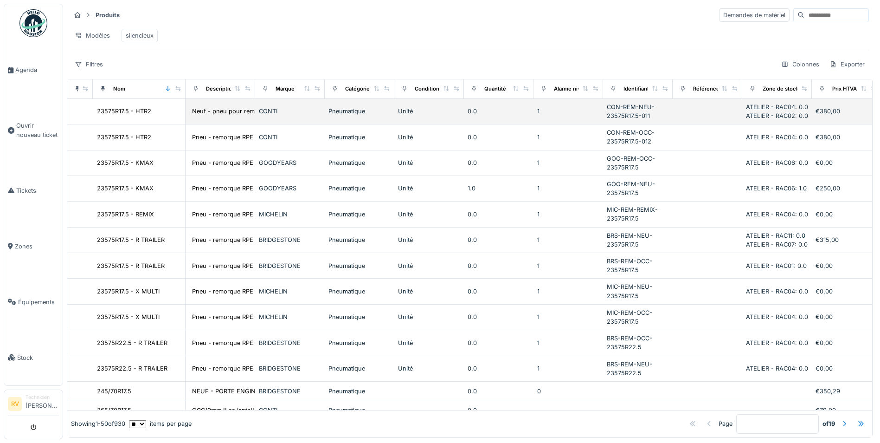
click at [468, 115] on div "0.0" at bounding box center [499, 111] width 62 height 9
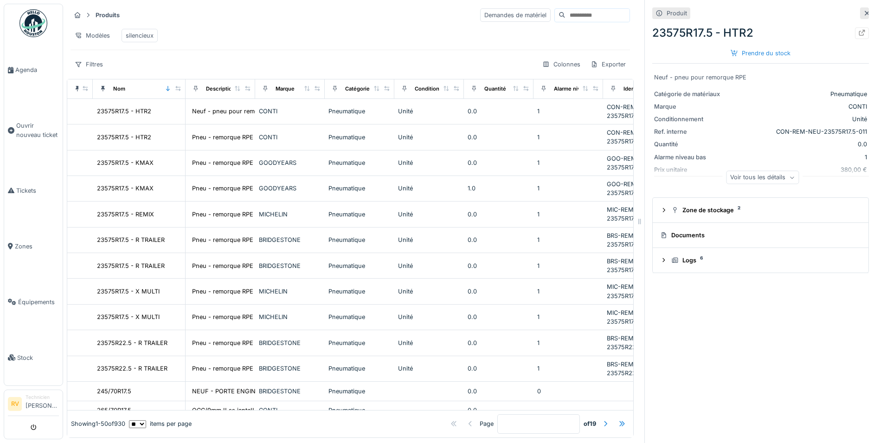
click at [784, 180] on div "Voir tous les détails" at bounding box center [762, 177] width 73 height 13
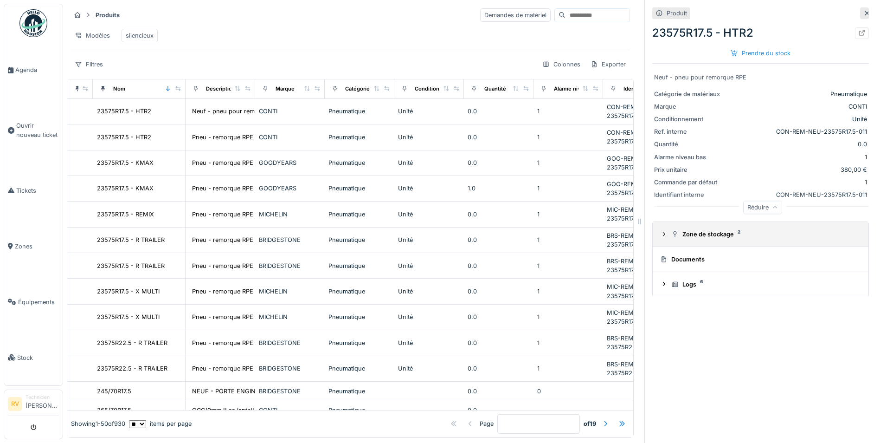
click at [660, 233] on icon at bounding box center [663, 234] width 7 height 6
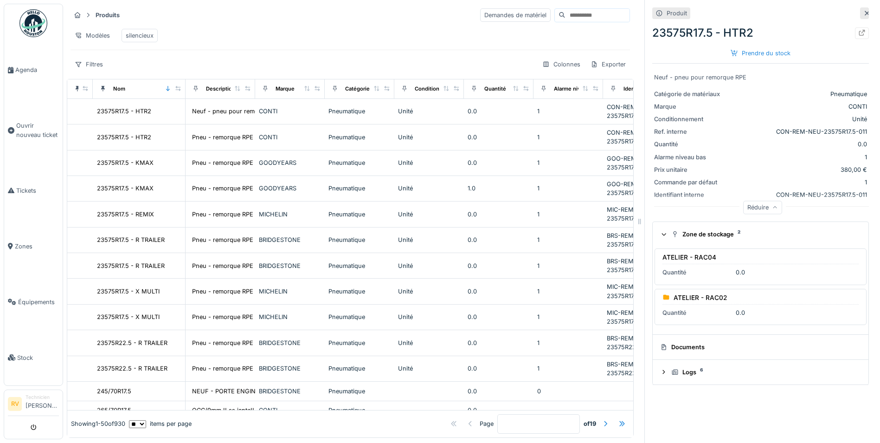
scroll to position [7, 0]
click at [754, 303] on div "ATELIER - RAC02 Quantité 0.0" at bounding box center [760, 307] width 212 height 37
click at [790, 300] on div "ATELIER - RAC02 Quantité 0.0" at bounding box center [760, 307] width 212 height 37
click at [684, 308] on div "Quantité" at bounding box center [697, 312] width 70 height 9
drag, startPoint x: 681, startPoint y: 262, endPoint x: 738, endPoint y: 265, distance: 57.6
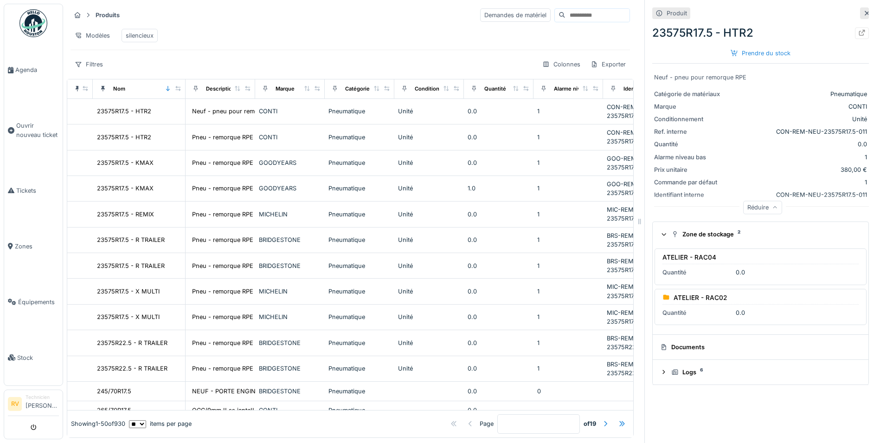
click at [683, 268] on div "Quantité" at bounding box center [697, 272] width 70 height 9
click at [764, 261] on div "ATELIER - RAC04 Quantité 0.0" at bounding box center [760, 266] width 212 height 37
click at [660, 344] on icon at bounding box center [663, 347] width 7 height 6
click at [675, 342] on div "Documents" at bounding box center [758, 346] width 197 height 9
click at [679, 367] on div "Logs 6" at bounding box center [764, 371] width 186 height 9
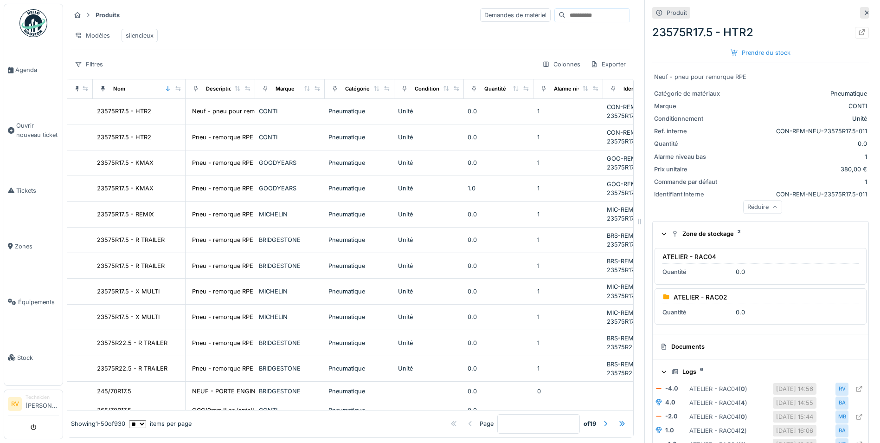
scroll to position [0, 0]
click at [759, 230] on div "Zone de stockage 2" at bounding box center [764, 234] width 186 height 9
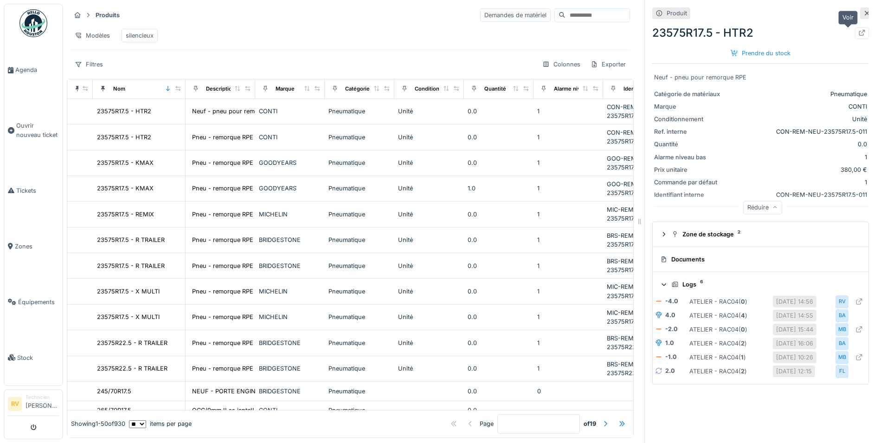
click at [859, 30] on icon at bounding box center [862, 33] width 6 height 6
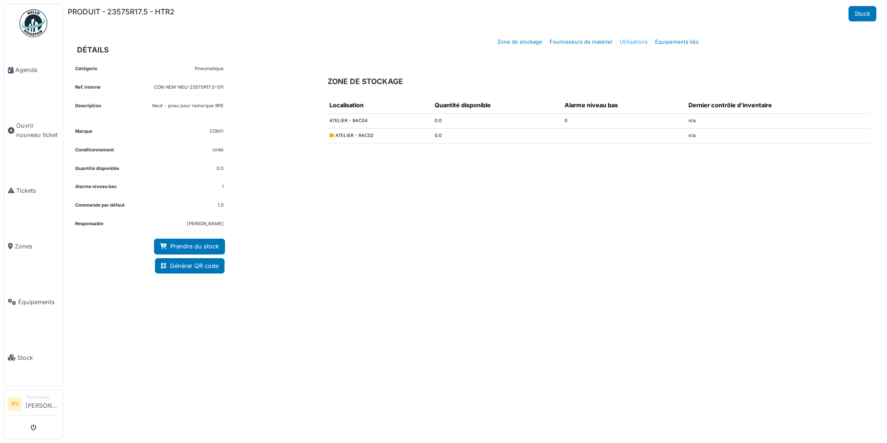
click at [629, 41] on link "Utilisations" at bounding box center [633, 42] width 35 height 22
select select "***"
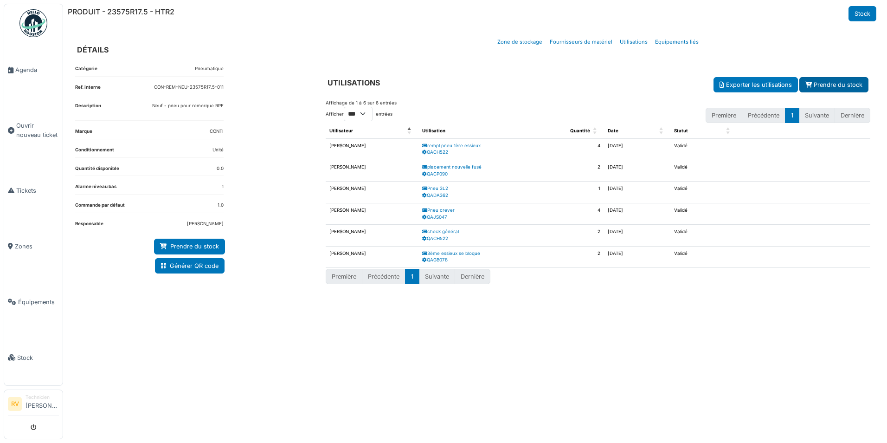
click at [822, 85] on link "Prendre du stock" at bounding box center [833, 84] width 69 height 15
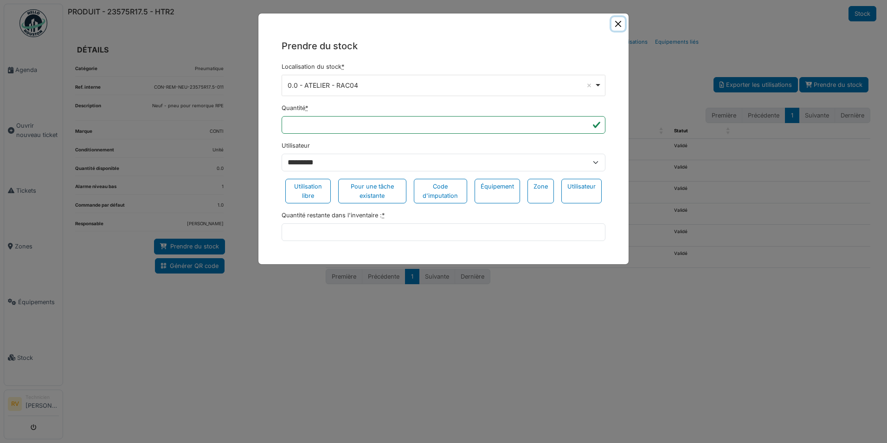
click at [619, 22] on button "Close" at bounding box center [617, 23] width 13 height 13
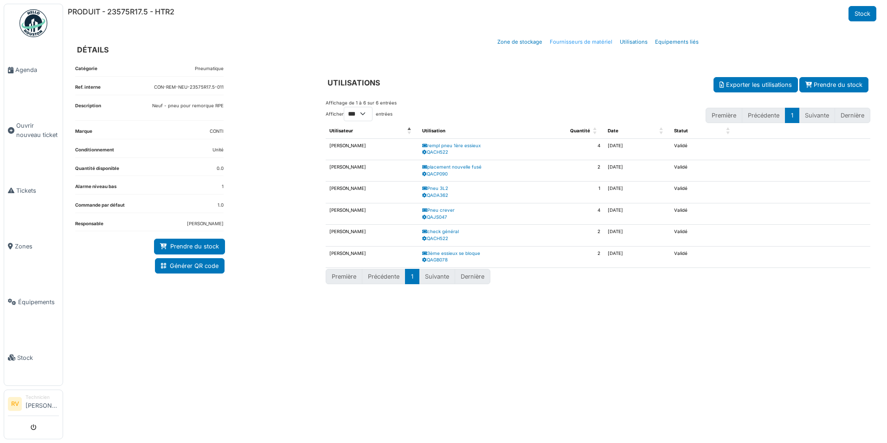
click at [584, 40] on link "Fournisseurs de matériel" at bounding box center [581, 42] width 70 height 22
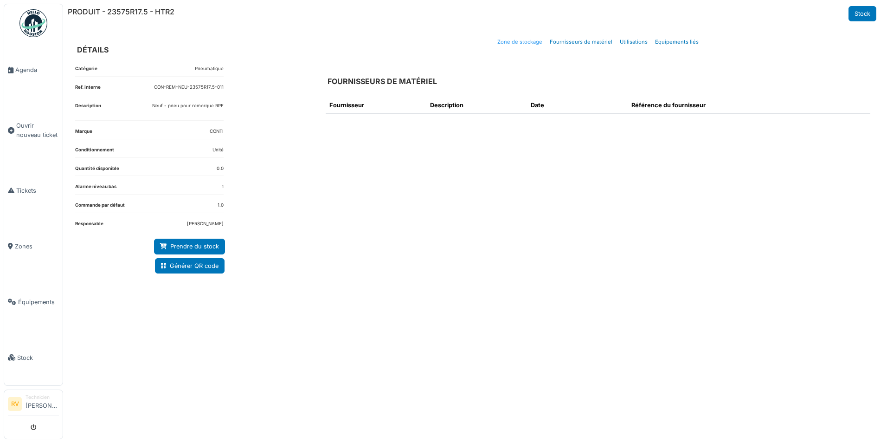
click at [530, 43] on link "Zone de stockage" at bounding box center [520, 42] width 52 height 22
click at [331, 136] on icon at bounding box center [331, 135] width 5 height 5
click at [340, 136] on td "ATELIER - RAC02" at bounding box center [378, 135] width 105 height 15
select select "***"
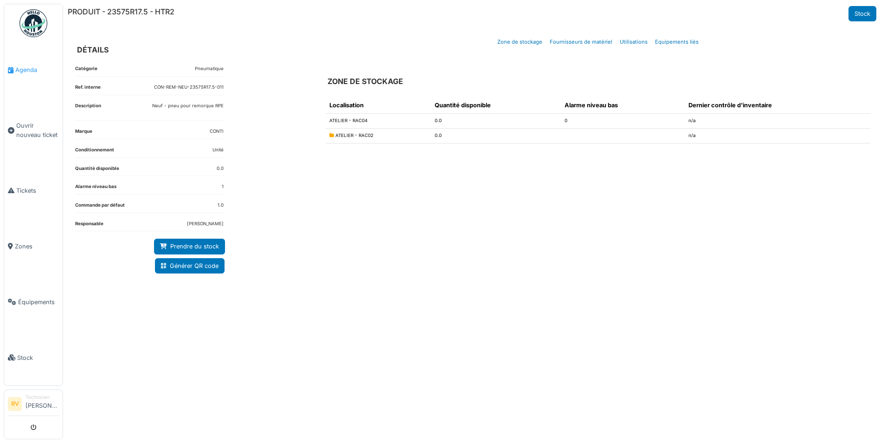
click at [22, 72] on span "Agenda" at bounding box center [37, 69] width 44 height 9
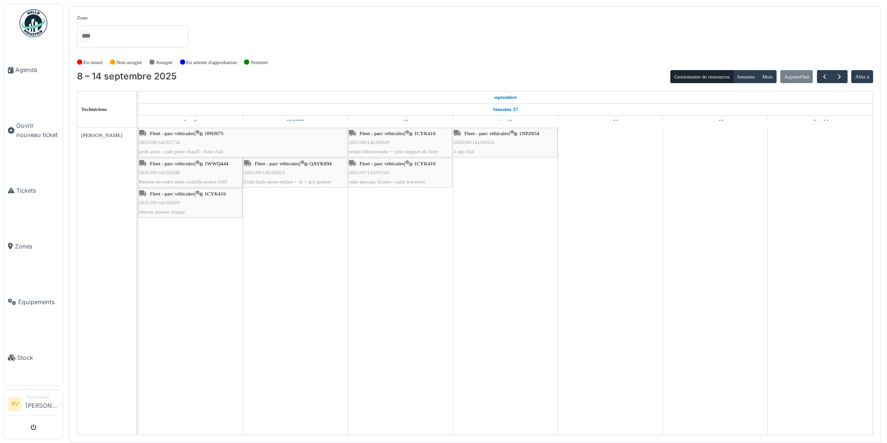
click at [505, 147] on div "Fleet - parc véhicules | 1NPZ834 2025/09/142/02024 1 npz 834" at bounding box center [505, 142] width 103 height 27
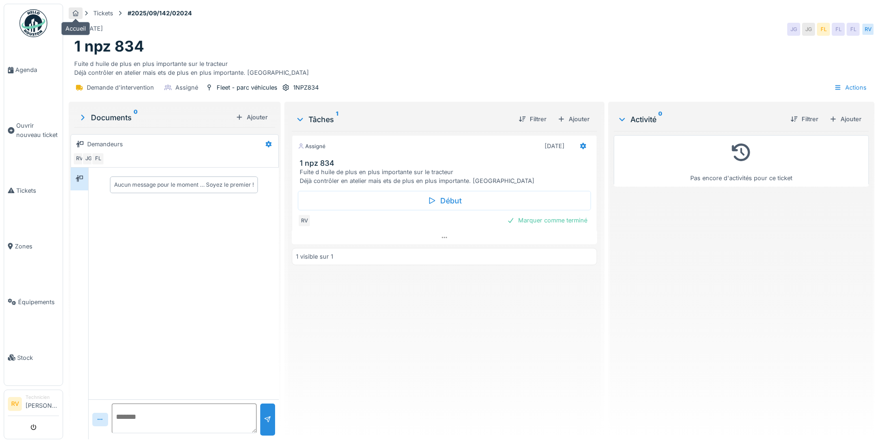
click at [77, 13] on icon at bounding box center [76, 13] width 6 height 6
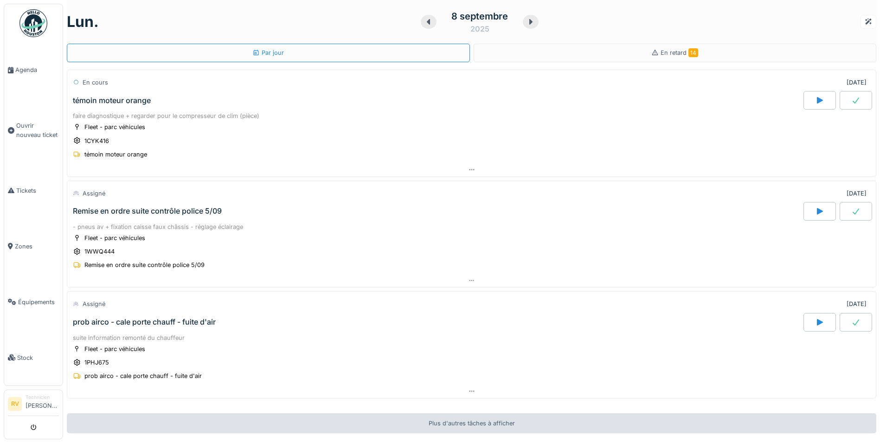
click at [424, 17] on div at bounding box center [429, 22] width 16 height 14
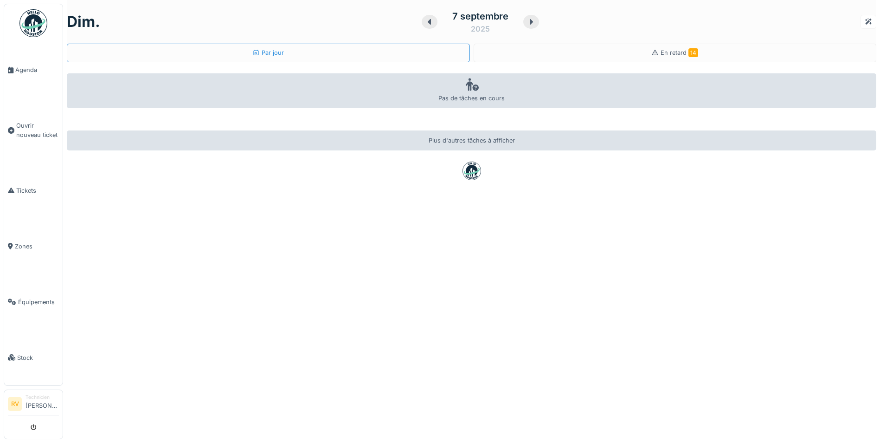
click at [425, 18] on icon at bounding box center [429, 21] width 9 height 7
click at [426, 18] on icon at bounding box center [430, 21] width 9 height 7
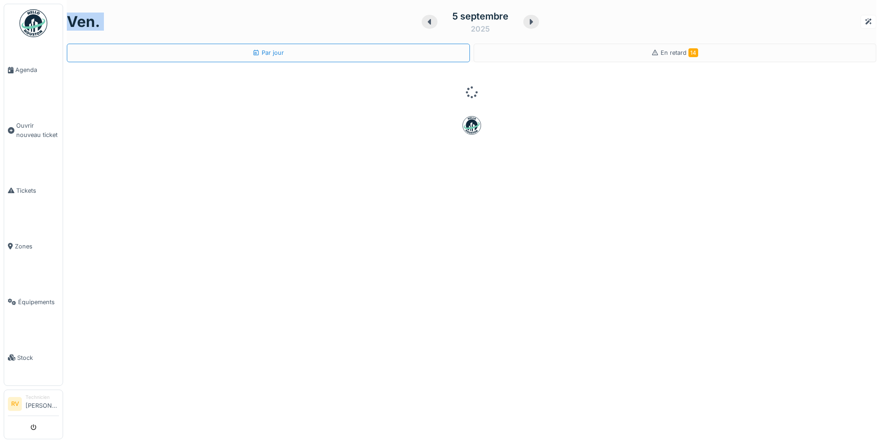
click at [425, 18] on icon at bounding box center [429, 21] width 9 height 7
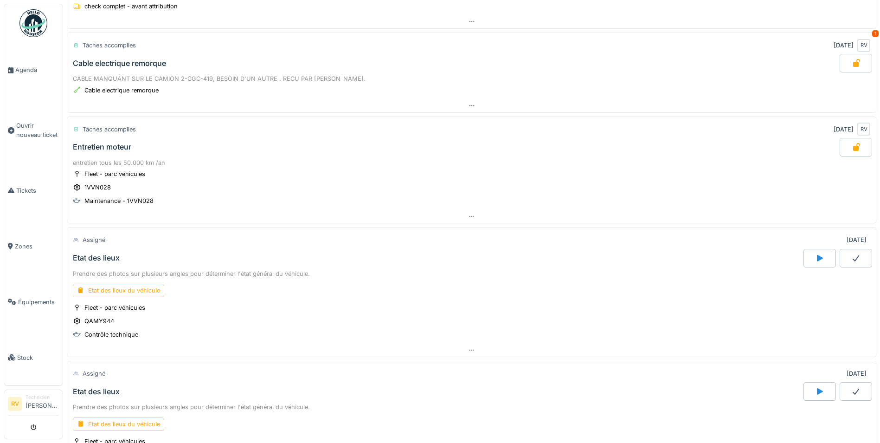
scroll to position [278, 0]
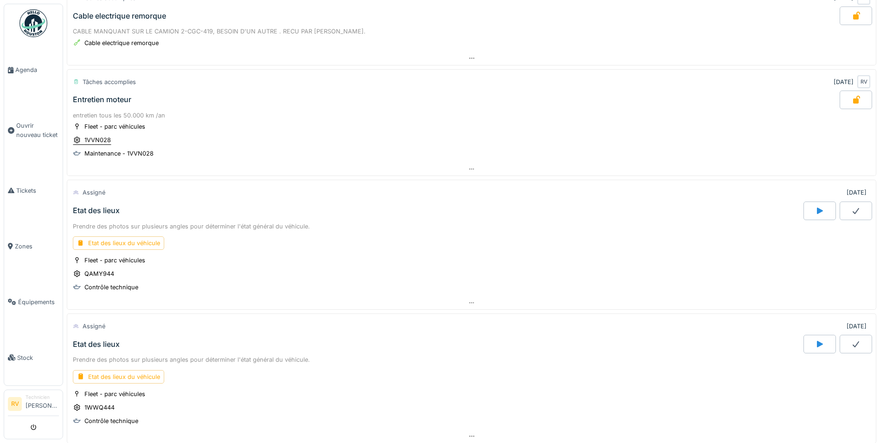
click at [94, 141] on div "1VVN028" at bounding box center [97, 139] width 26 height 9
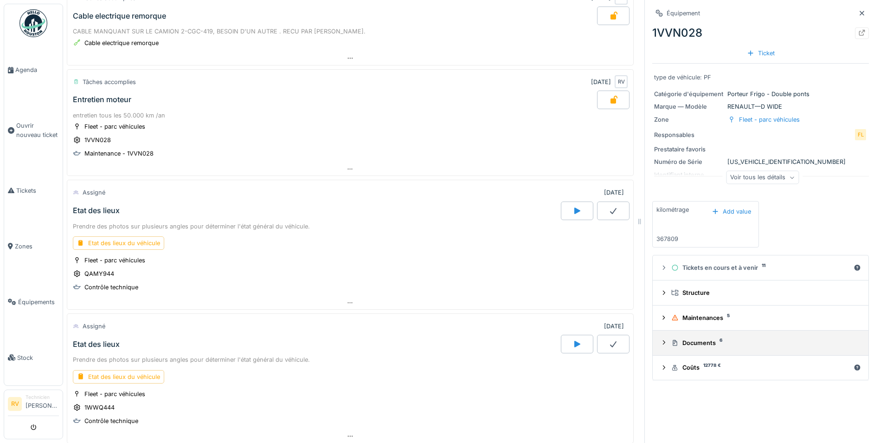
click at [683, 344] on div "Documents 6" at bounding box center [764, 342] width 186 height 9
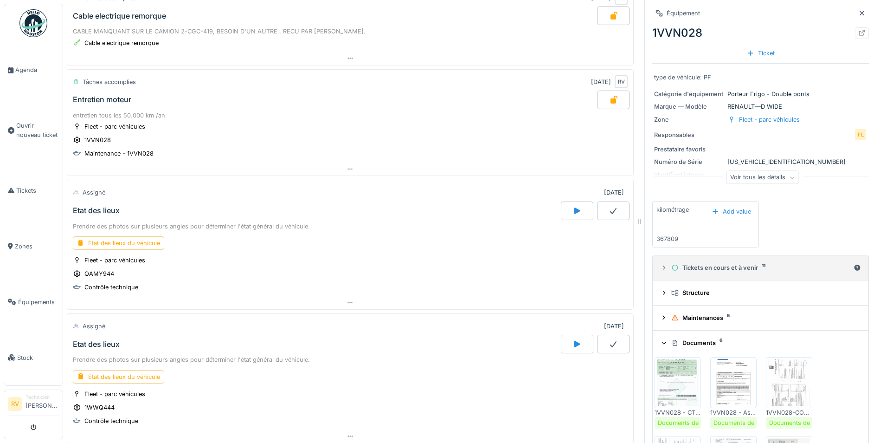
click at [702, 266] on div "Tickets en cours et à venir 11" at bounding box center [760, 267] width 179 height 9
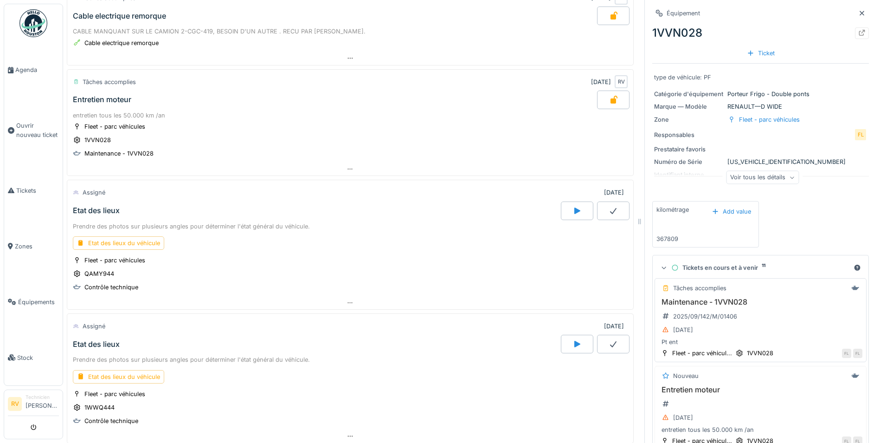
click at [733, 316] on div "Maintenance - 1VVN028 2025/09/142/M/01406 04/09/2025 Pt ent" at bounding box center [761, 321] width 204 height 49
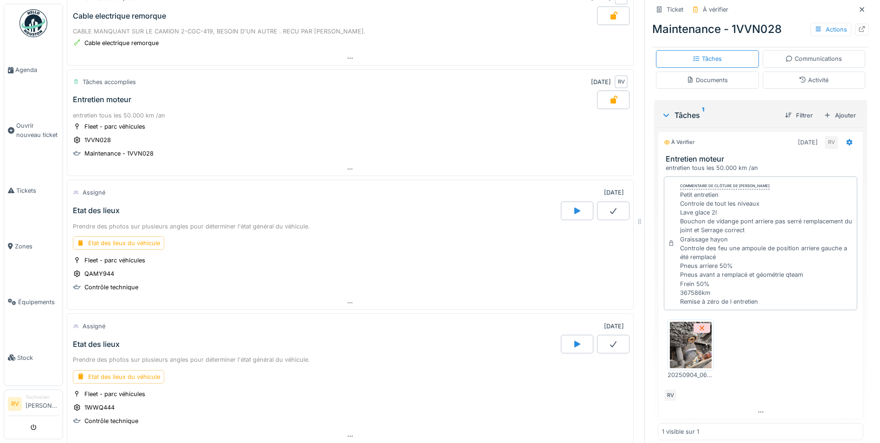
scroll to position [175, 0]
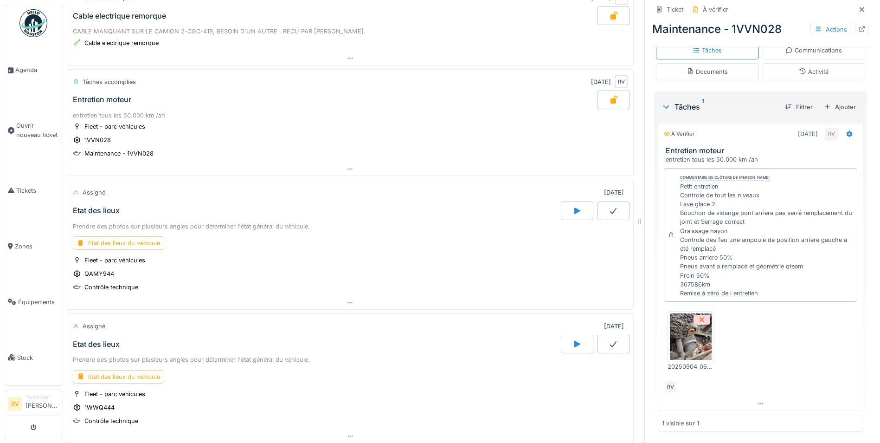
click at [685, 344] on img at bounding box center [691, 336] width 42 height 46
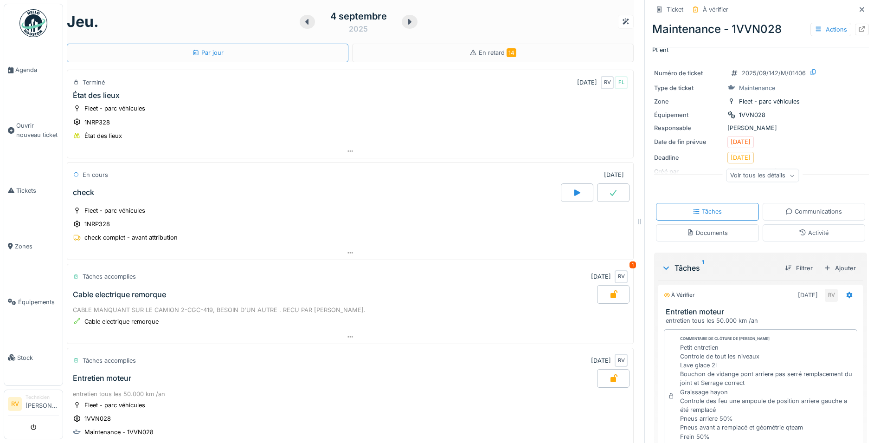
scroll to position [0, 0]
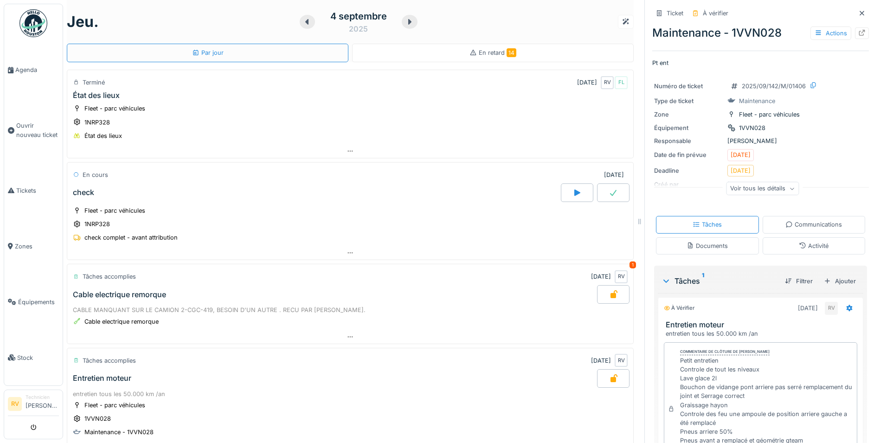
click at [507, 51] on span "14" at bounding box center [512, 52] width 10 height 9
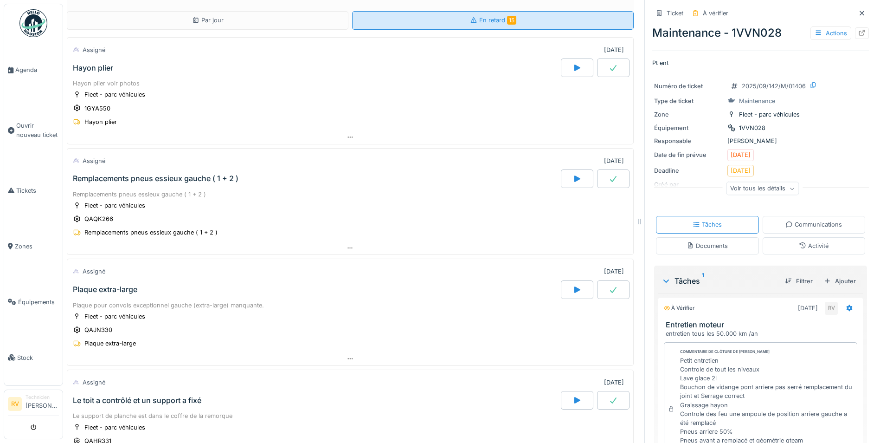
drag, startPoint x: 396, startPoint y: 63, endPoint x: 450, endPoint y: 20, distance: 69.7
click at [450, 20] on div "En retard 15" at bounding box center [493, 20] width 282 height 19
click at [452, 20] on div "En retard 15" at bounding box center [493, 20] width 282 height 19
click at [446, 22] on div "En retard 15" at bounding box center [493, 20] width 282 height 19
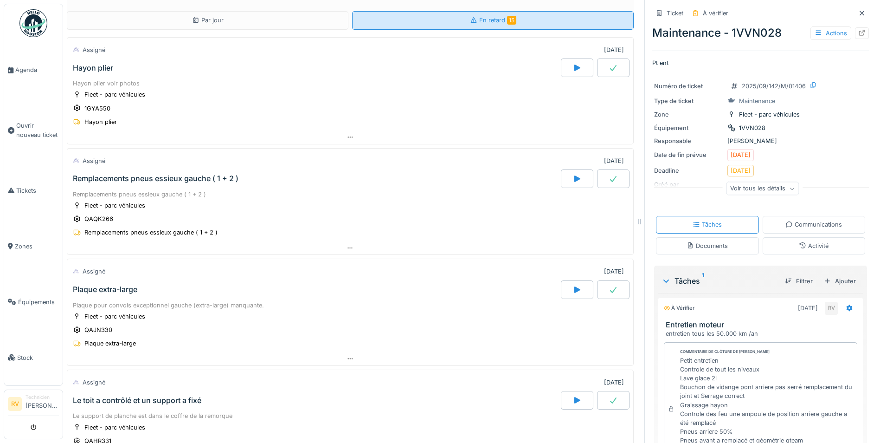
click at [446, 22] on div "En retard 15" at bounding box center [493, 20] width 282 height 19
click at [23, 68] on span "Agenda" at bounding box center [37, 69] width 44 height 9
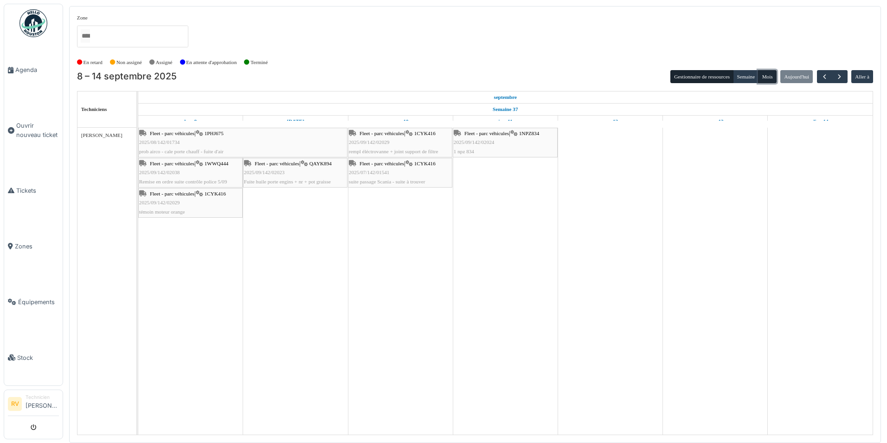
click at [770, 77] on button "Mois" at bounding box center [767, 76] width 19 height 13
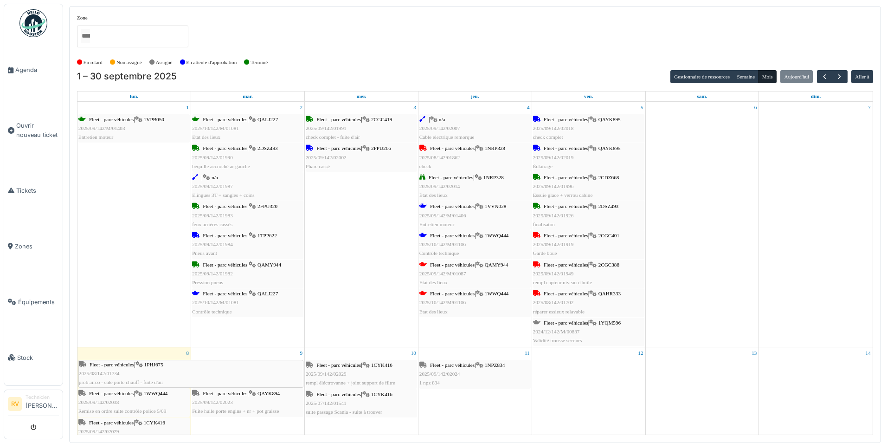
click at [79, 61] on icon at bounding box center [79, 62] width 5 height 5
click at [96, 62] on label "En retard" at bounding box center [92, 62] width 19 height 8
click at [355, 29] on div "Zone Divers EuroEnergies SRL Euro Trafic Fleet - parc véhicules Park and Fly Tr…" at bounding box center [475, 34] width 796 height 41
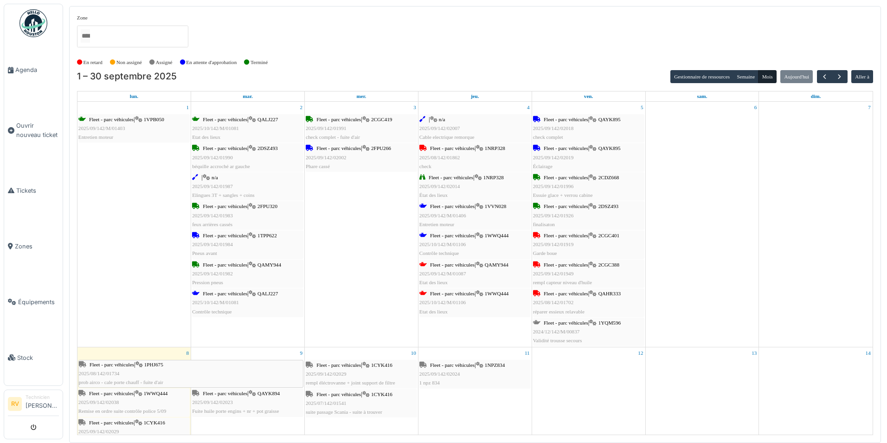
click at [103, 41] on div at bounding box center [132, 37] width 111 height 22
click at [331, 45] on div "Zone Divers EuroEnergies SRL Euro Trafic Fleet - parc véhicules Park and Fly Tr…" at bounding box center [475, 34] width 796 height 41
click at [860, 78] on button "Aller à" at bounding box center [862, 76] width 22 height 13
click at [770, 80] on button "Mois" at bounding box center [767, 76] width 19 height 13
click at [825, 78] on span "button" at bounding box center [825, 77] width 8 height 8
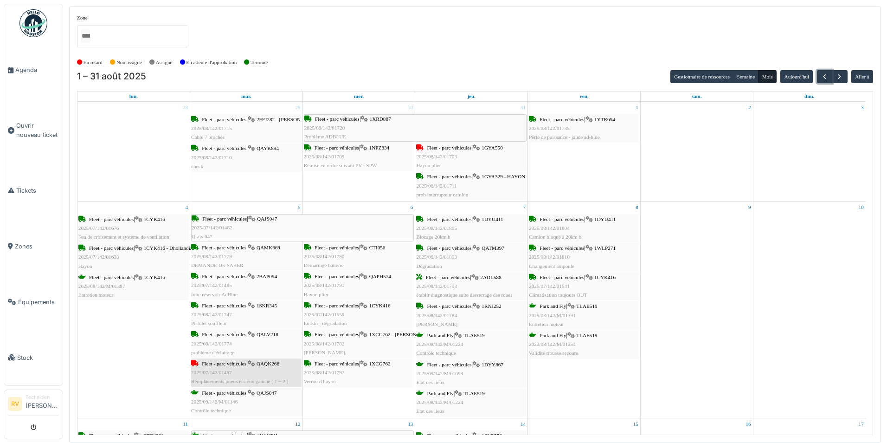
click at [225, 368] on div "Fleet - parc véhicules | QAQK266 2025/07/142/01487 Remplacements pneus essieux …" at bounding box center [239, 372] width 97 height 27
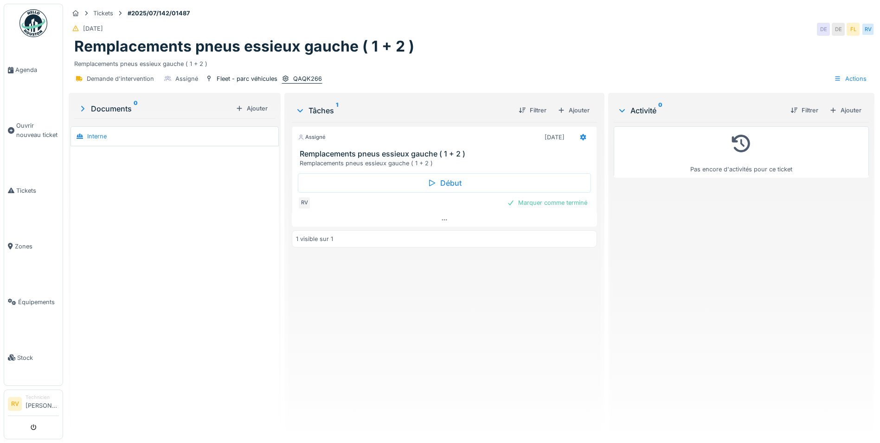
click at [308, 77] on div "QAQK266" at bounding box center [307, 78] width 29 height 9
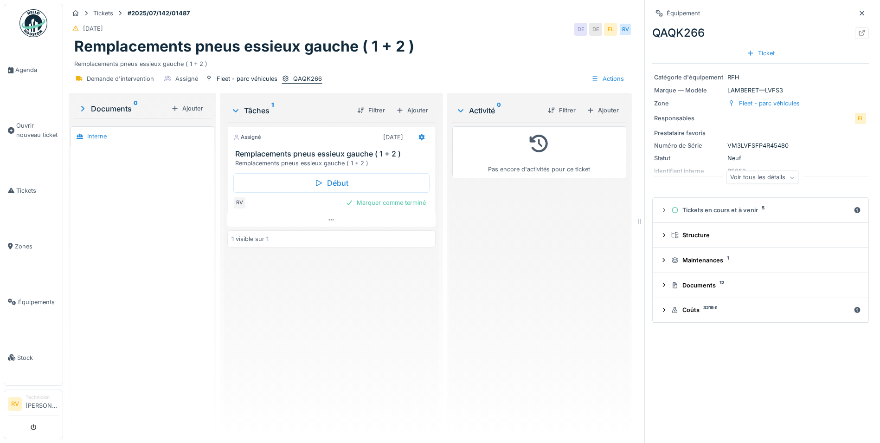
click at [301, 78] on div "QAQK266" at bounding box center [307, 78] width 29 height 9
click at [661, 32] on div "QAQK266" at bounding box center [760, 33] width 217 height 17
click at [781, 176] on div "Voir tous les détails" at bounding box center [762, 177] width 73 height 13
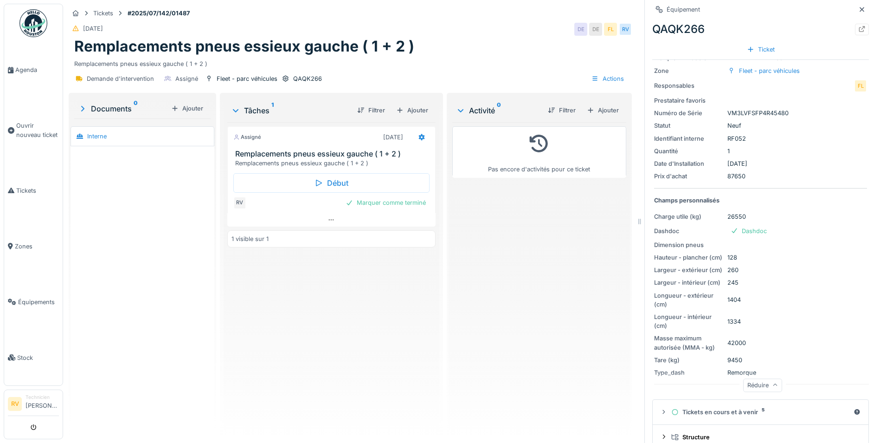
scroll to position [122, 0]
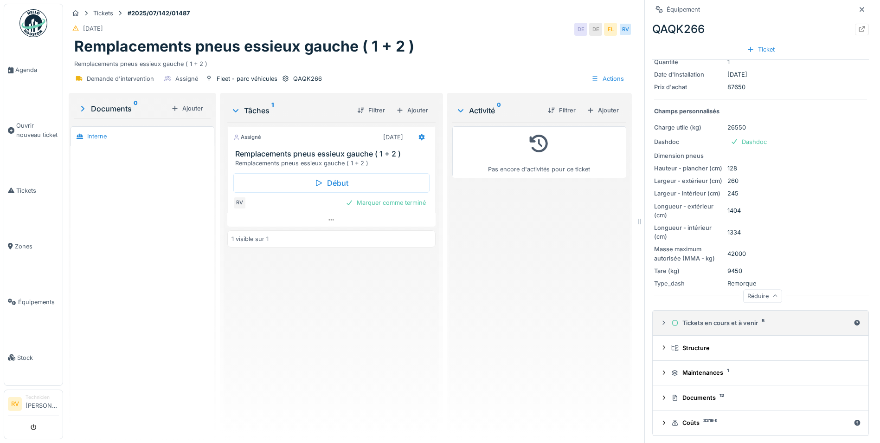
click at [697, 321] on div "Tickets en cours et à venir 5" at bounding box center [760, 322] width 179 height 9
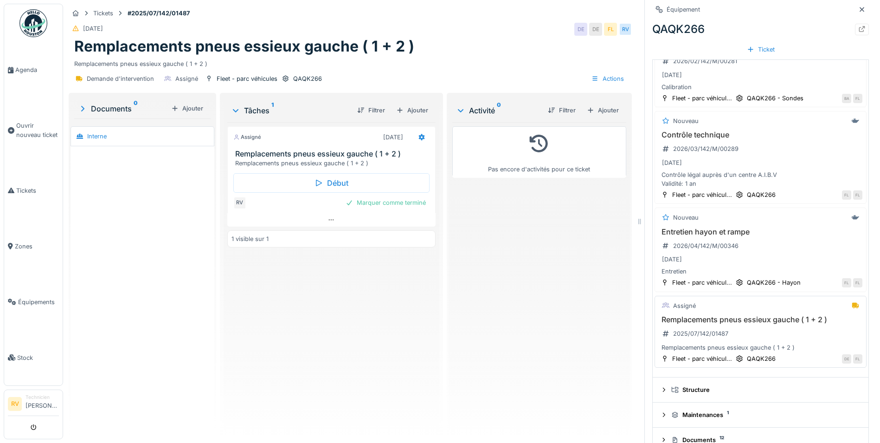
scroll to position [561, 0]
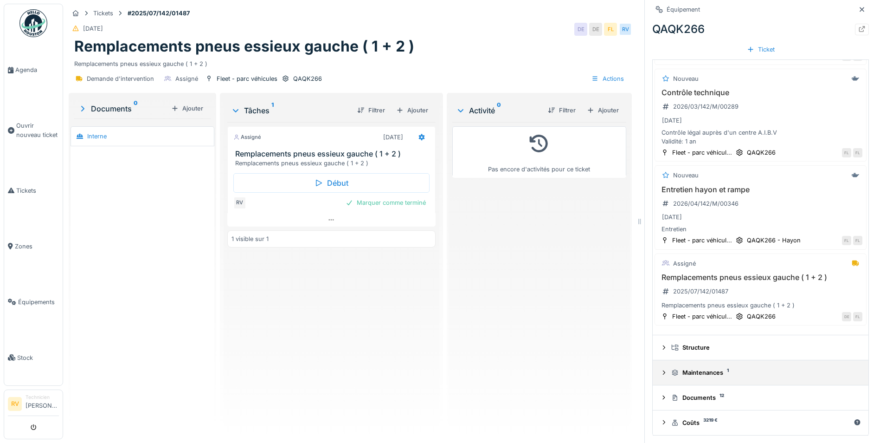
click at [692, 373] on div "Maintenances 1" at bounding box center [764, 372] width 186 height 9
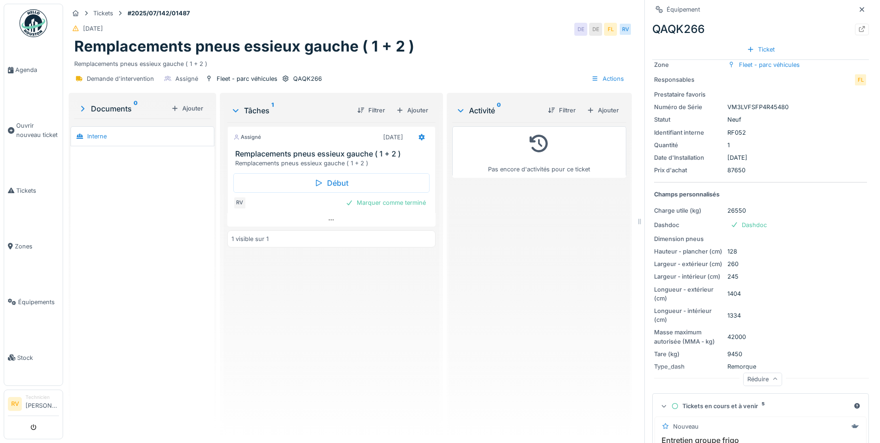
scroll to position [0, 0]
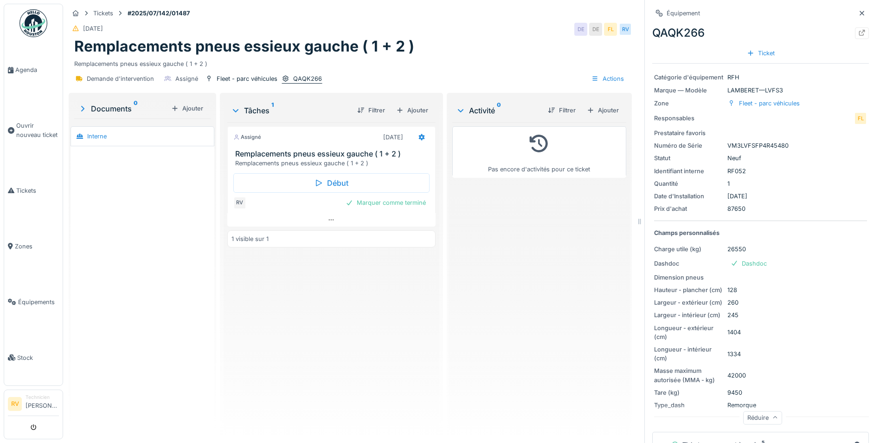
drag, startPoint x: 350, startPoint y: 69, endPoint x: 308, endPoint y: 71, distance: 42.3
click at [308, 71] on div "Demande d'intervention Assigné Fleet - parc véhicules QAQK266 Actions" at bounding box center [350, 78] width 563 height 21
click at [301, 74] on div "QAQK266" at bounding box center [307, 78] width 29 height 9
click at [667, 16] on div "Équipement" at bounding box center [683, 13] width 33 height 9
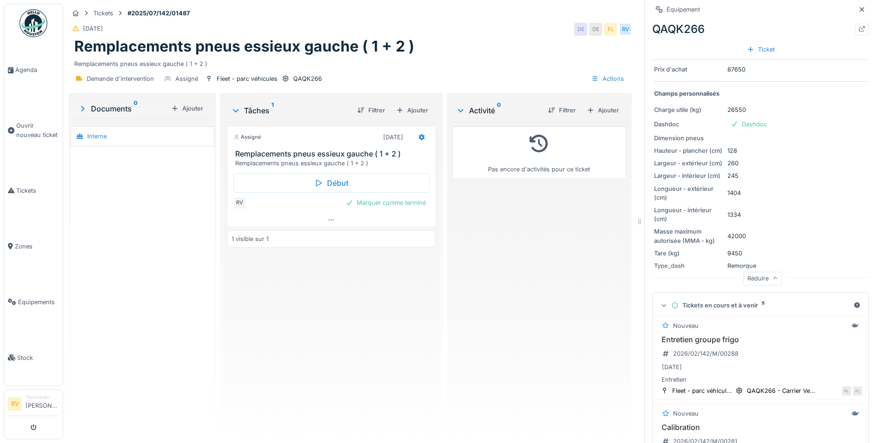
scroll to position [232, 0]
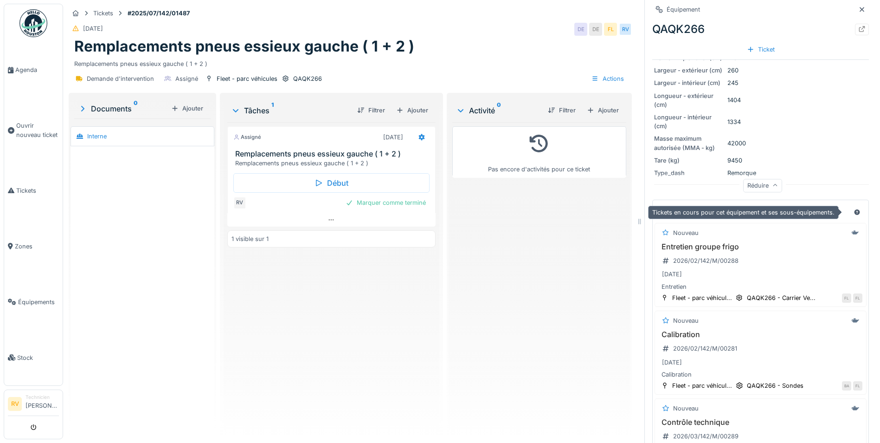
click at [853, 212] on icon at bounding box center [856, 212] width 7 height 6
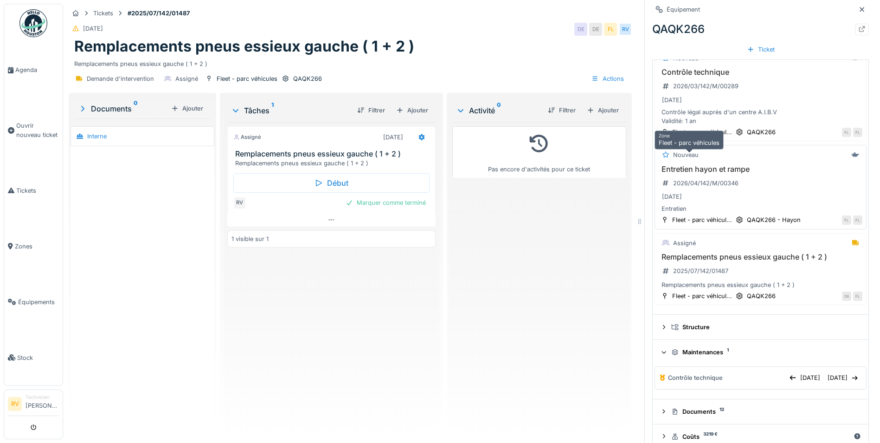
scroll to position [596, 0]
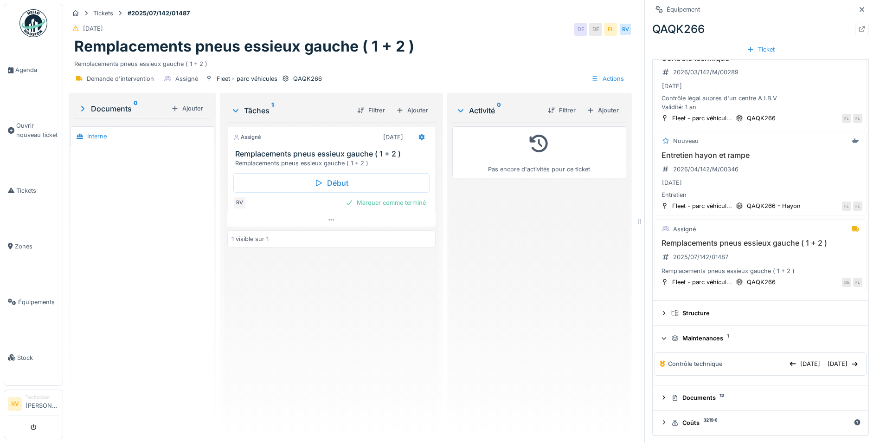
click at [700, 337] on div "Maintenances 1" at bounding box center [764, 338] width 186 height 9
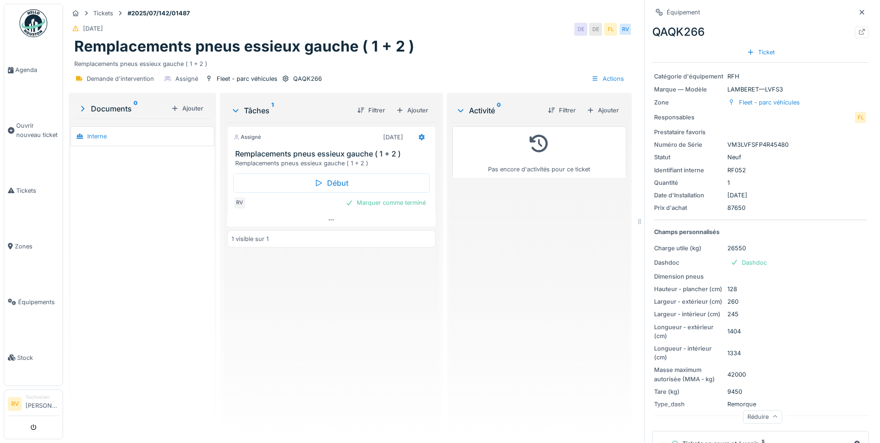
scroll to position [0, 0]
click at [858, 35] on icon at bounding box center [861, 33] width 7 height 6
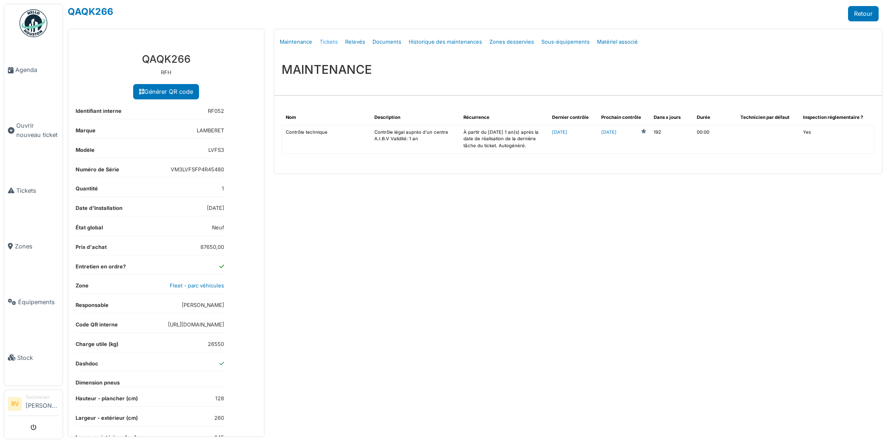
click at [328, 42] on link "Tickets" at bounding box center [329, 42] width 26 height 22
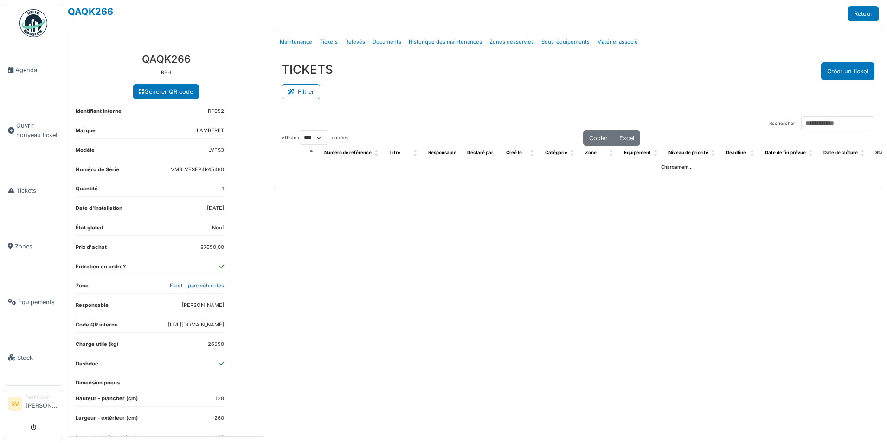
select select "***"
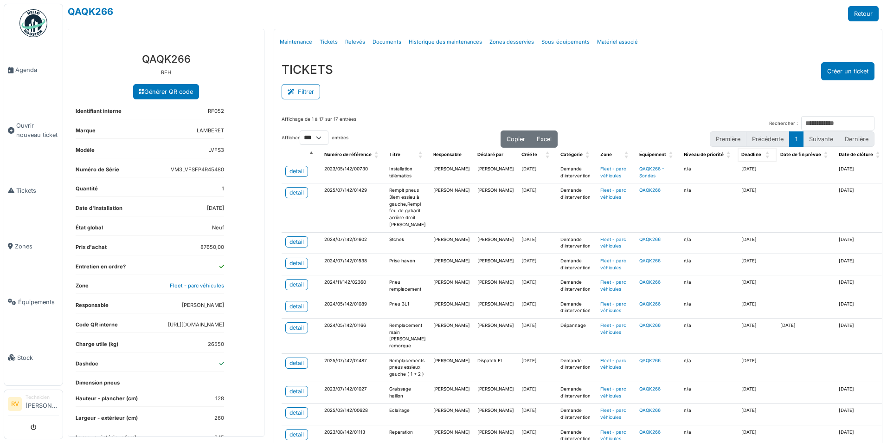
click at [765, 155] on span "Deadline: Activate to sort" at bounding box center [768, 155] width 6 height 14
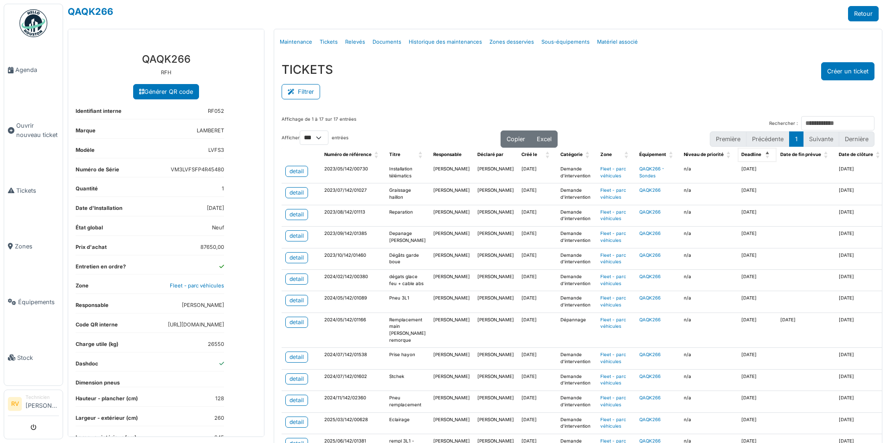
click at [765, 152] on span "Deadline: Activate to invert sorting" at bounding box center [768, 155] width 6 height 14
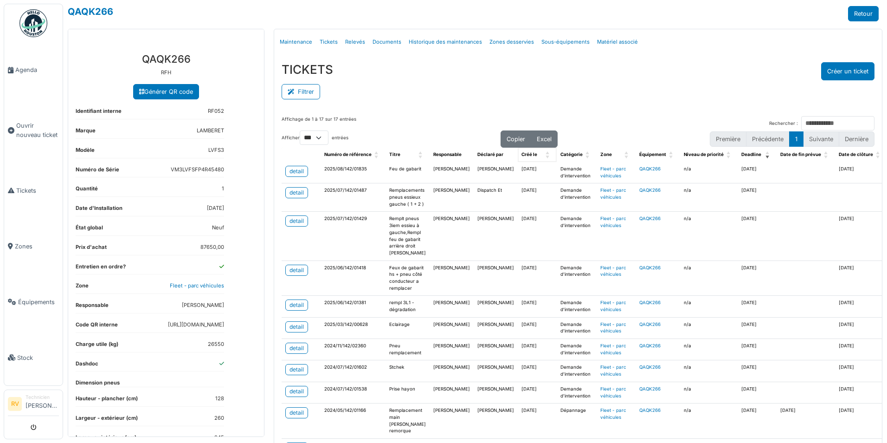
click at [545, 154] on span "Créé le: Activate to sort" at bounding box center [548, 155] width 6 height 14
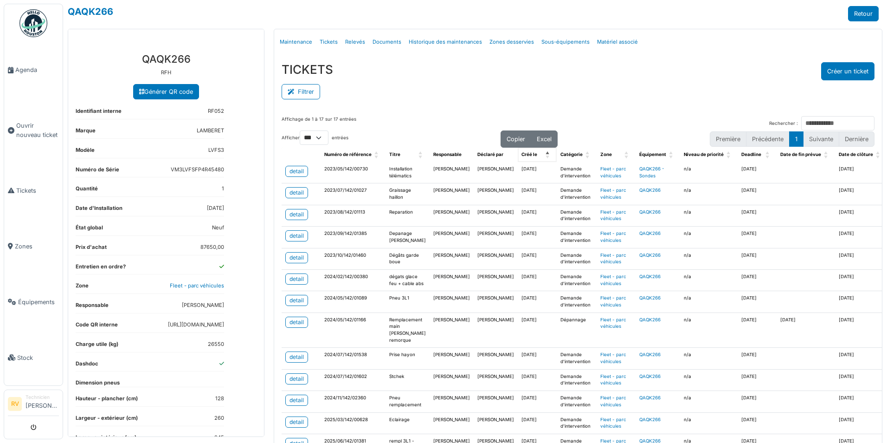
click at [545, 152] on span "Créé le: Activate to invert sorting" at bounding box center [548, 155] width 6 height 14
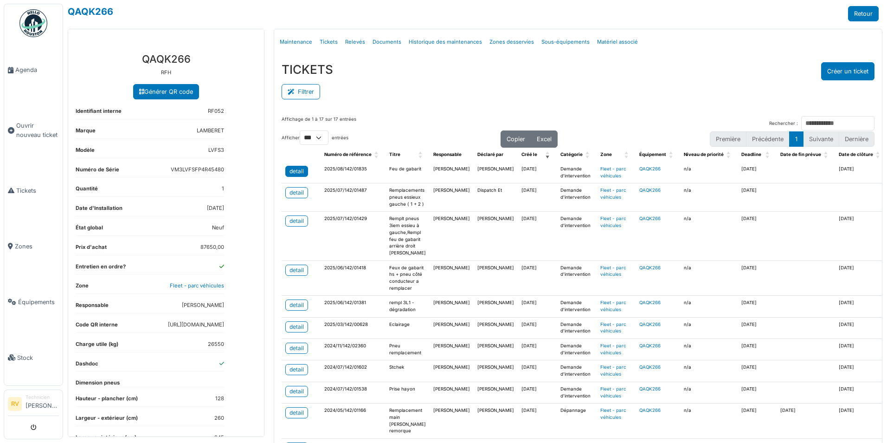
click at [298, 168] on div "detail" at bounding box center [296, 171] width 14 height 8
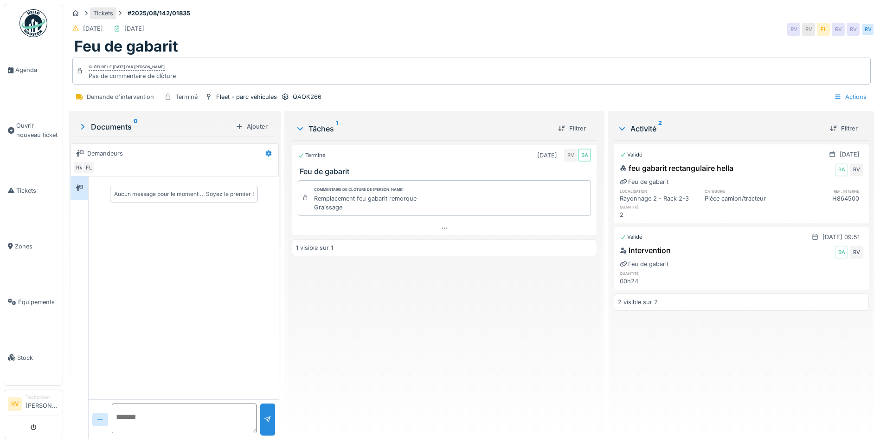
click at [108, 12] on div "Tickets" at bounding box center [103, 13] width 20 height 9
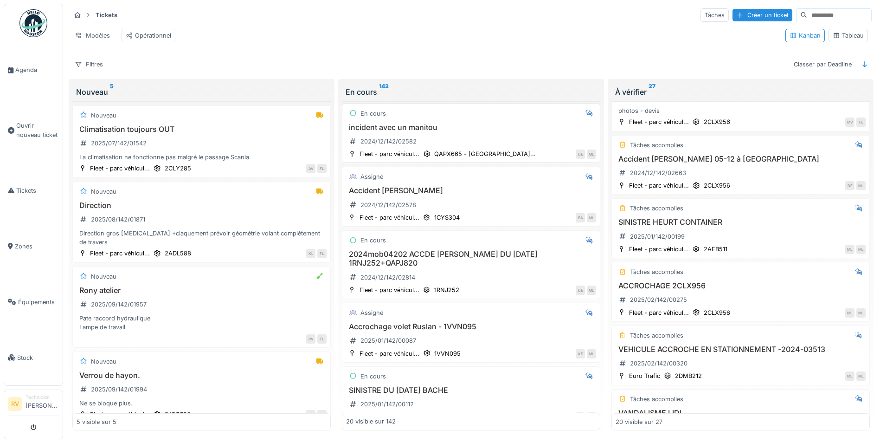
scroll to position [93, 0]
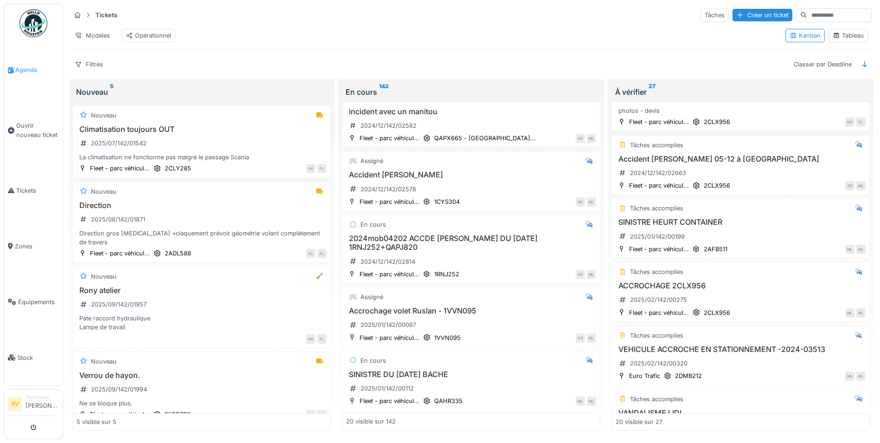
click at [24, 75] on link "Agenda" at bounding box center [33, 70] width 58 height 56
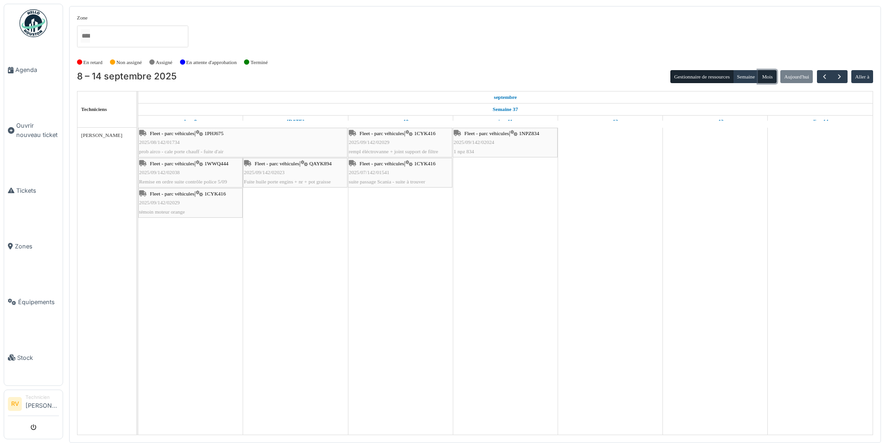
click at [771, 77] on button "Mois" at bounding box center [767, 76] width 19 height 13
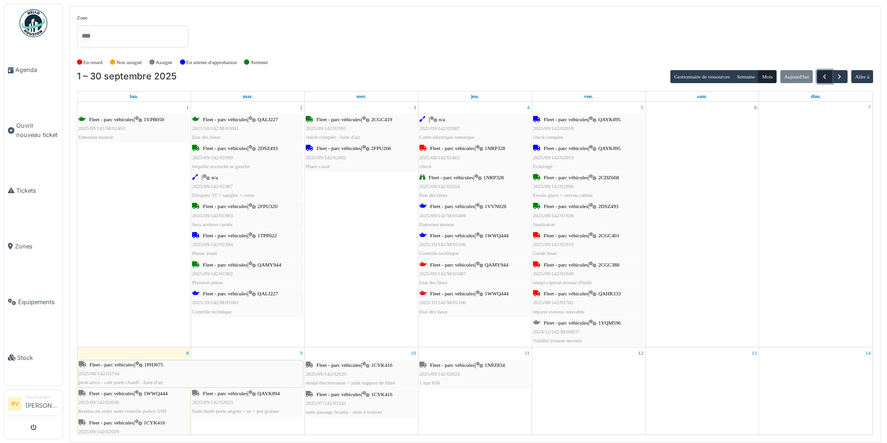
click at [825, 78] on span "button" at bounding box center [825, 77] width 8 height 8
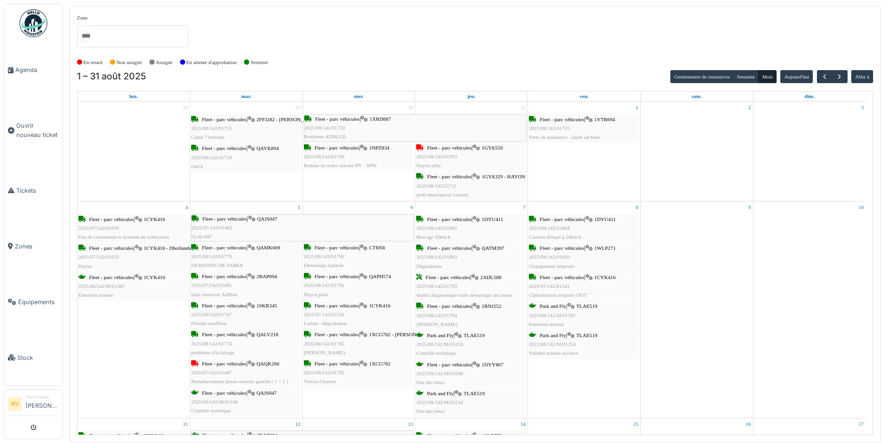
click at [92, 62] on label "En retard" at bounding box center [92, 62] width 19 height 8
click at [28, 358] on span "Stock" at bounding box center [38, 357] width 42 height 9
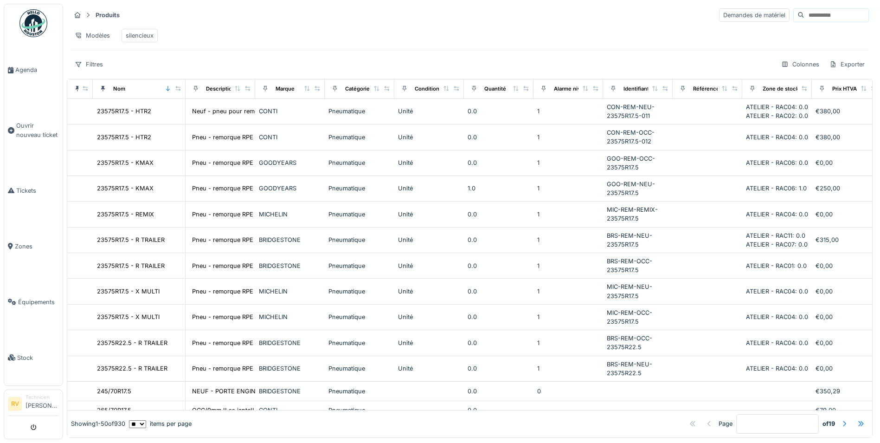
drag, startPoint x: 141, startPoint y: 36, endPoint x: 200, endPoint y: 29, distance: 58.9
click at [212, 28] on div "Modèles silencieux" at bounding box center [470, 35] width 798 height 21
click at [132, 37] on div "silencieux" at bounding box center [140, 35] width 28 height 9
click at [144, 37] on div "silencieux" at bounding box center [140, 35] width 28 height 9
click at [84, 38] on div "Modèles" at bounding box center [93, 35] width 44 height 13
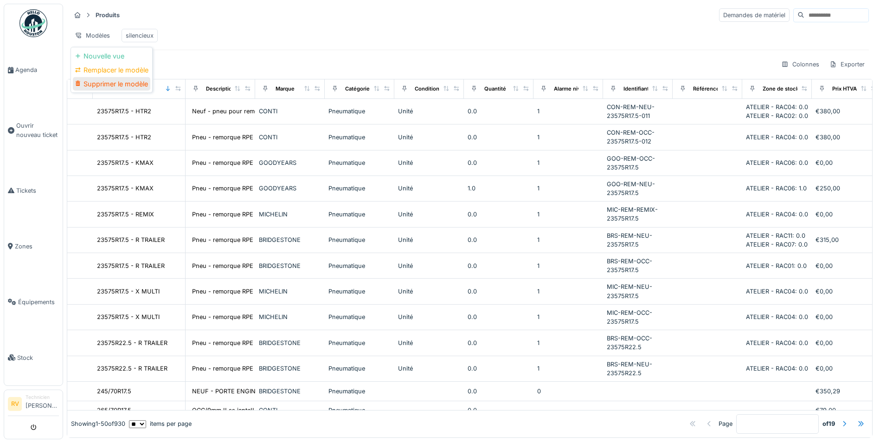
click at [109, 84] on div "Supprimer le modèle" at bounding box center [111, 84] width 77 height 14
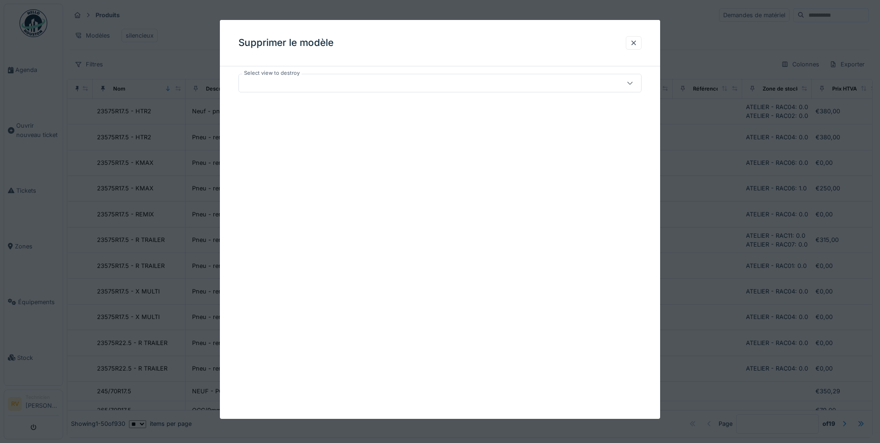
click at [633, 83] on icon at bounding box center [629, 83] width 7 height 6
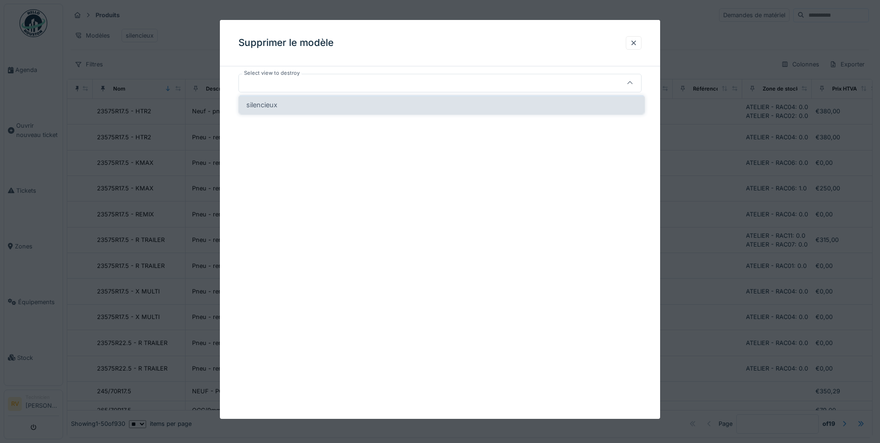
click at [275, 104] on span "silencieux" at bounding box center [261, 105] width 31 height 10
type input "*****"
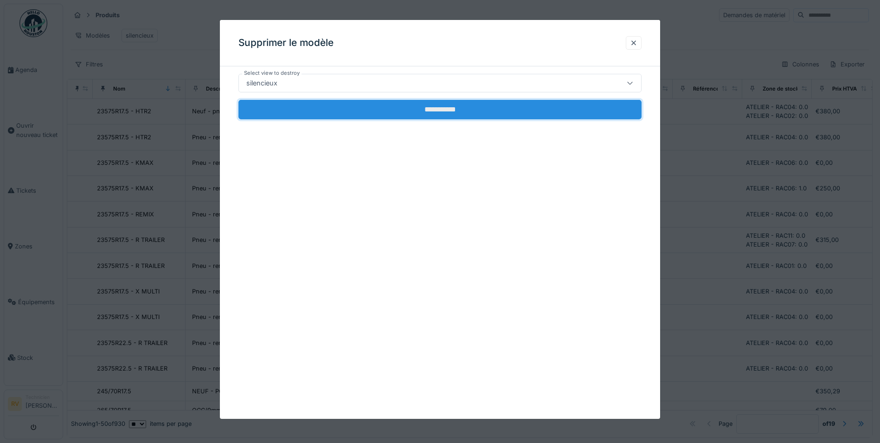
click at [423, 115] on input "**********" at bounding box center [439, 109] width 403 height 19
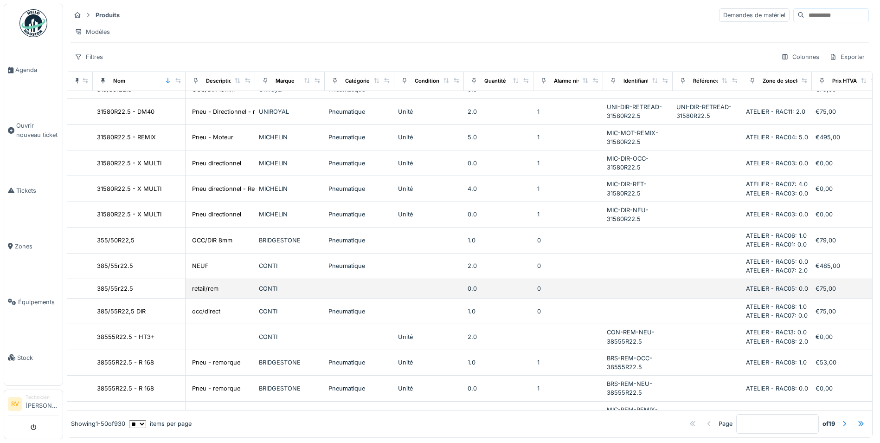
scroll to position [557, 0]
click at [471, 291] on div "0.0" at bounding box center [499, 286] width 62 height 9
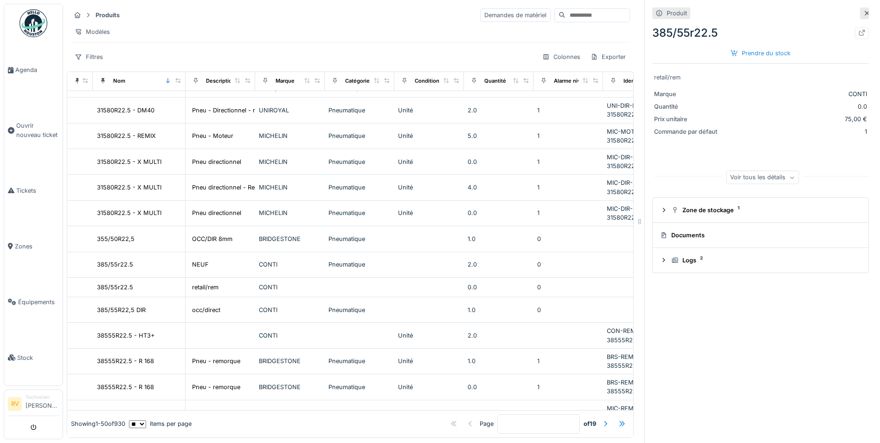
click at [865, 13] on icon at bounding box center [867, 13] width 5 height 5
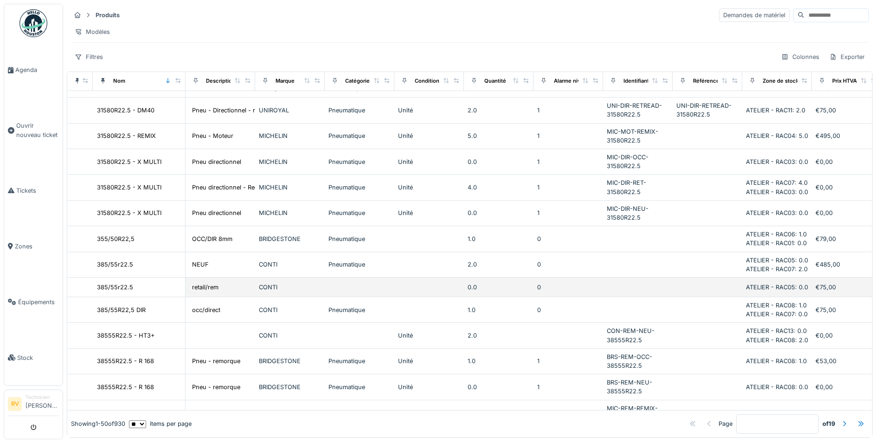
click at [360, 297] on td at bounding box center [360, 286] width 70 height 19
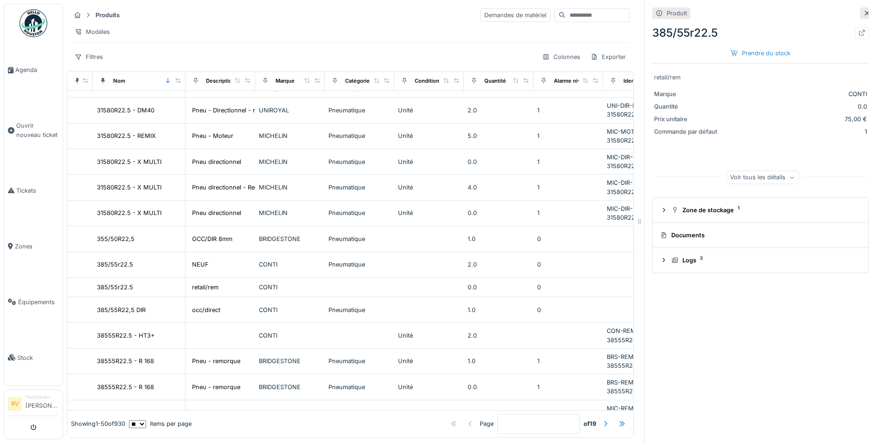
click at [655, 15] on icon at bounding box center [658, 13] width 7 height 6
click at [656, 14] on icon at bounding box center [659, 13] width 6 height 6
click at [858, 33] on icon at bounding box center [861, 33] width 7 height 6
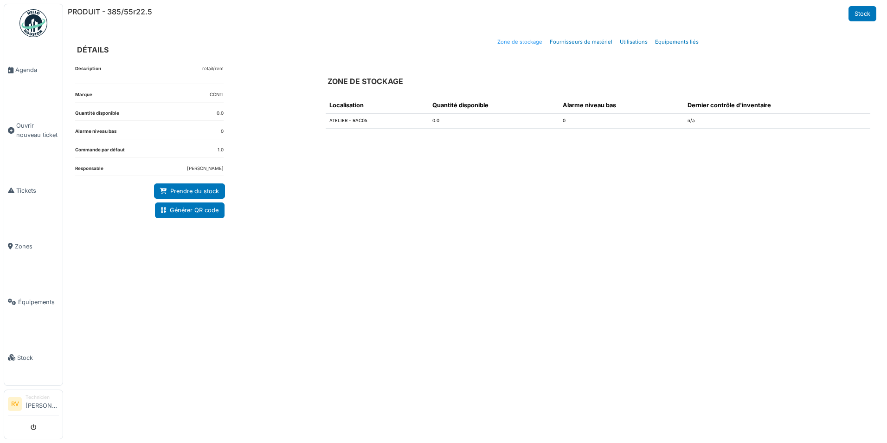
click at [530, 42] on link "Zone de stockage" at bounding box center [520, 42] width 52 height 22
click at [528, 39] on link "Zone de stockage" at bounding box center [520, 42] width 52 height 22
click at [862, 12] on link "Stock" at bounding box center [862, 13] width 28 height 15
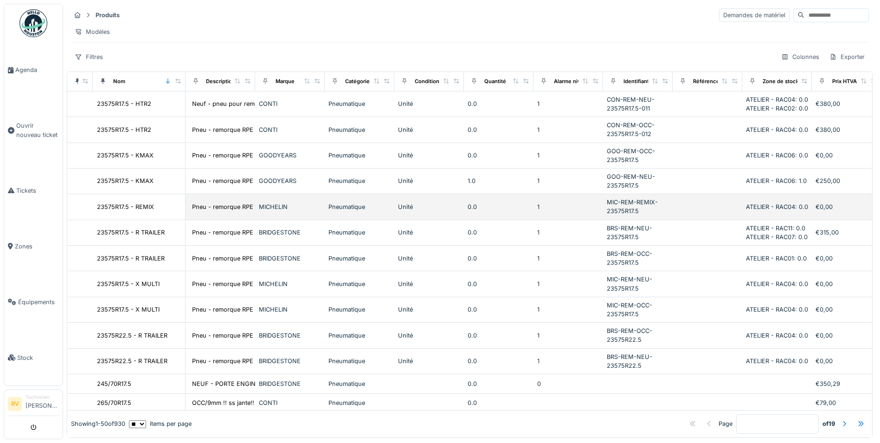
click at [407, 211] on div "Unité" at bounding box center [429, 206] width 62 height 9
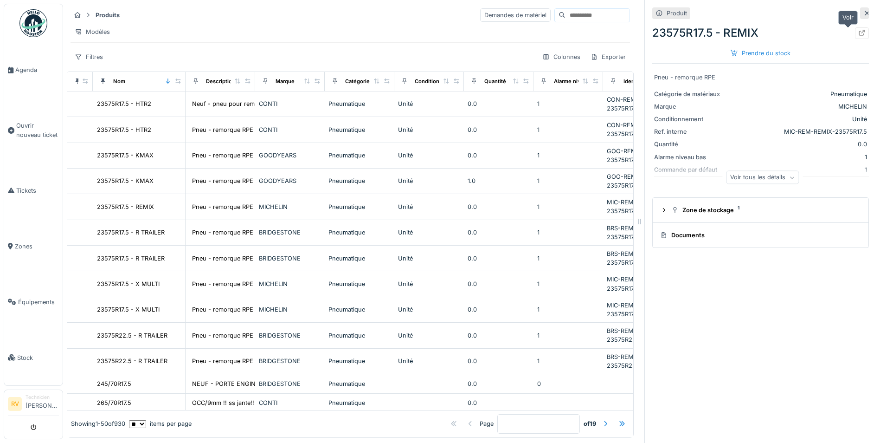
click at [858, 32] on icon at bounding box center [861, 33] width 7 height 6
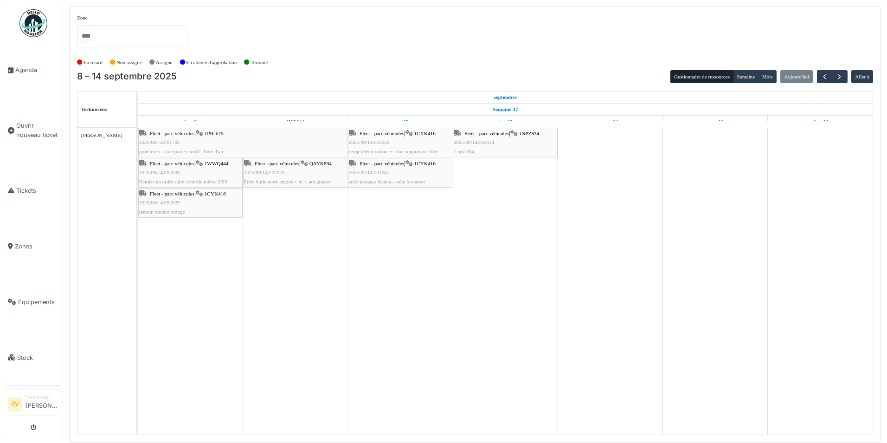
click at [38, 404] on li "Technicien Rony Vaes" at bounding box center [42, 403] width 33 height 20
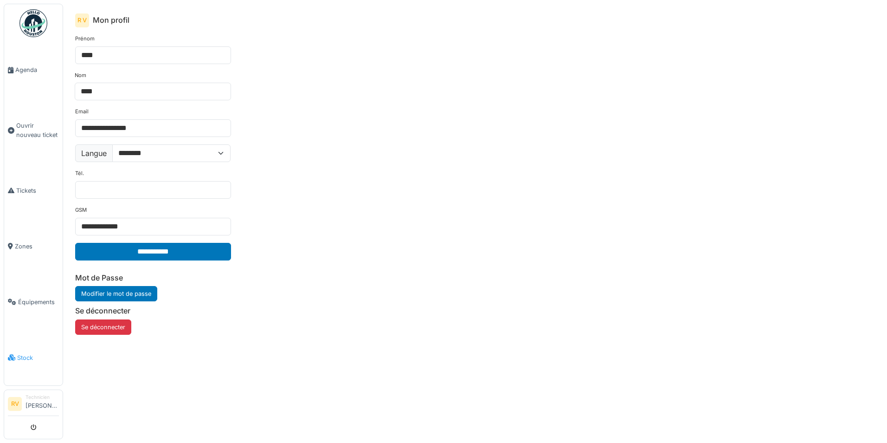
click at [26, 358] on span "Stock" at bounding box center [38, 357] width 42 height 9
